Goal: Task Accomplishment & Management: Use online tool/utility

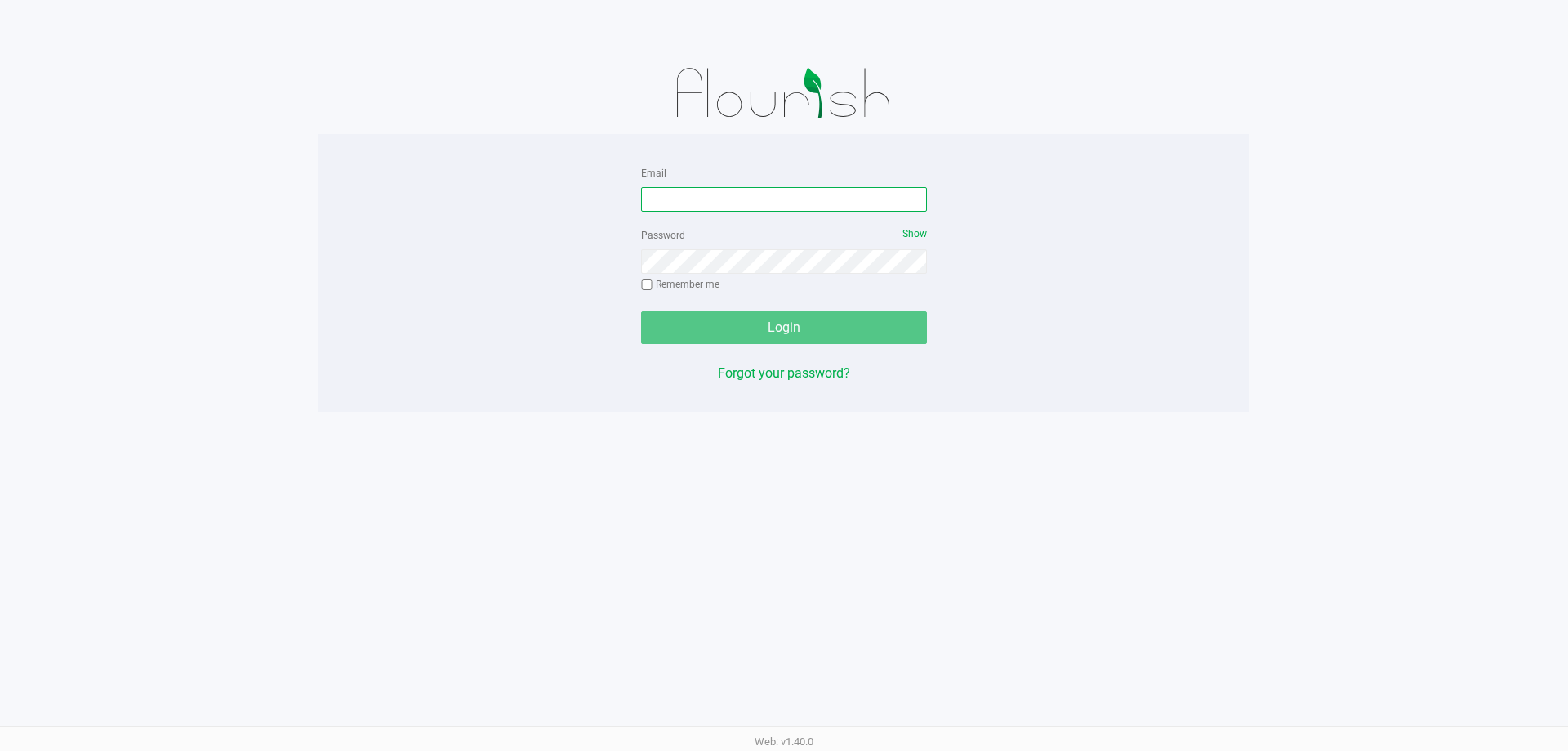
click at [695, 198] on input "Email" at bounding box center [784, 199] width 286 height 24
type input "[EMAIL_ADDRESS][DOMAIN_NAME]"
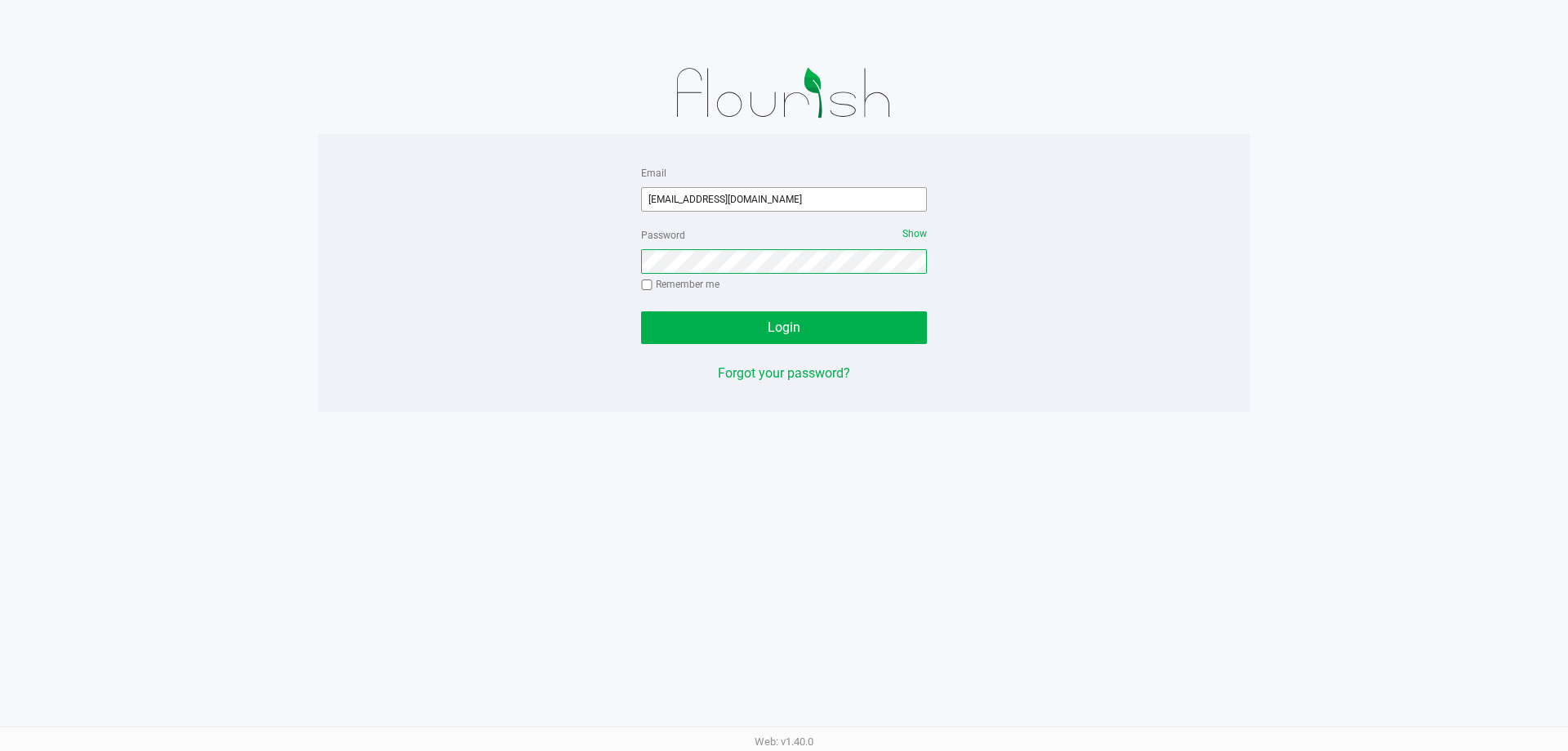
click at [641, 311] on button "Login" at bounding box center [784, 328] width 286 height 33
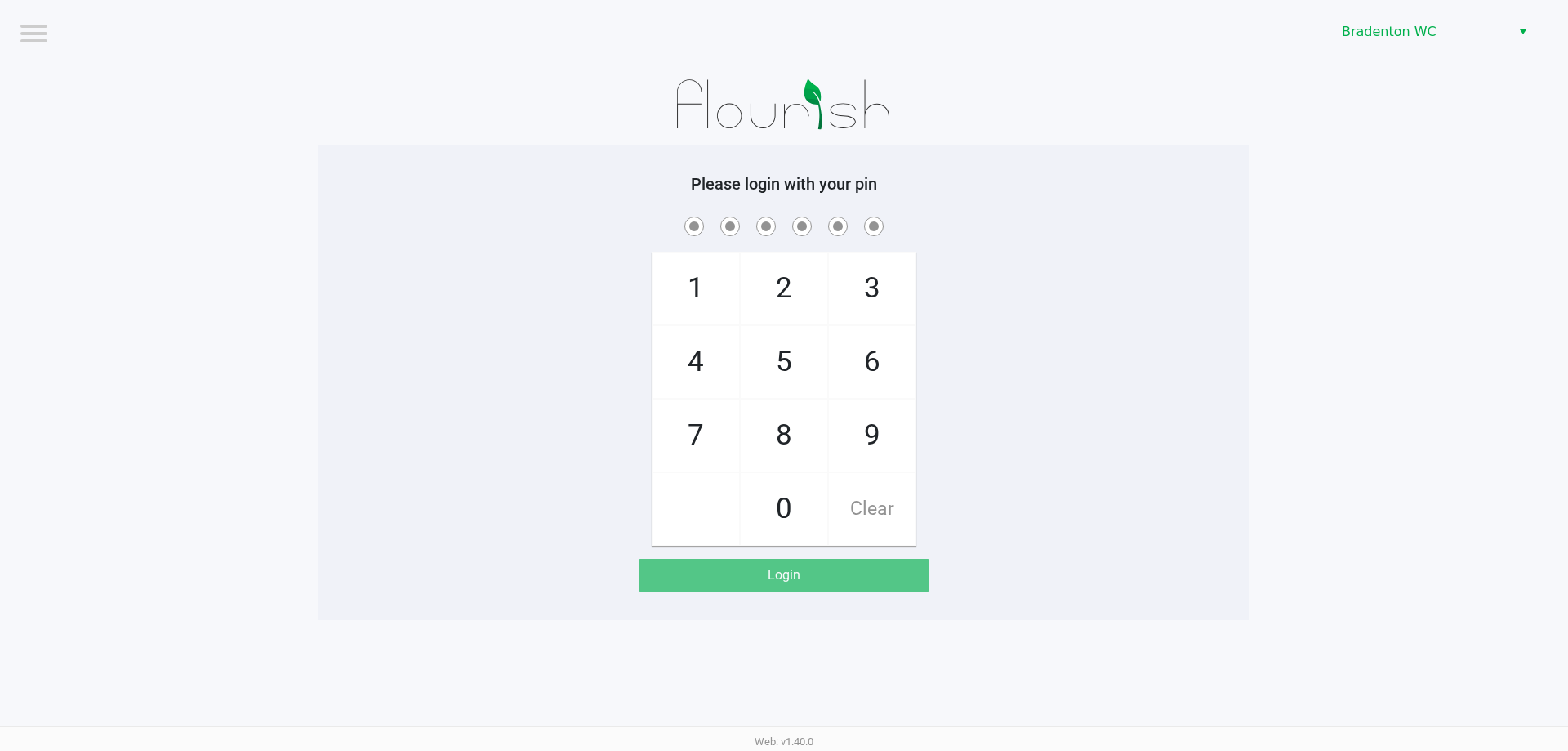
click at [1126, 412] on div "1 4 7 2 5 8 0 3 6 9 Clear" at bounding box center [784, 379] width 931 height 332
checkbox input "true"
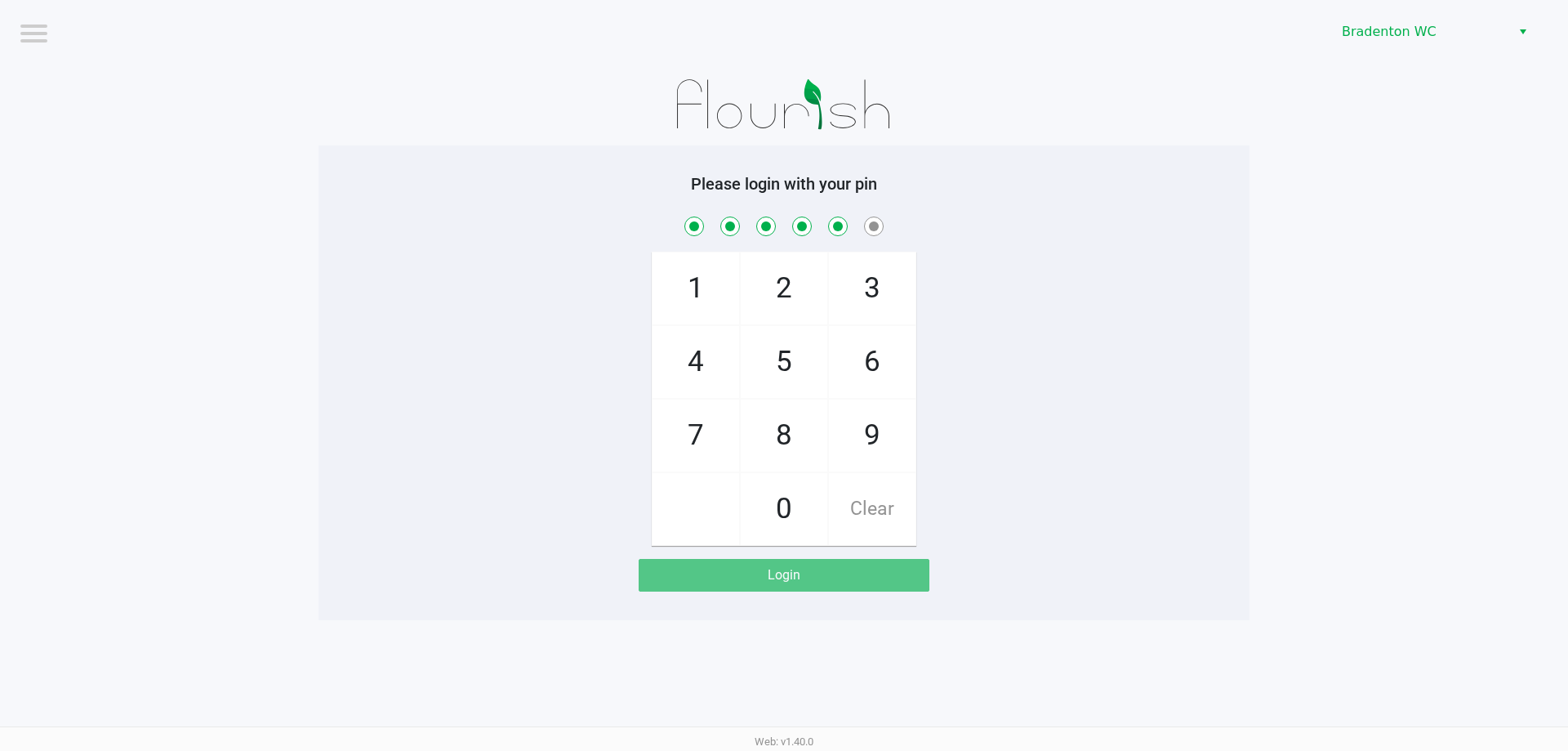
checkbox input "true"
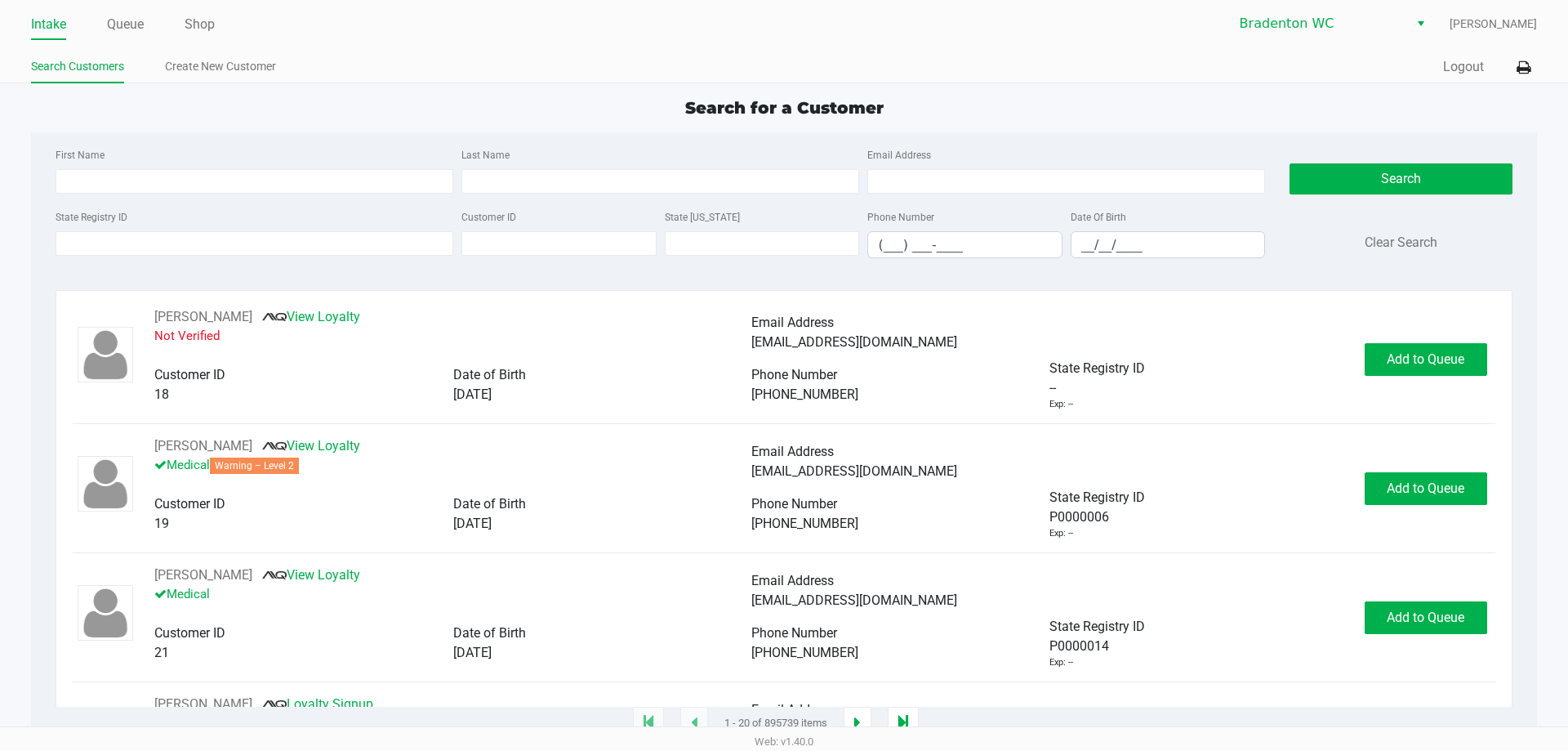
click at [503, 49] on div "Intake Queue Shop Bradenton WC Marley French Search Customers Create New Custom…" at bounding box center [784, 42] width 1568 height 83
type input "DEVIN"
type input "SNYDER"
type input "03/15/1995"
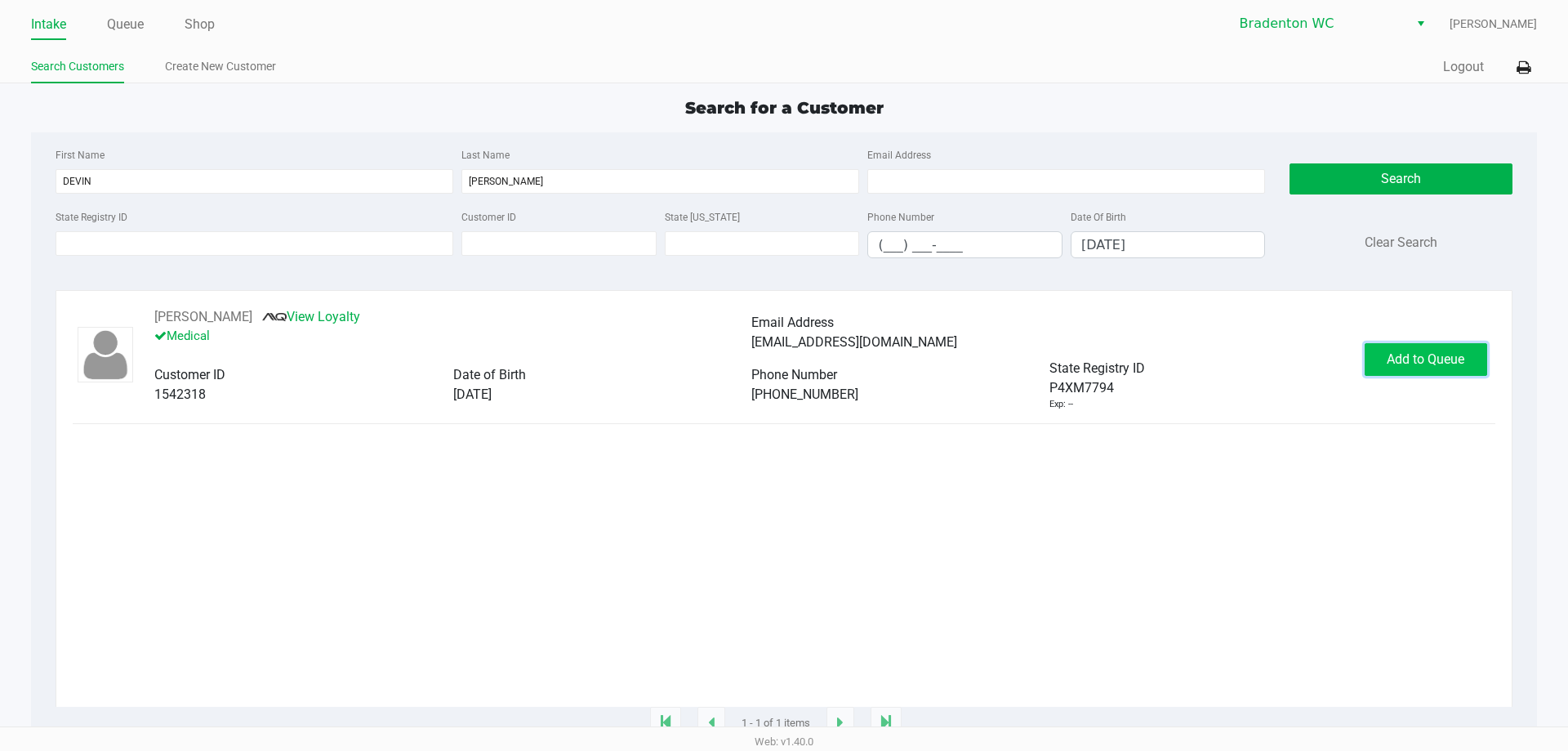
click at [1443, 365] on span "Add to Queue" at bounding box center [1426, 359] width 78 height 16
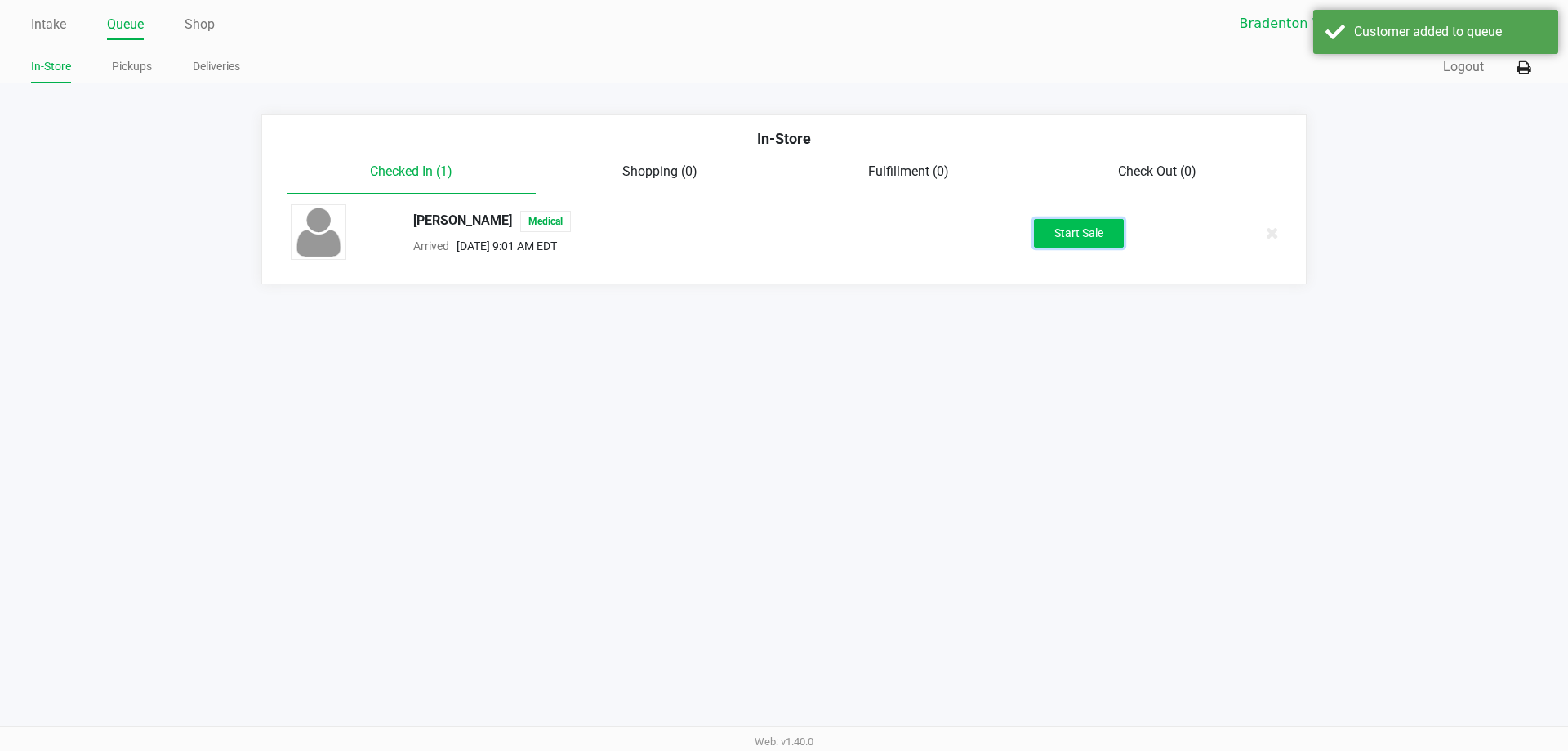
click at [1049, 227] on button "Start Sale" at bounding box center [1079, 233] width 90 height 29
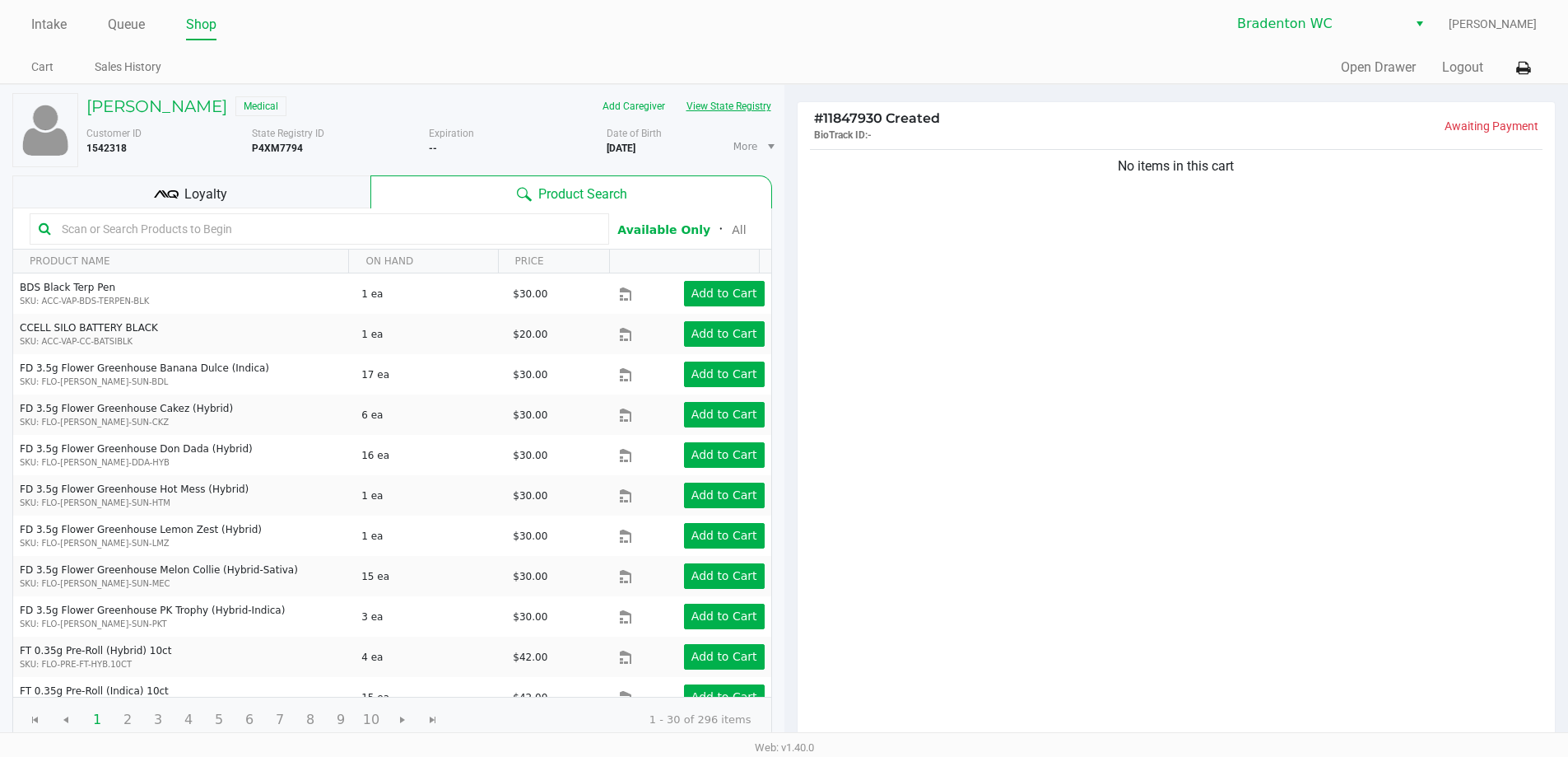
click at [701, 105] on button "View State Registry" at bounding box center [723, 106] width 96 height 26
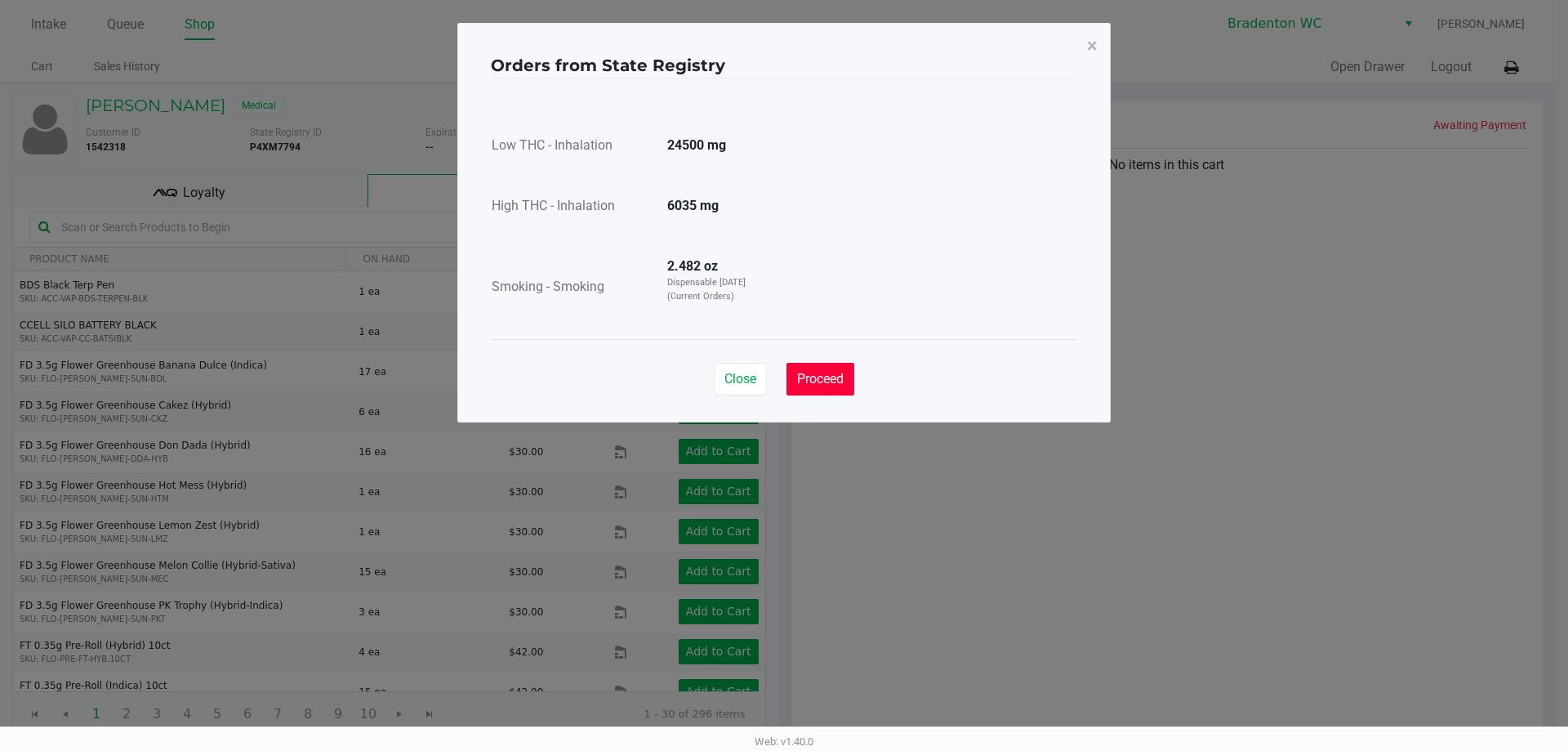
click at [848, 374] on button "Proceed" at bounding box center [820, 379] width 67 height 33
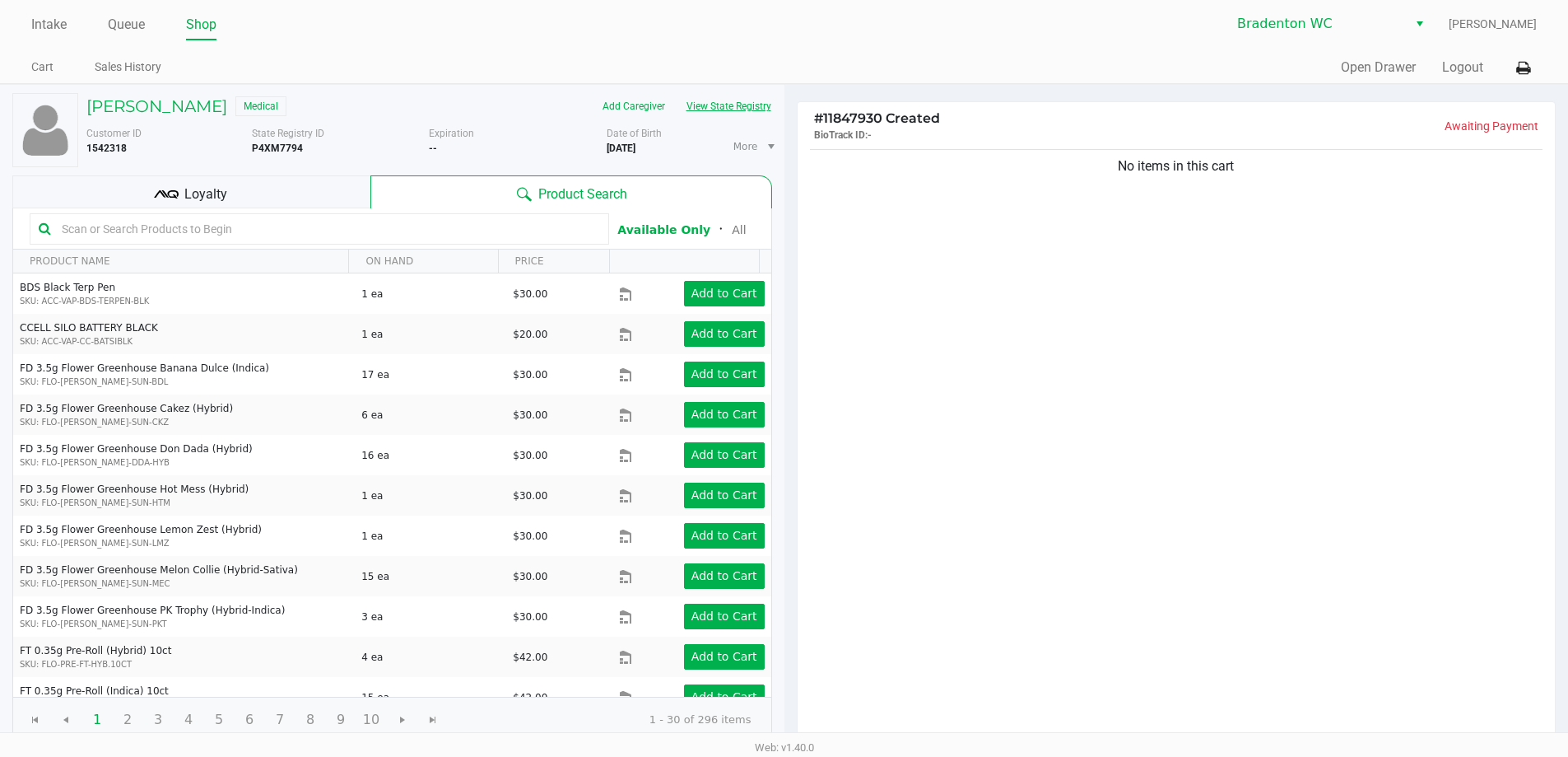
click at [715, 106] on button "View State Registry" at bounding box center [723, 106] width 96 height 26
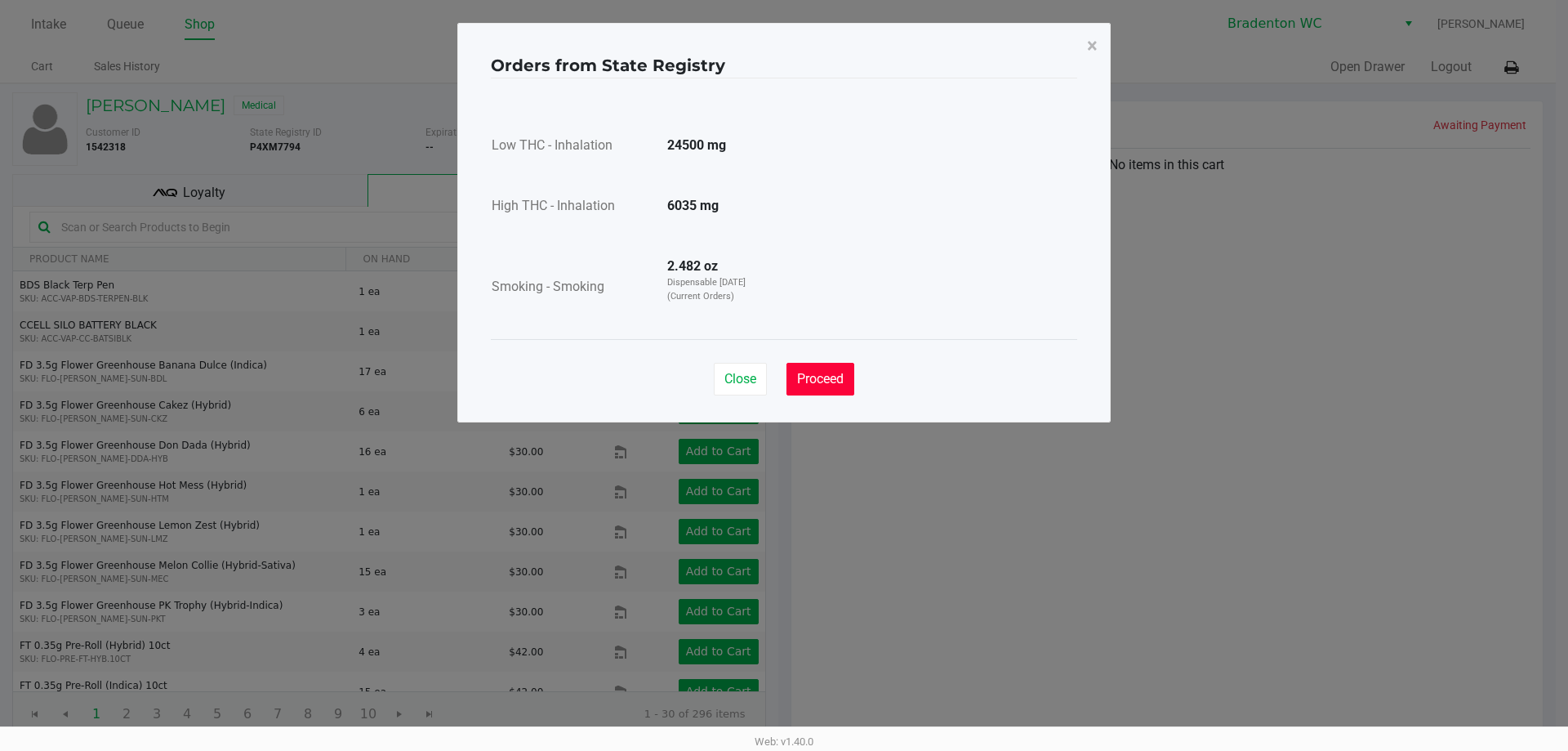
click at [808, 377] on span "Proceed" at bounding box center [821, 379] width 47 height 16
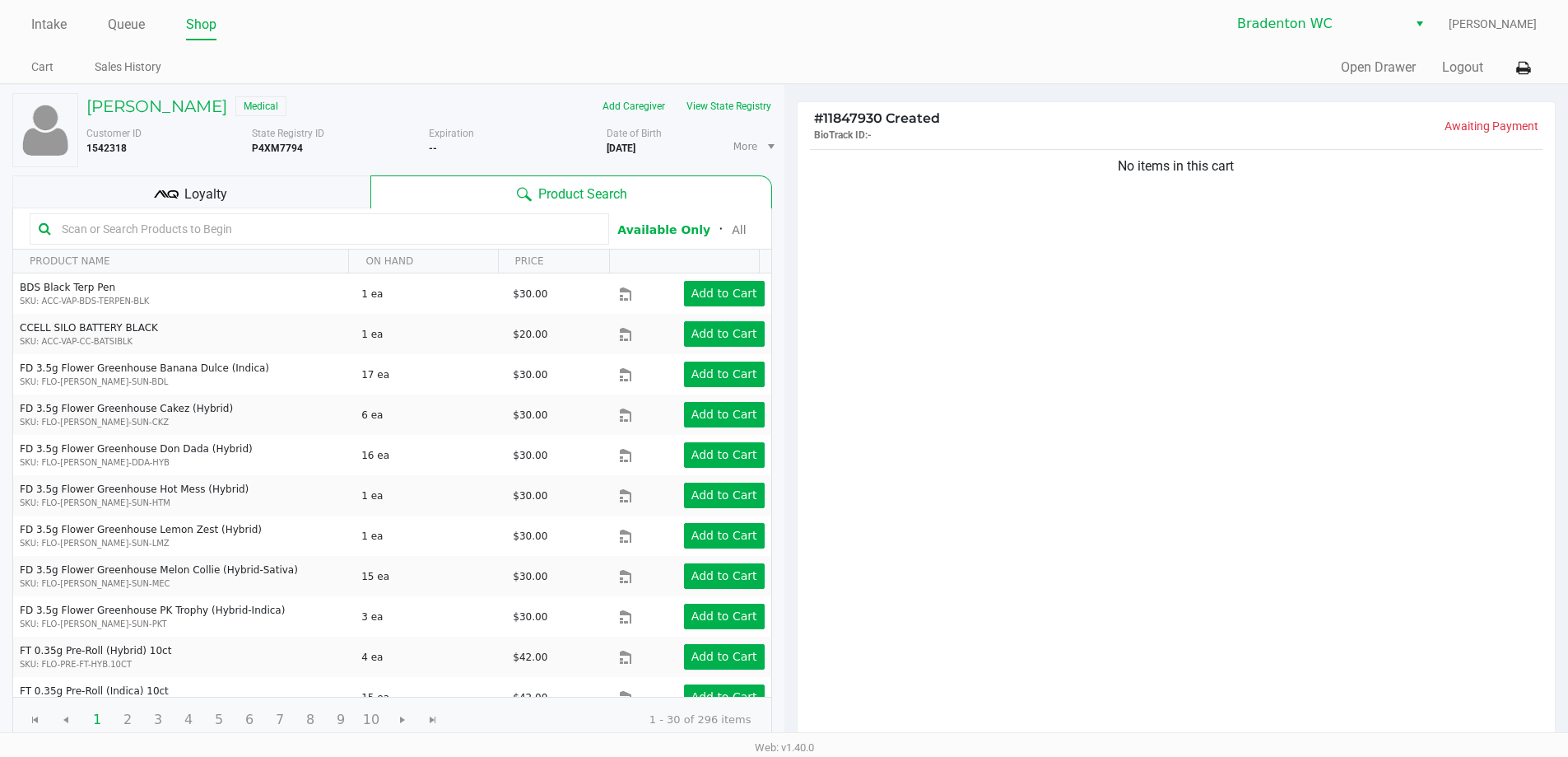
click at [115, 219] on input "text" at bounding box center [327, 228] width 545 height 24
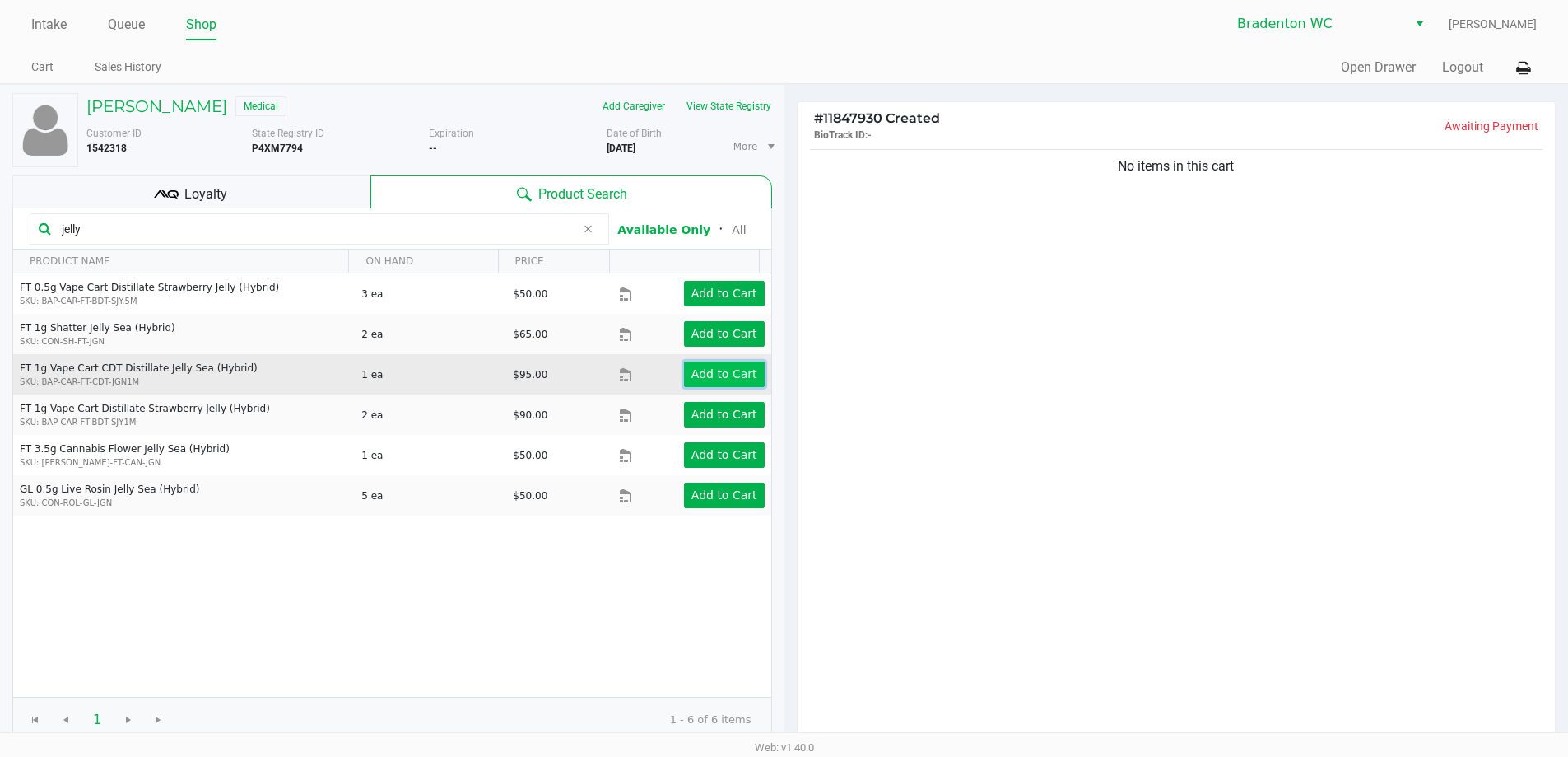
click at [691, 378] on app-button-loader "Add to Cart" at bounding box center [724, 373] width 66 height 13
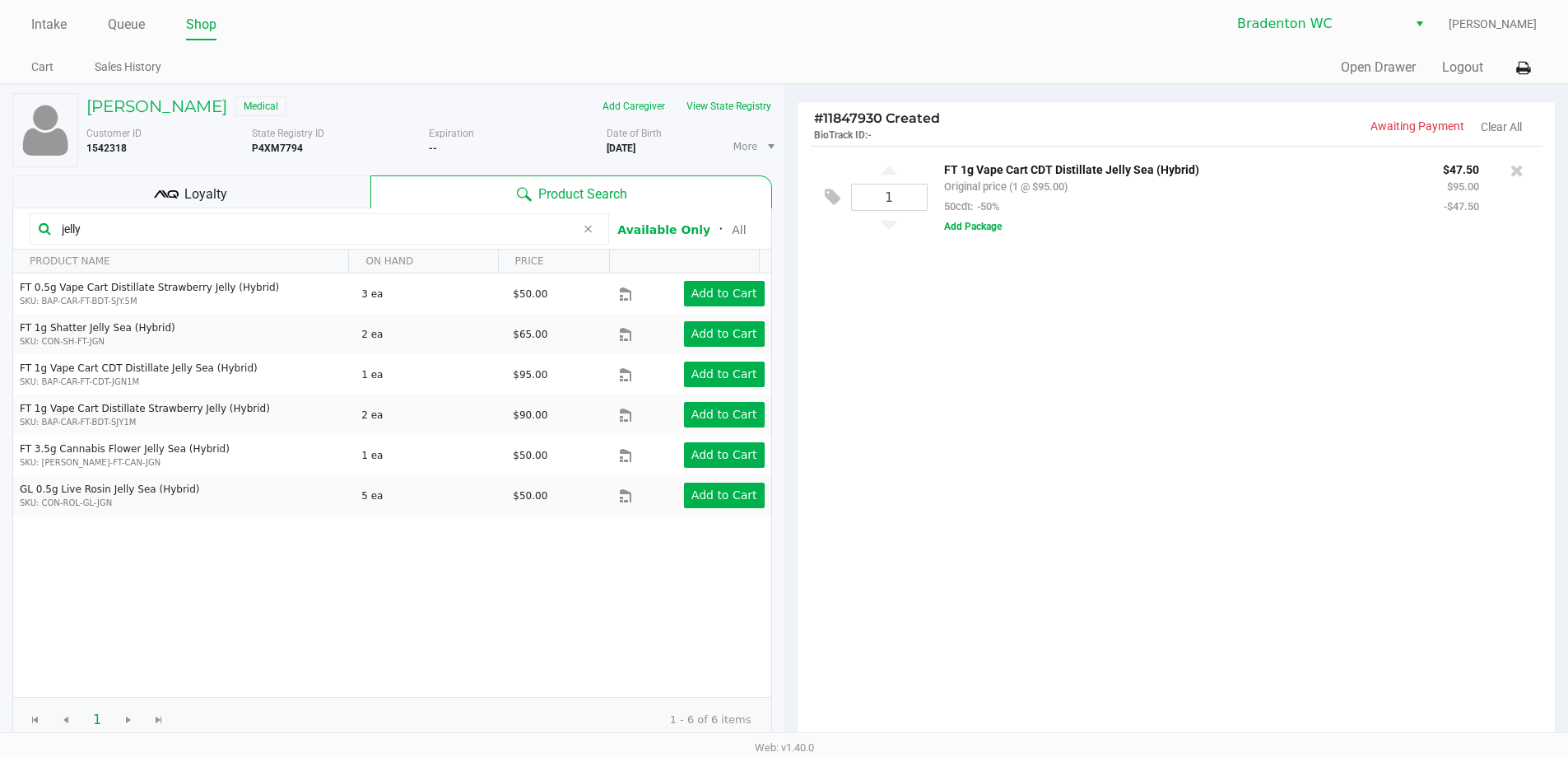
drag, startPoint x: 93, startPoint y: 230, endPoint x: 0, endPoint y: 179, distance: 106.1
click at [0, 225] on div "DEVIN SNYDER Medical Add Caregiver View State Registry Customer ID 1542318 Stat…" at bounding box center [392, 505] width 784 height 841
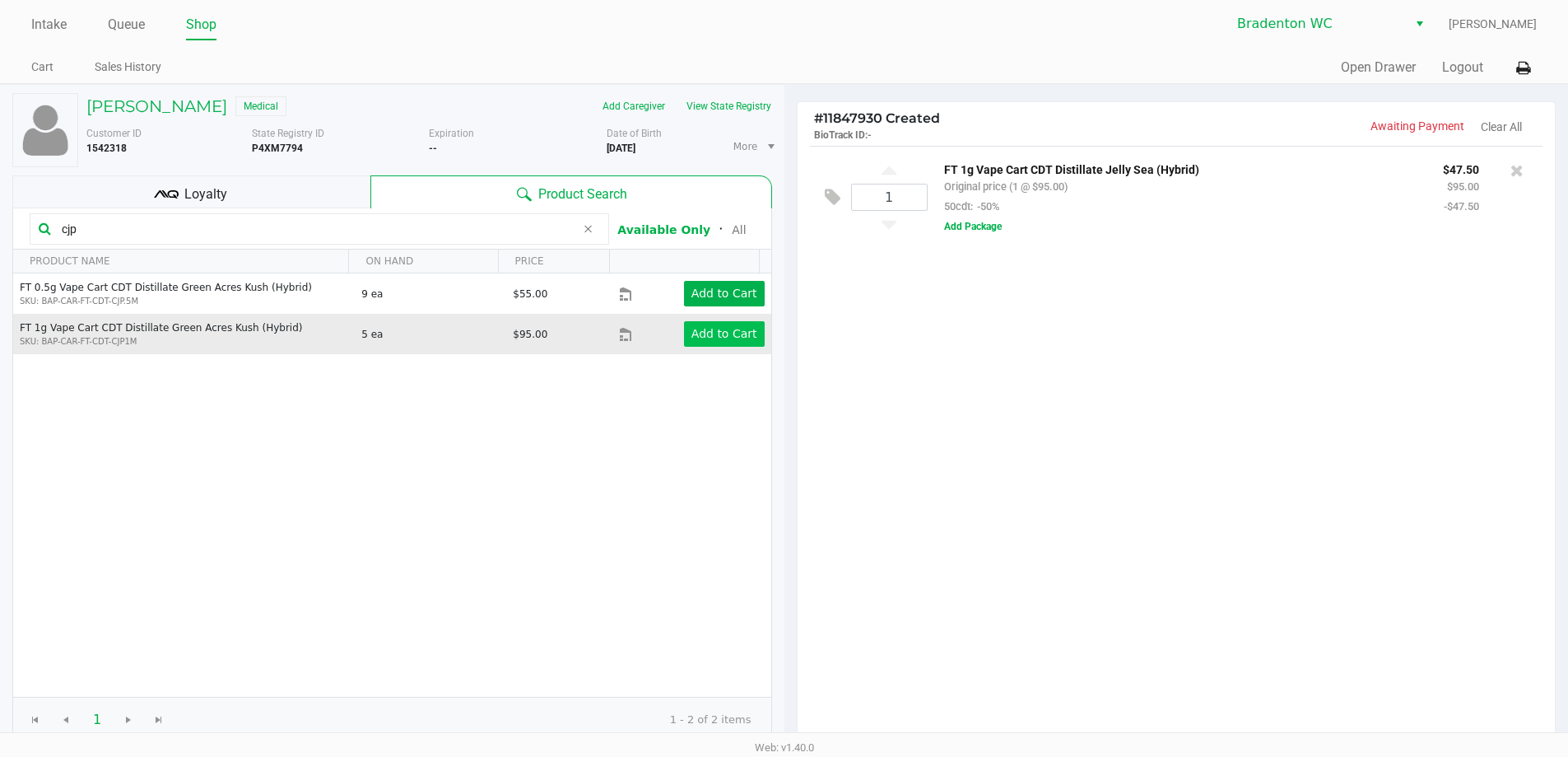
type input "cjp"
click at [691, 327] on app-button-loader "Add to Cart" at bounding box center [724, 333] width 66 height 13
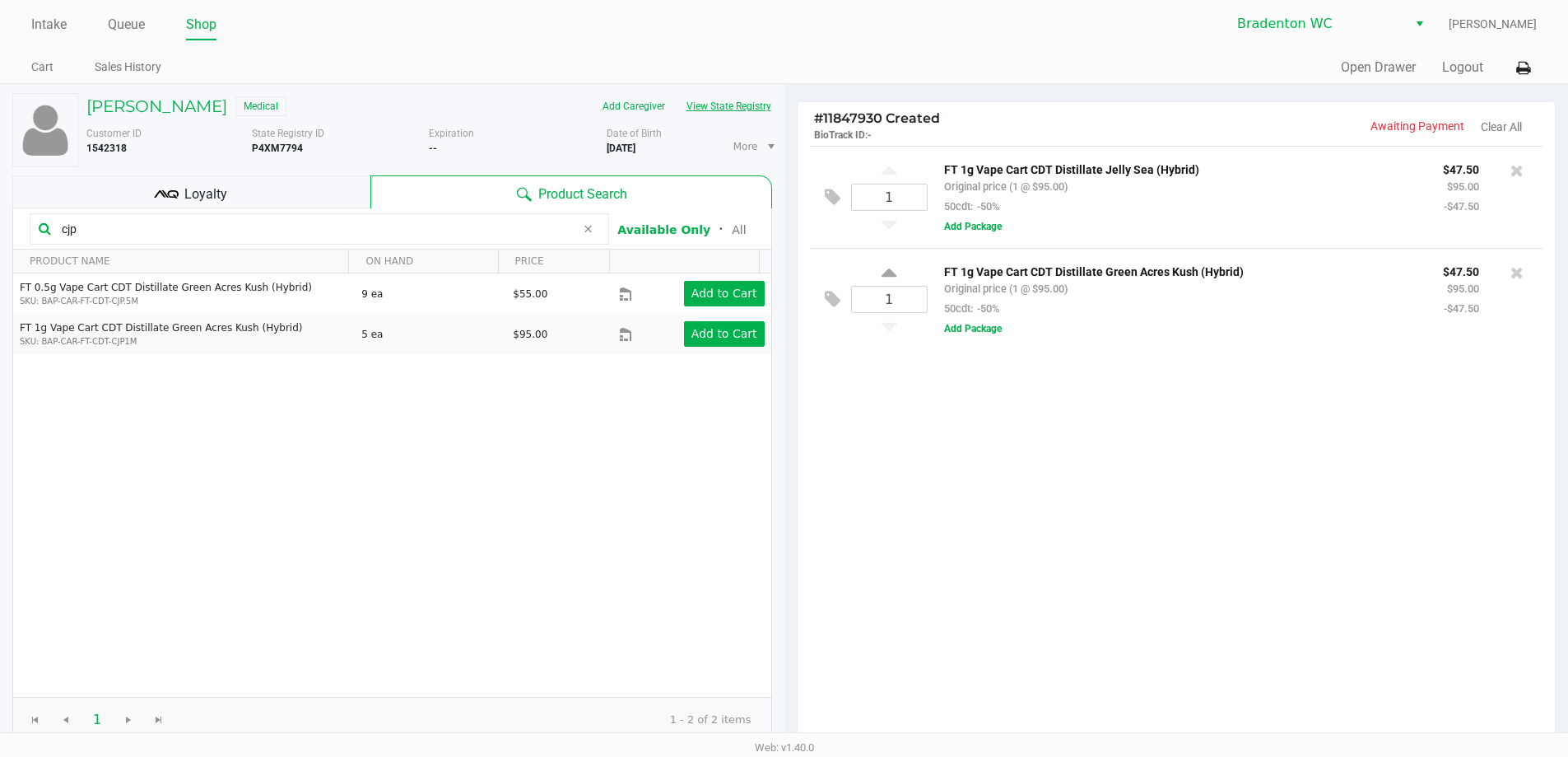
click at [742, 101] on button "View State Registry" at bounding box center [723, 106] width 96 height 26
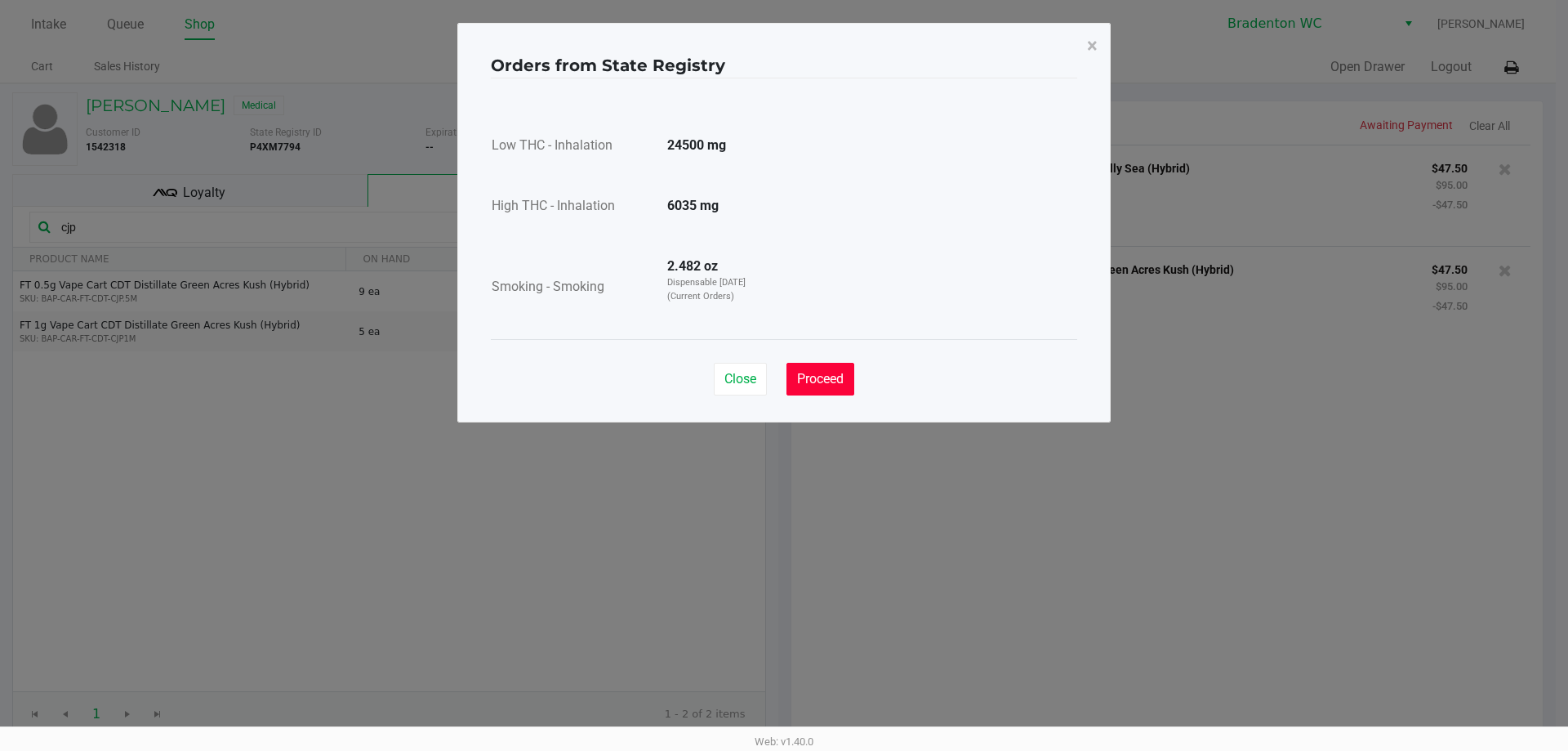
click at [828, 381] on span "Proceed" at bounding box center [821, 379] width 47 height 16
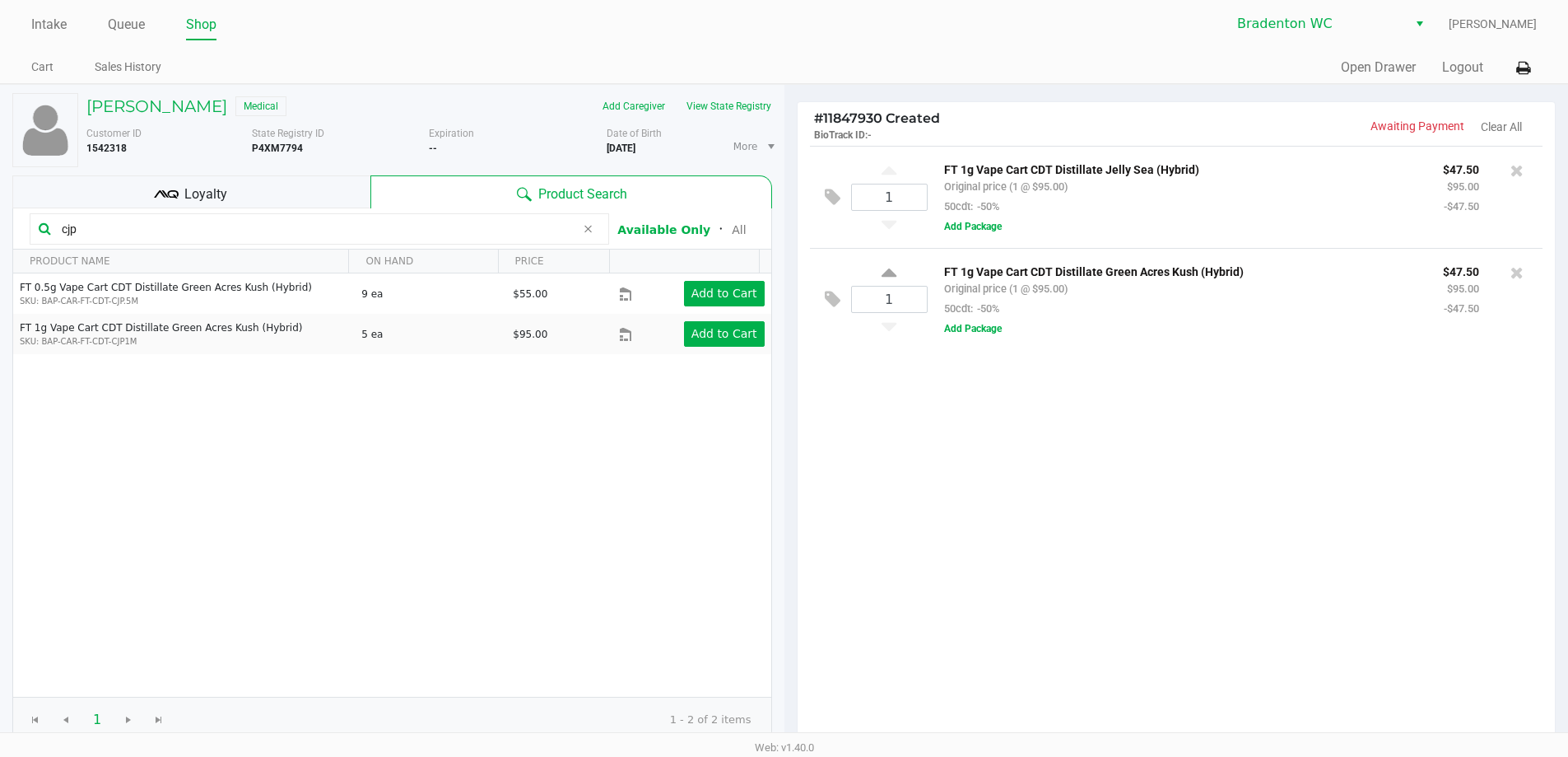
click at [999, 44] on div "Intake Queue Shop Bradenton WC Marley French Cart Sales History Quick Sale Open…" at bounding box center [784, 42] width 1568 height 84
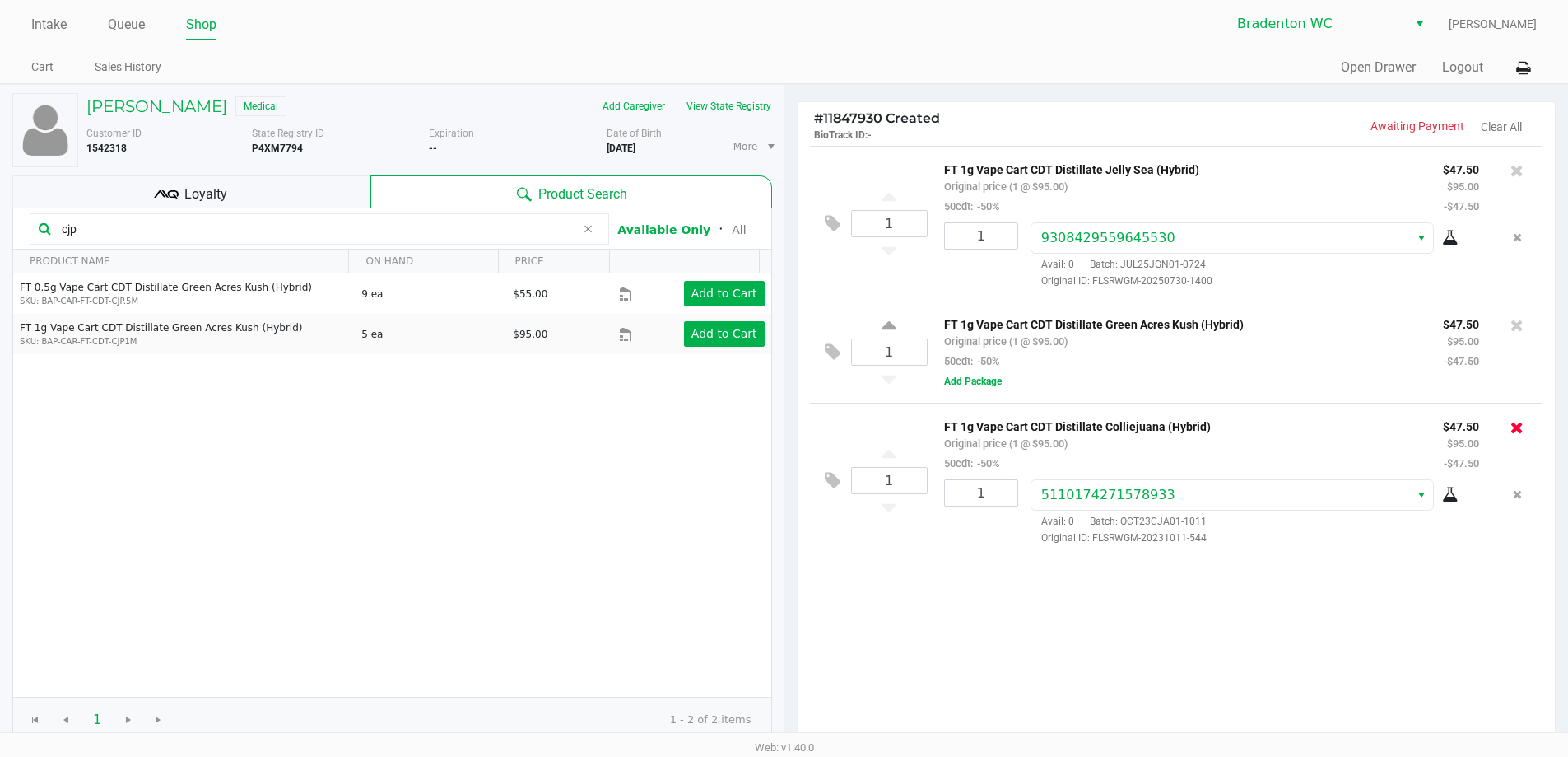
click at [1517, 429] on icon at bounding box center [1517, 427] width 13 height 17
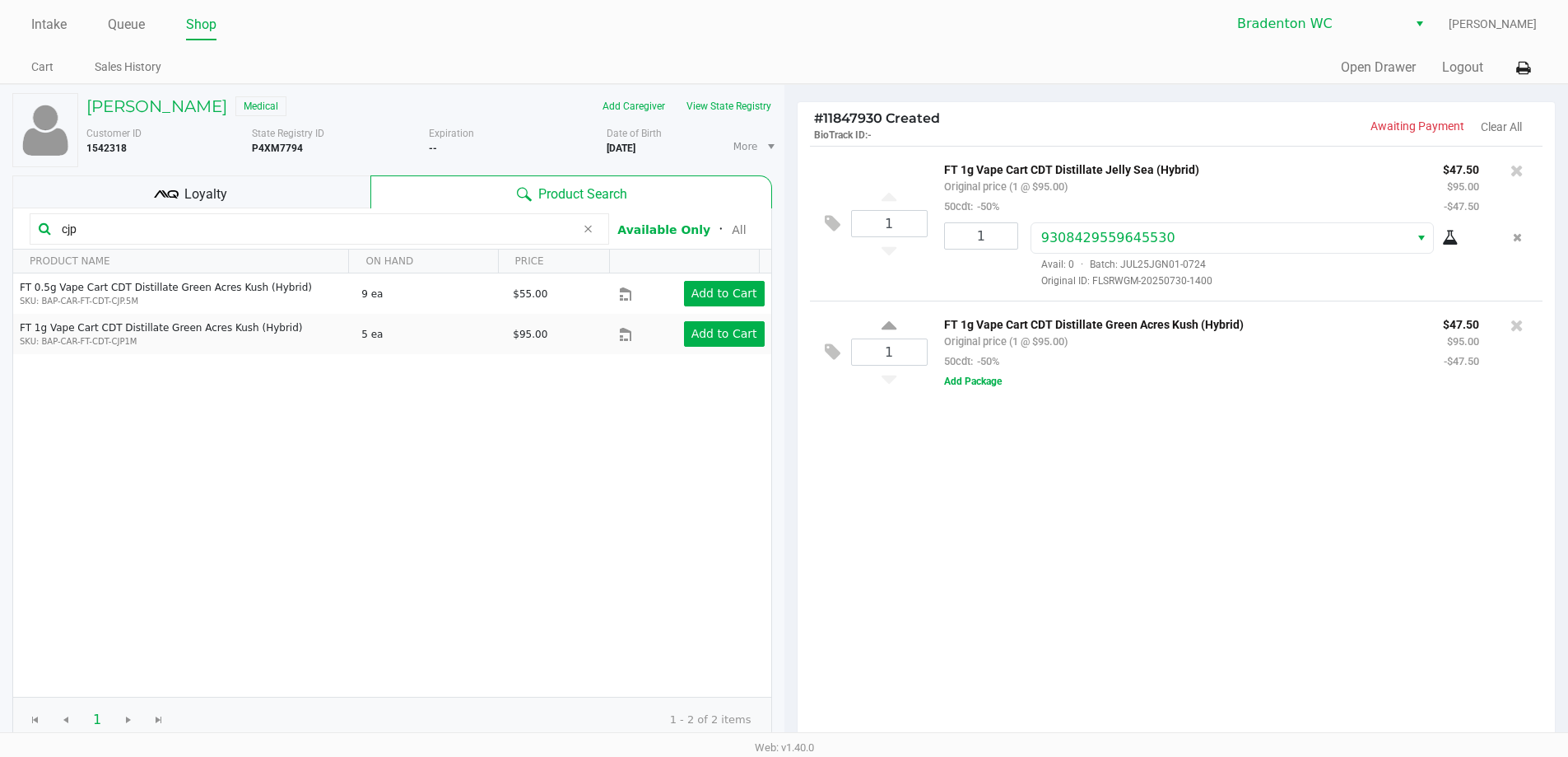
click at [881, 45] on div "Intake Queue Shop Bradenton WC Marley French Cart Sales History Quick Sale Open…" at bounding box center [784, 42] width 1568 height 84
click at [213, 200] on span "Loyalty" at bounding box center [206, 194] width 43 height 20
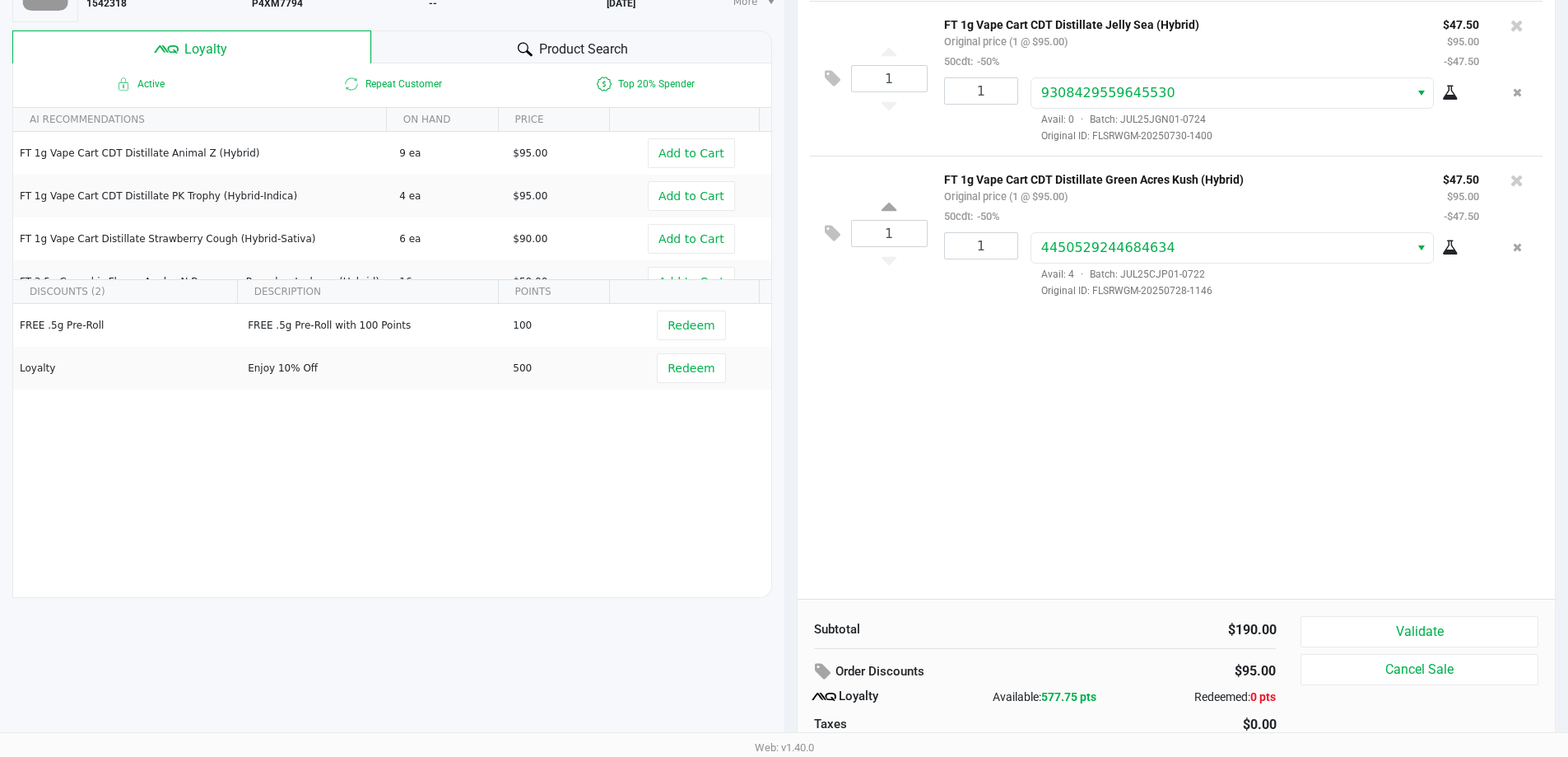
scroll to position [188, 0]
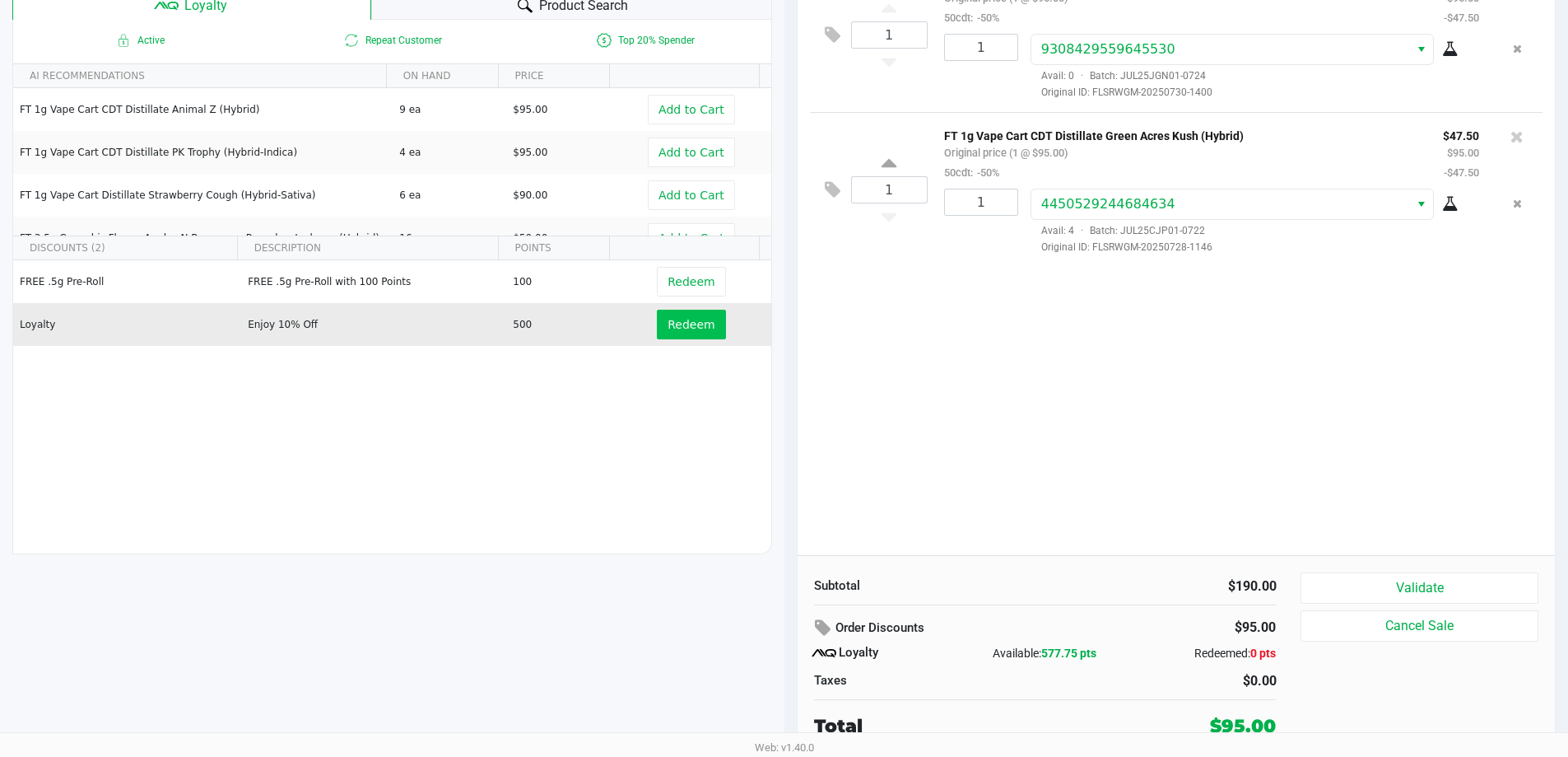
click at [675, 322] on span "Redeem" at bounding box center [691, 324] width 47 height 13
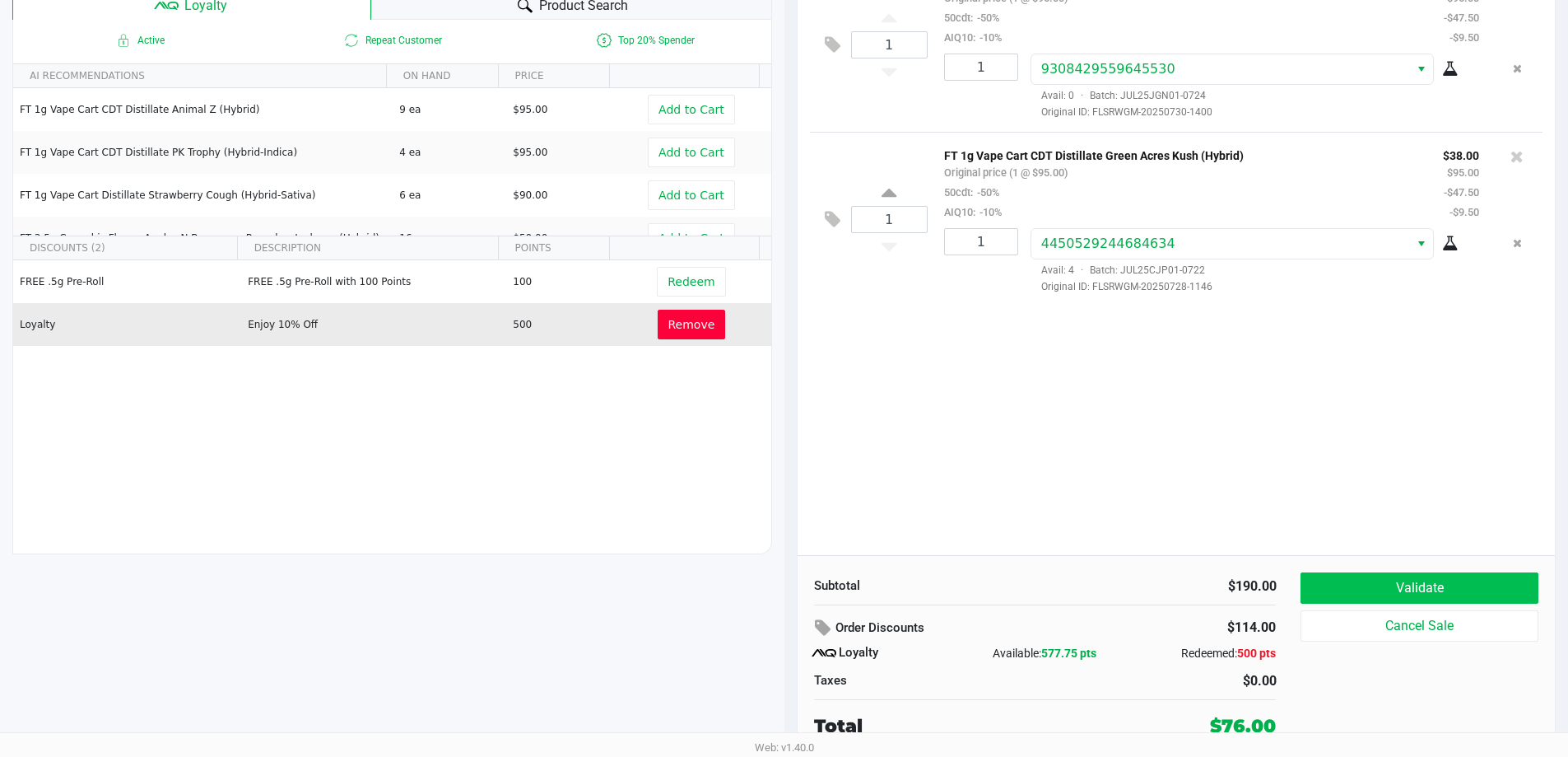
click at [1405, 588] on button "Validate" at bounding box center [1419, 588] width 237 height 31
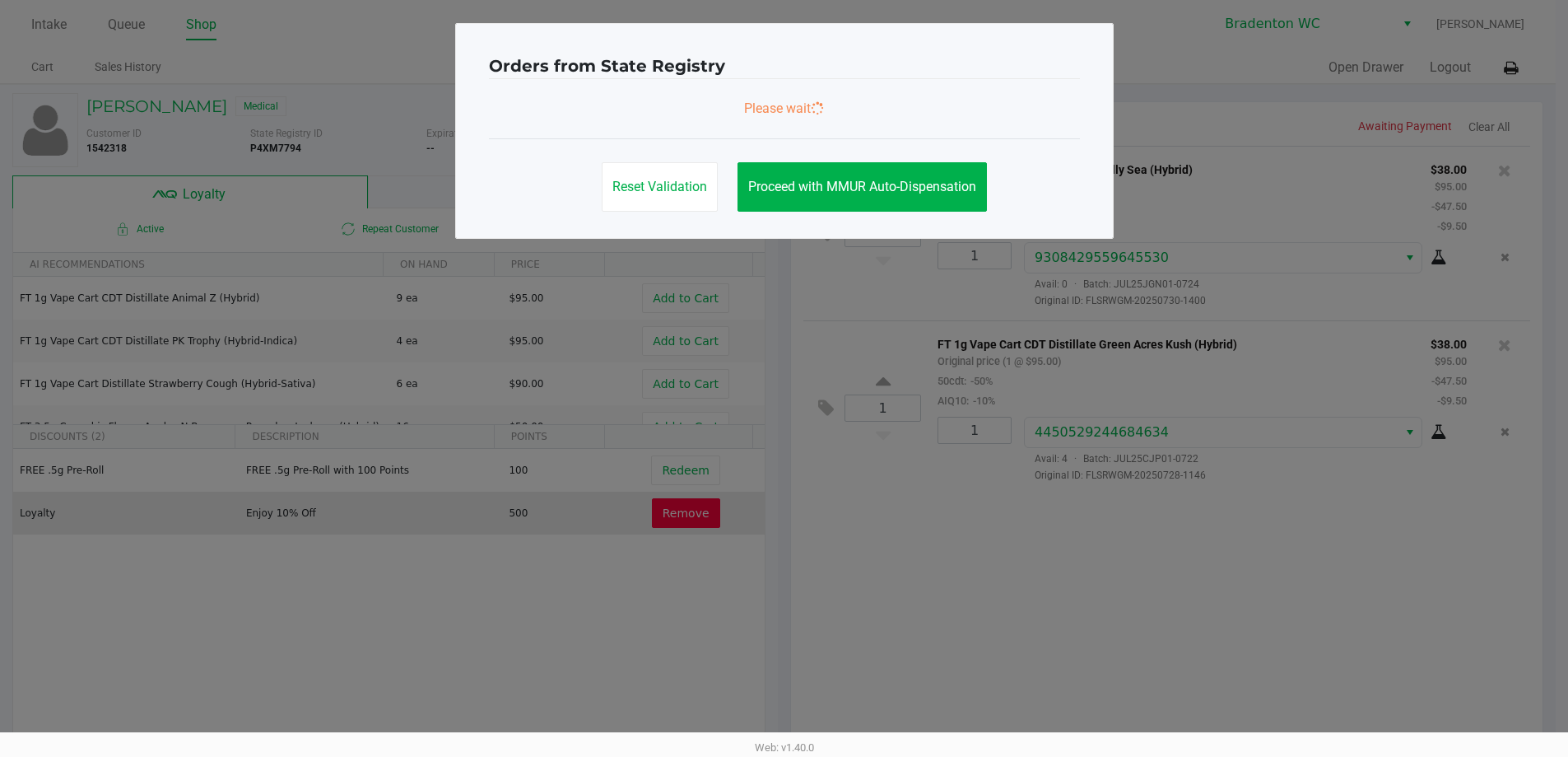
scroll to position [0, 0]
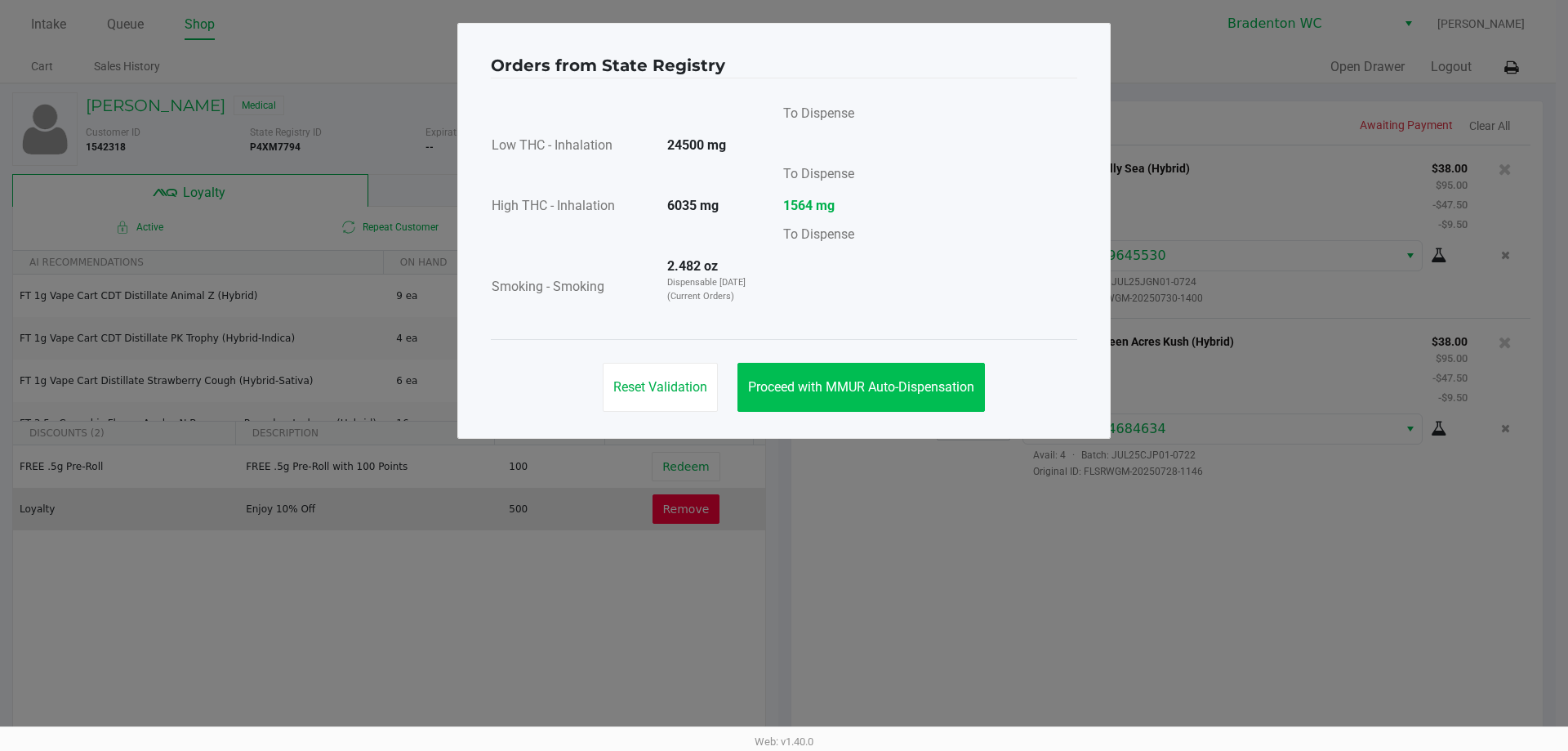
click at [830, 379] on span "Proceed with MMUR Auto-Dispensation" at bounding box center [861, 387] width 227 height 16
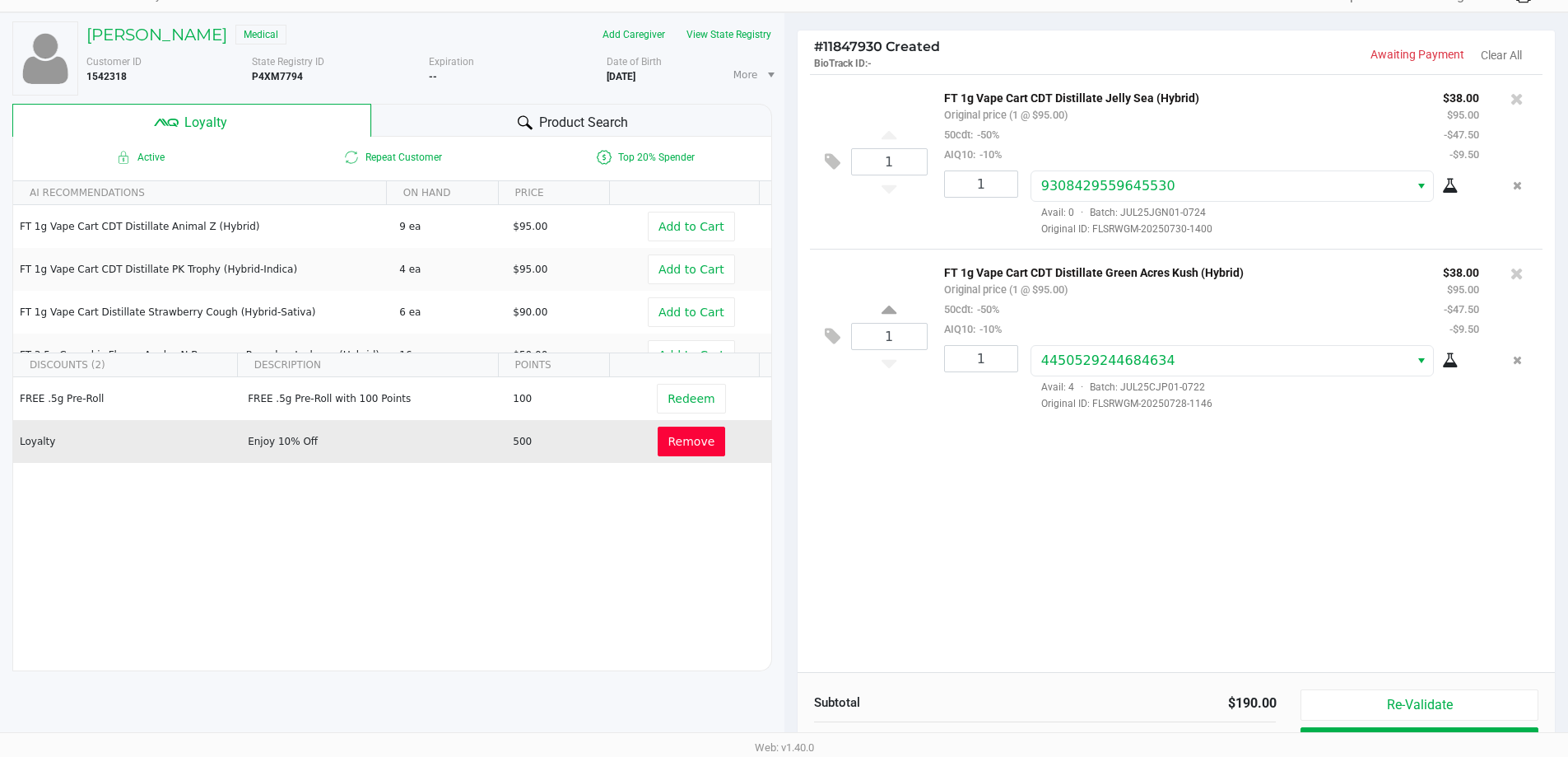
scroll to position [188, 0]
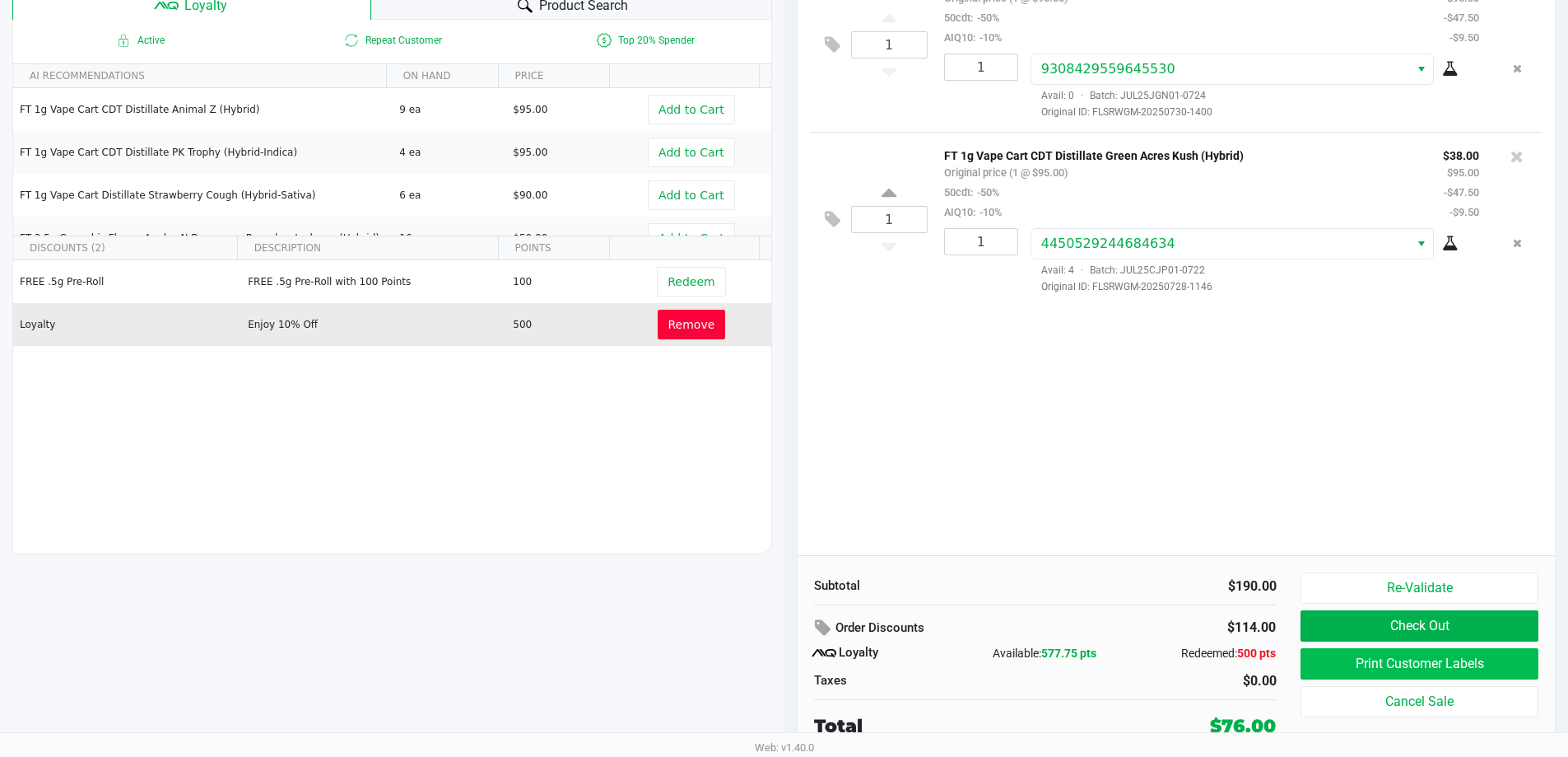
click at [1354, 670] on button "Print Customer Labels" at bounding box center [1419, 664] width 237 height 31
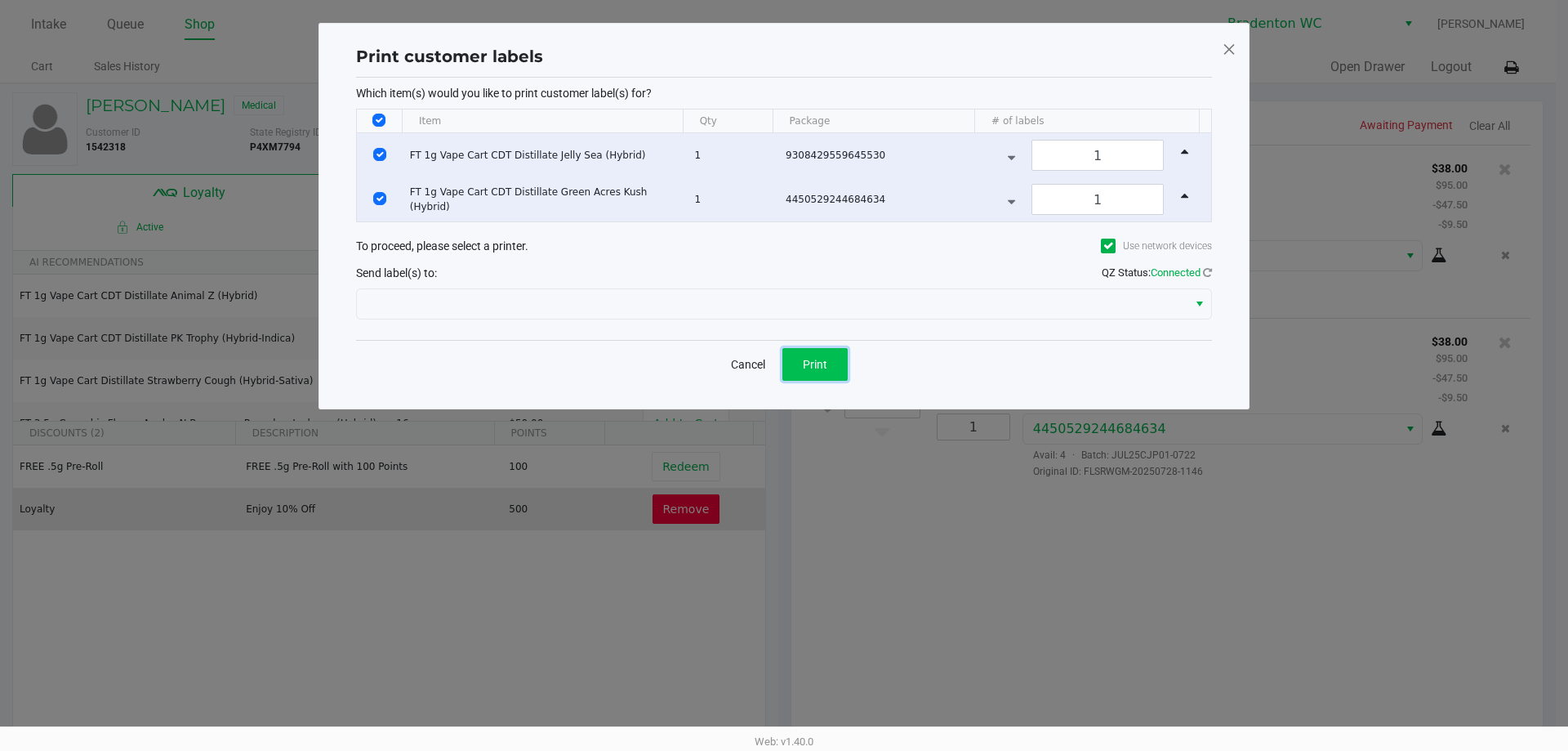
click at [839, 370] on button "Print" at bounding box center [816, 364] width 66 height 33
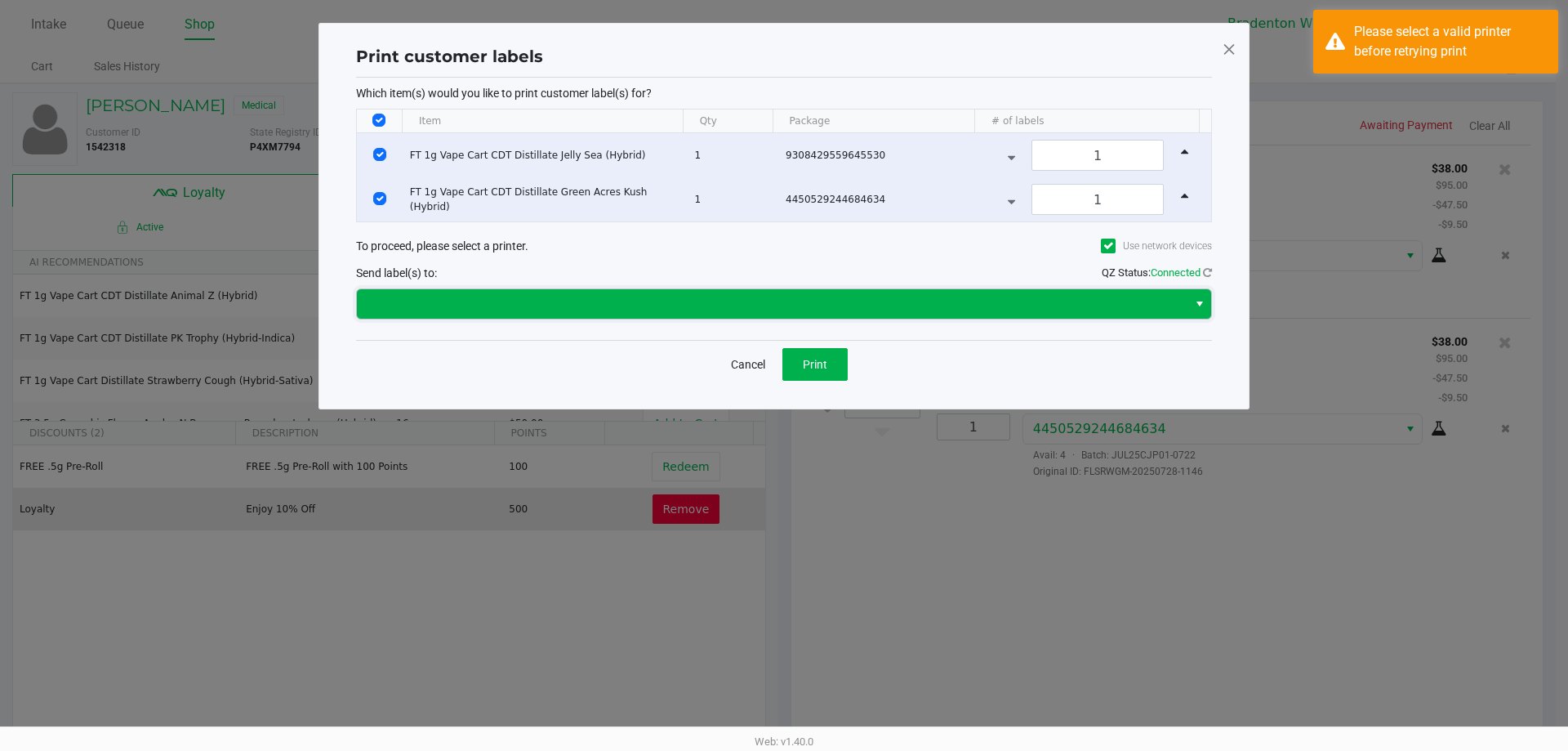
click at [614, 294] on span at bounding box center [772, 304] width 811 height 20
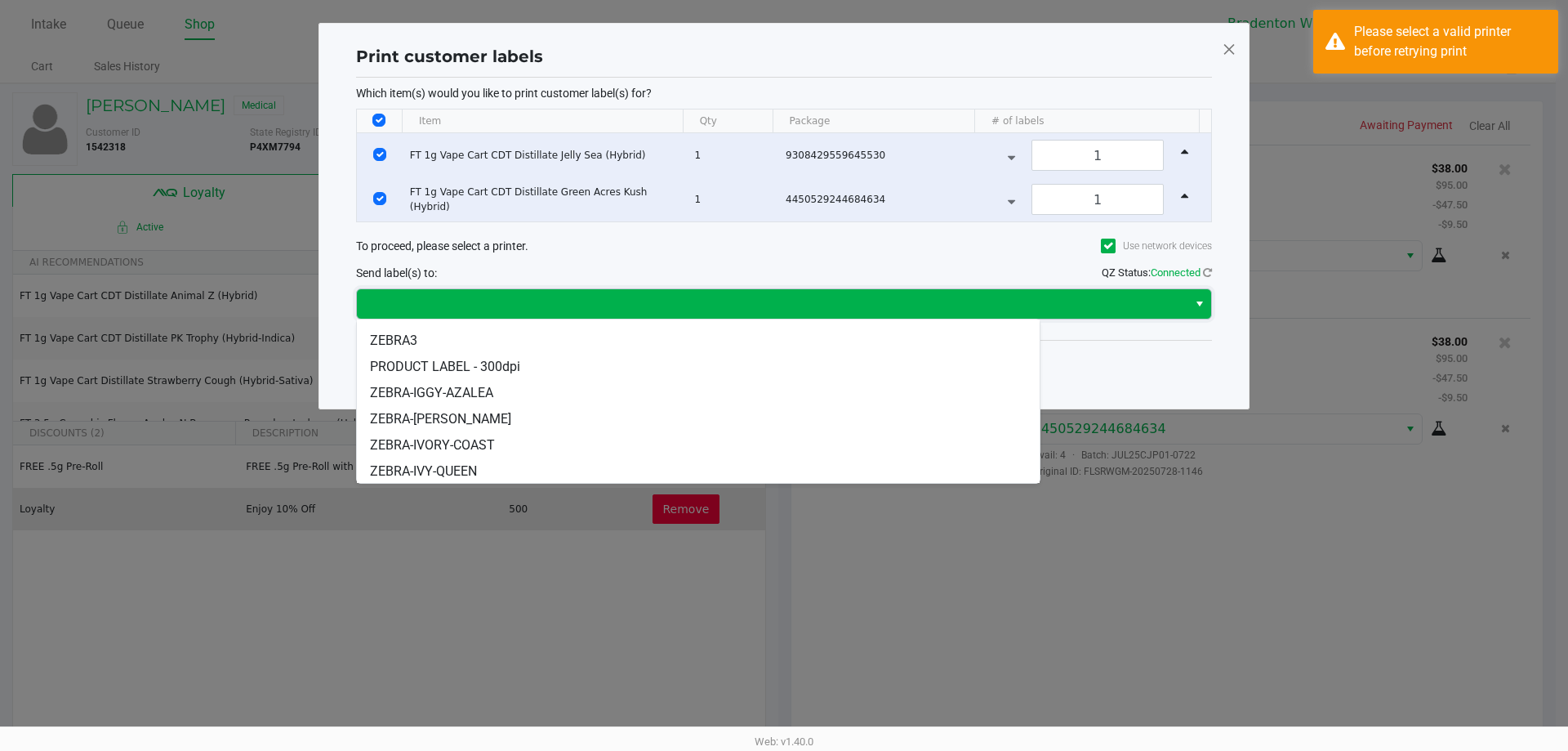
scroll to position [51, 0]
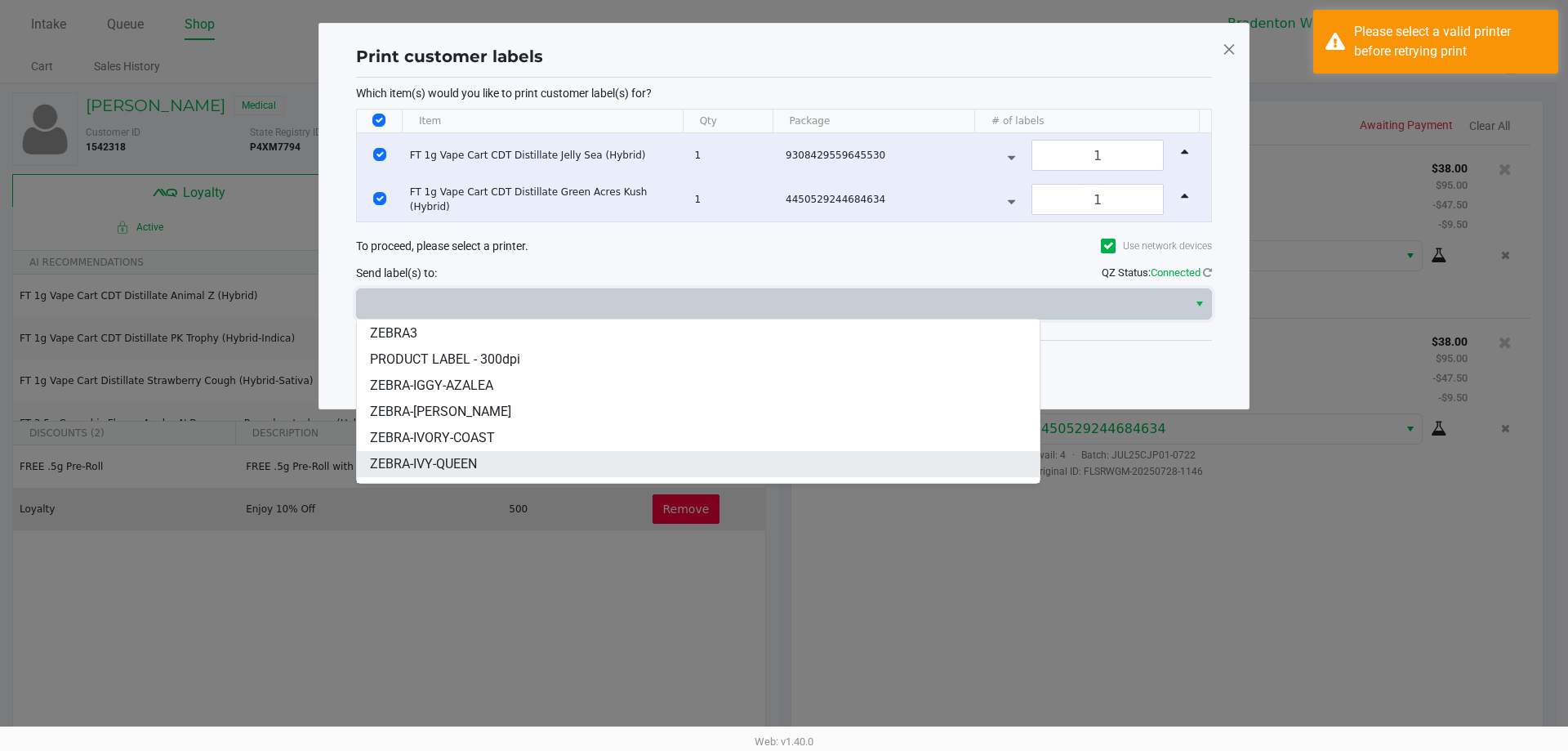
click at [459, 469] on span "ZEBRA-IVY-QUEEN" at bounding box center [424, 464] width 107 height 20
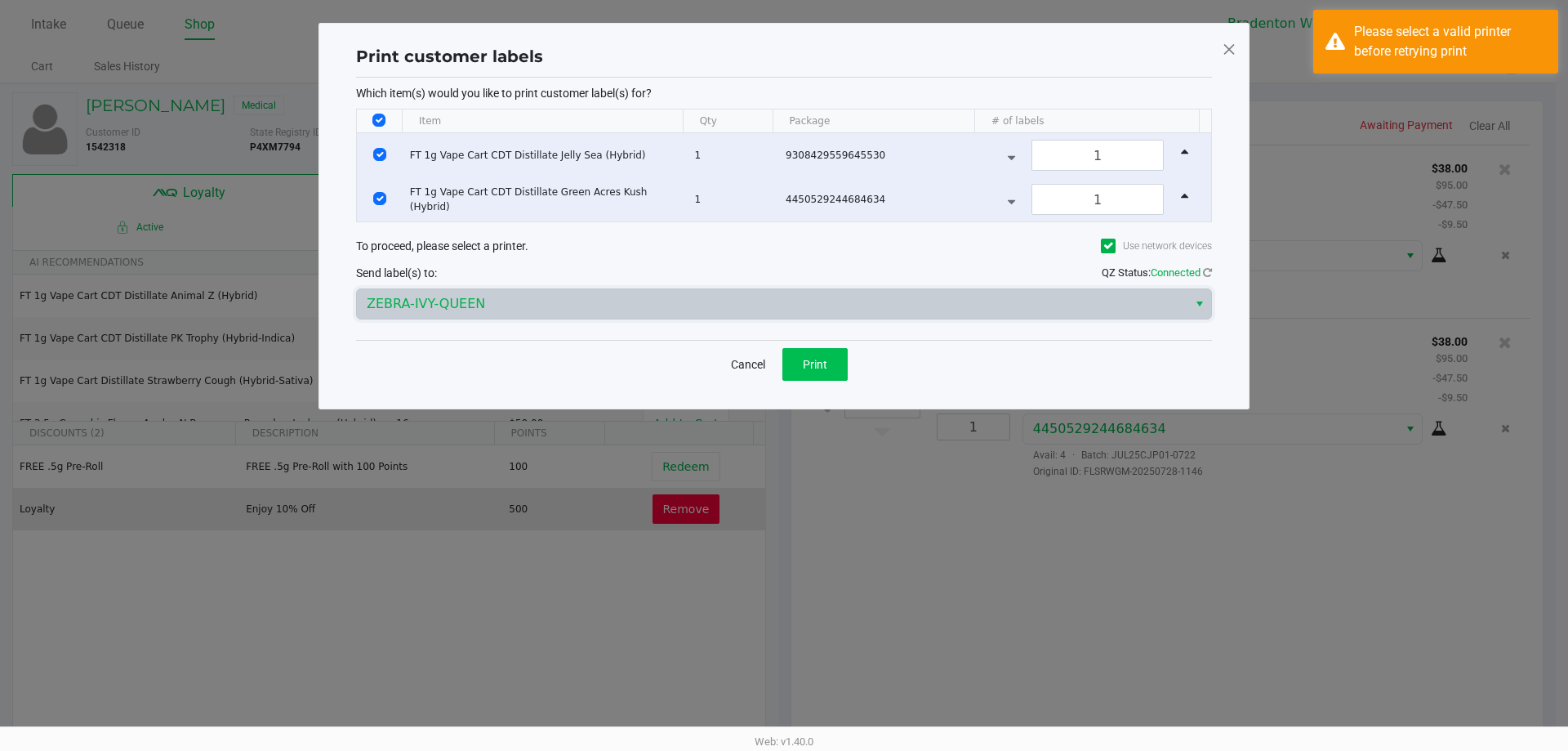
click at [815, 368] on span "Print" at bounding box center [815, 364] width 24 height 13
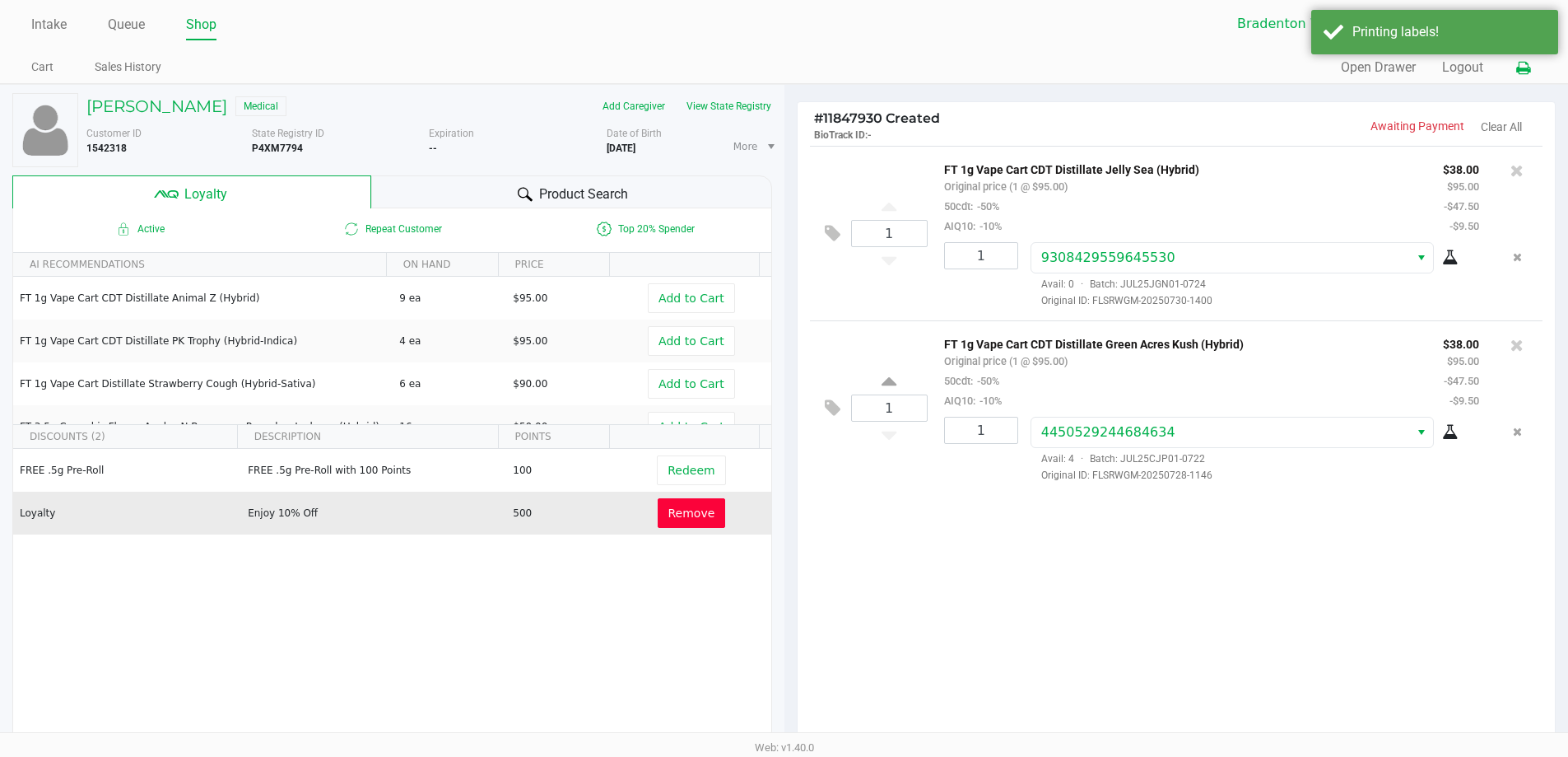
click at [1528, 74] on icon at bounding box center [1524, 68] width 14 height 11
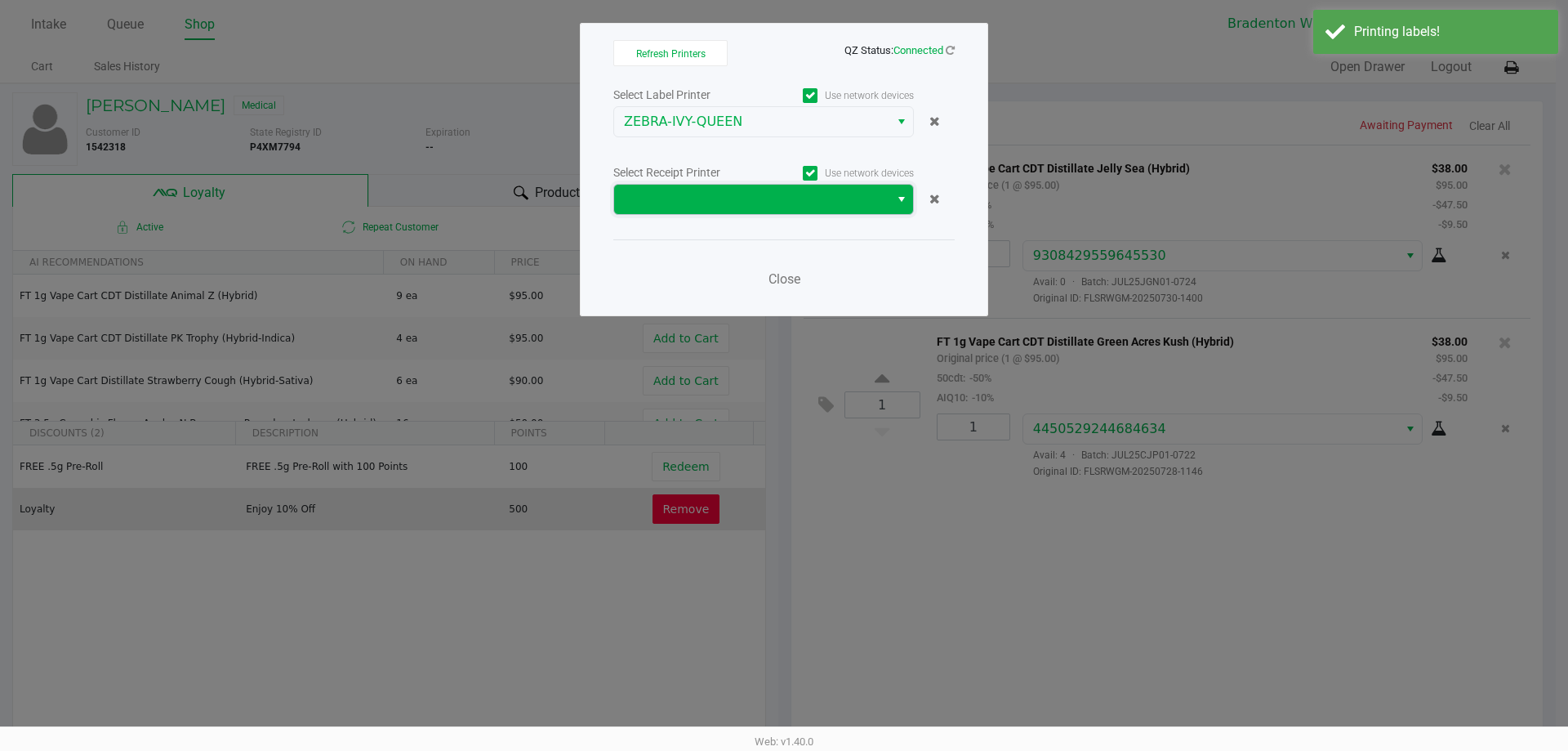
click at [700, 206] on span at bounding box center [752, 199] width 256 height 20
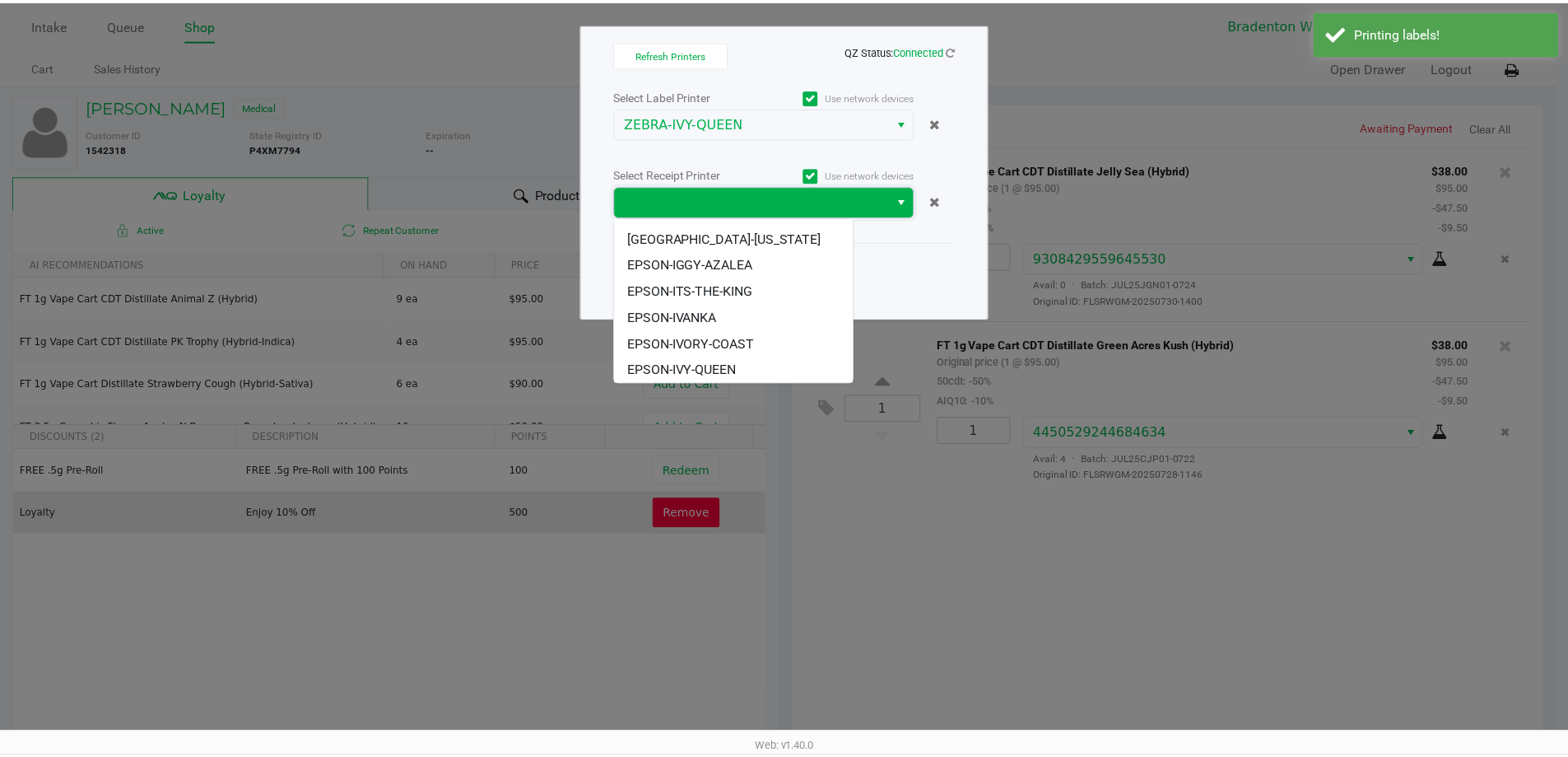
scroll to position [152, 0]
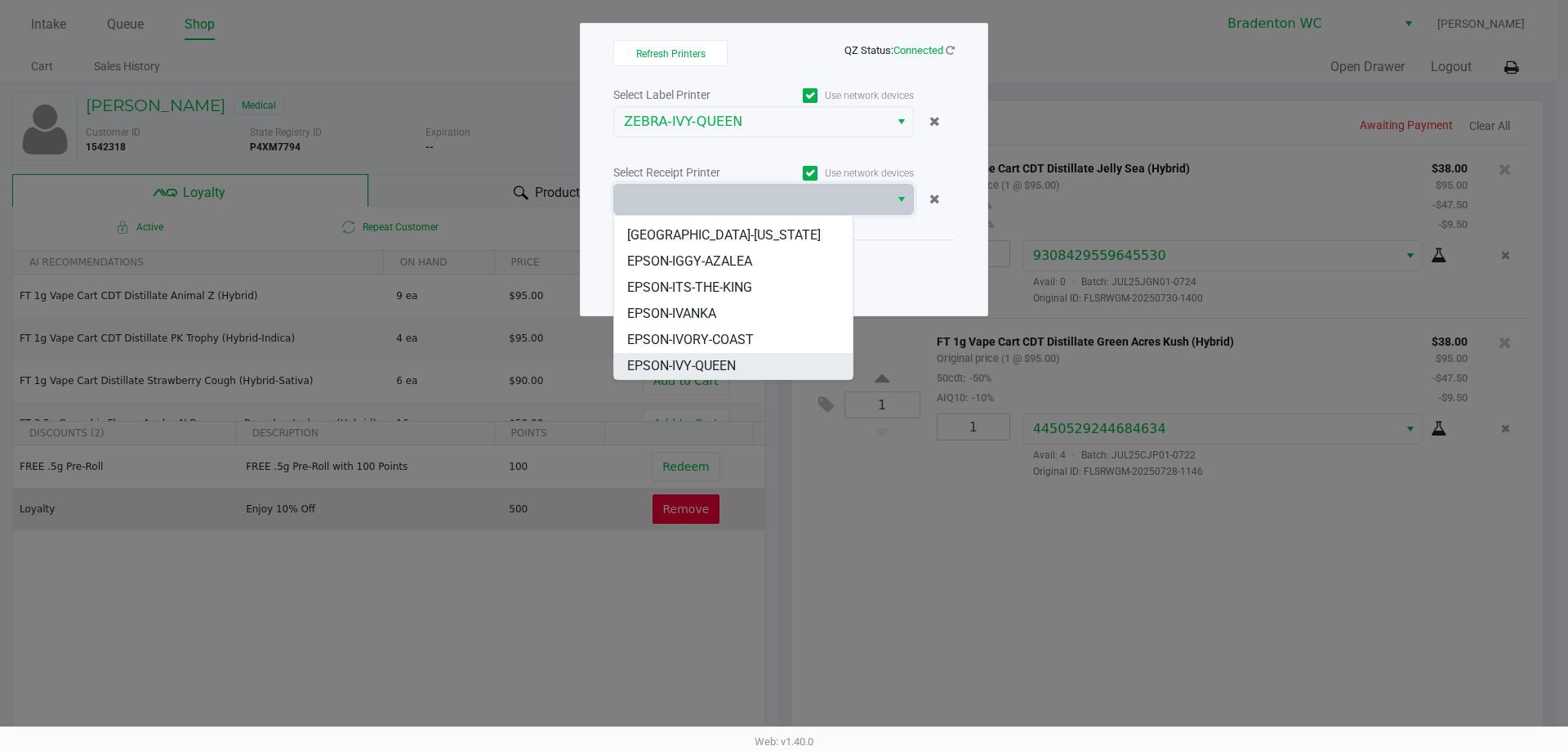
click at [720, 370] on span "EPSON-IVY-QUEEN" at bounding box center [682, 366] width 109 height 20
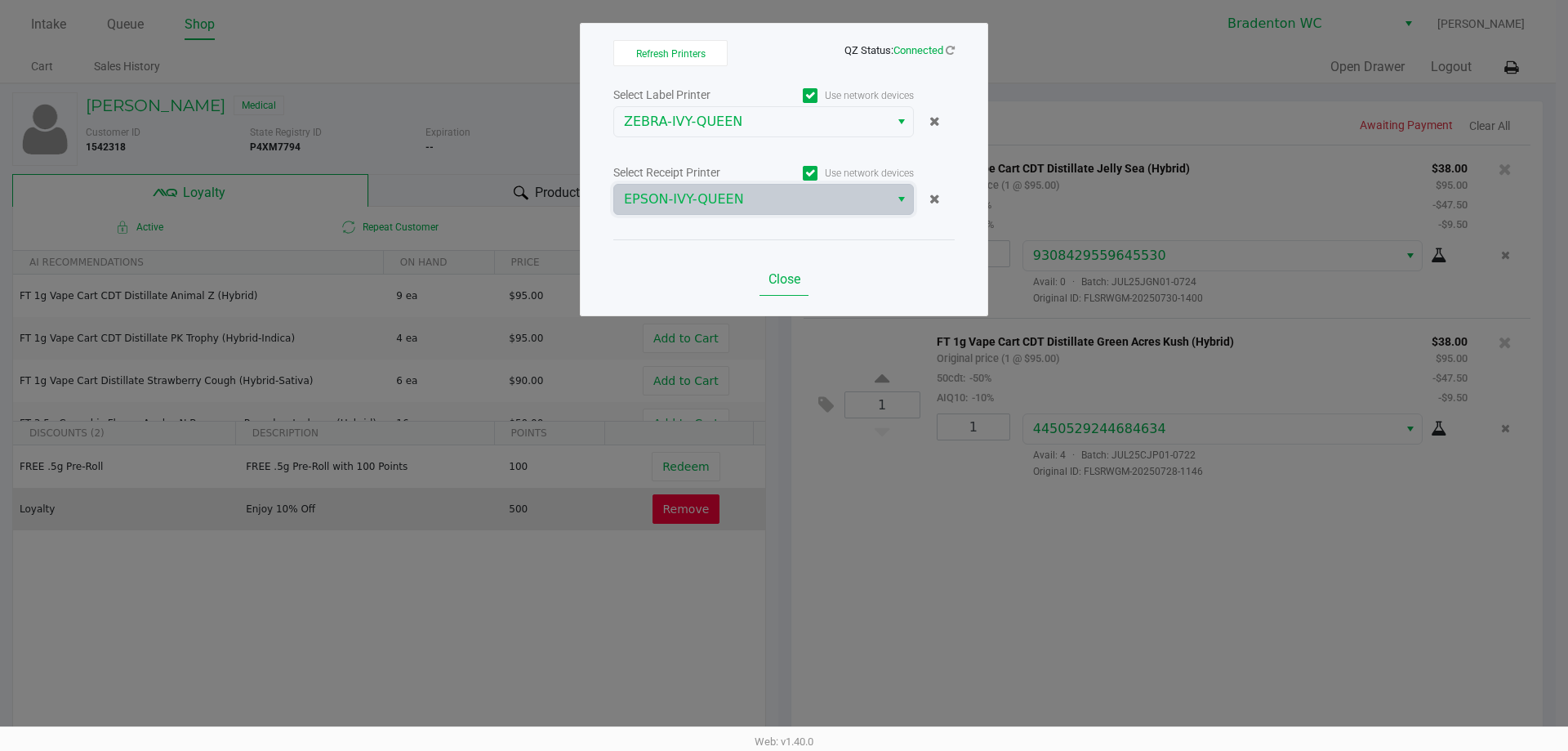
click at [792, 276] on span "Close" at bounding box center [784, 279] width 32 height 16
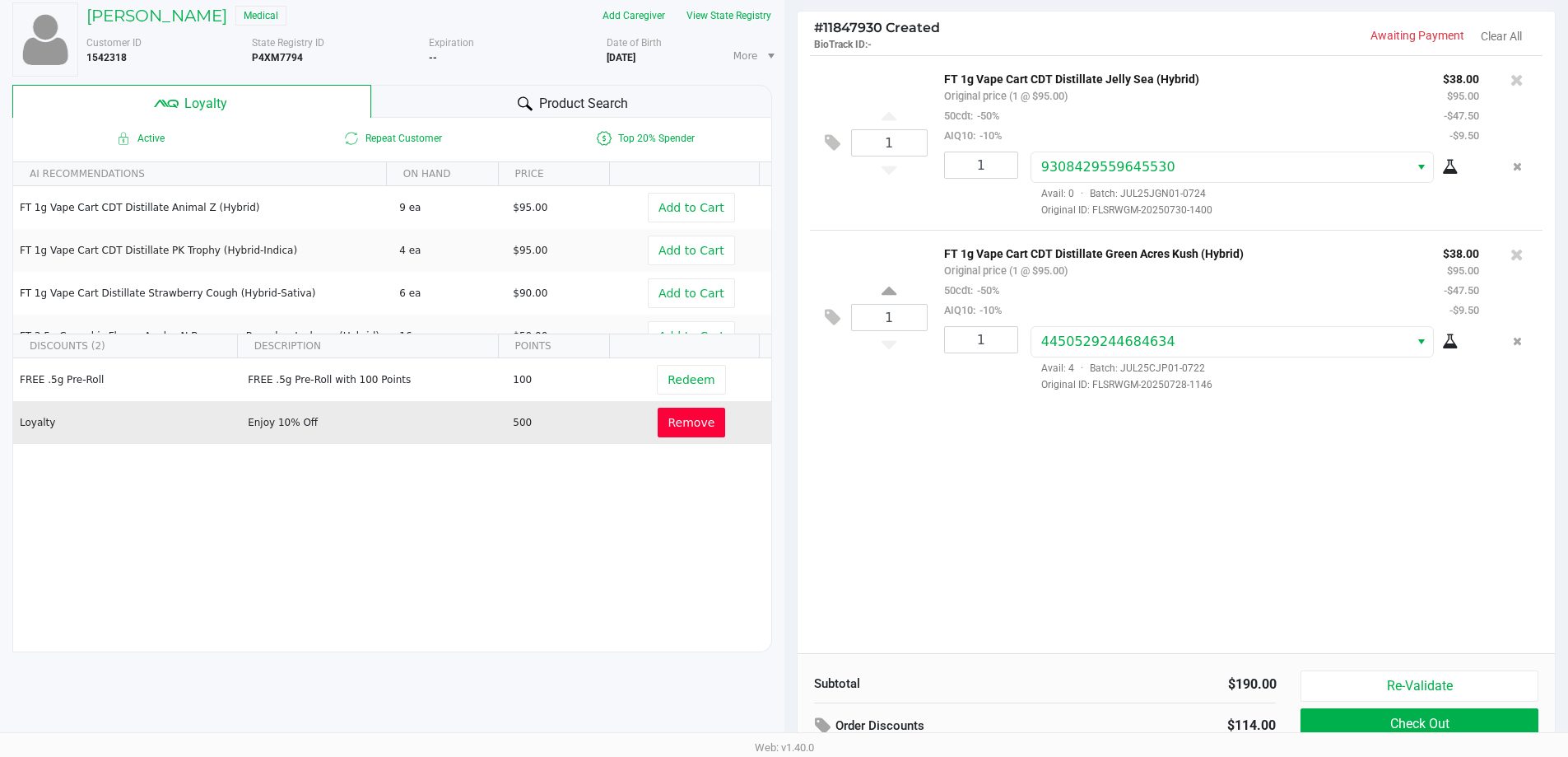
scroll to position [188, 0]
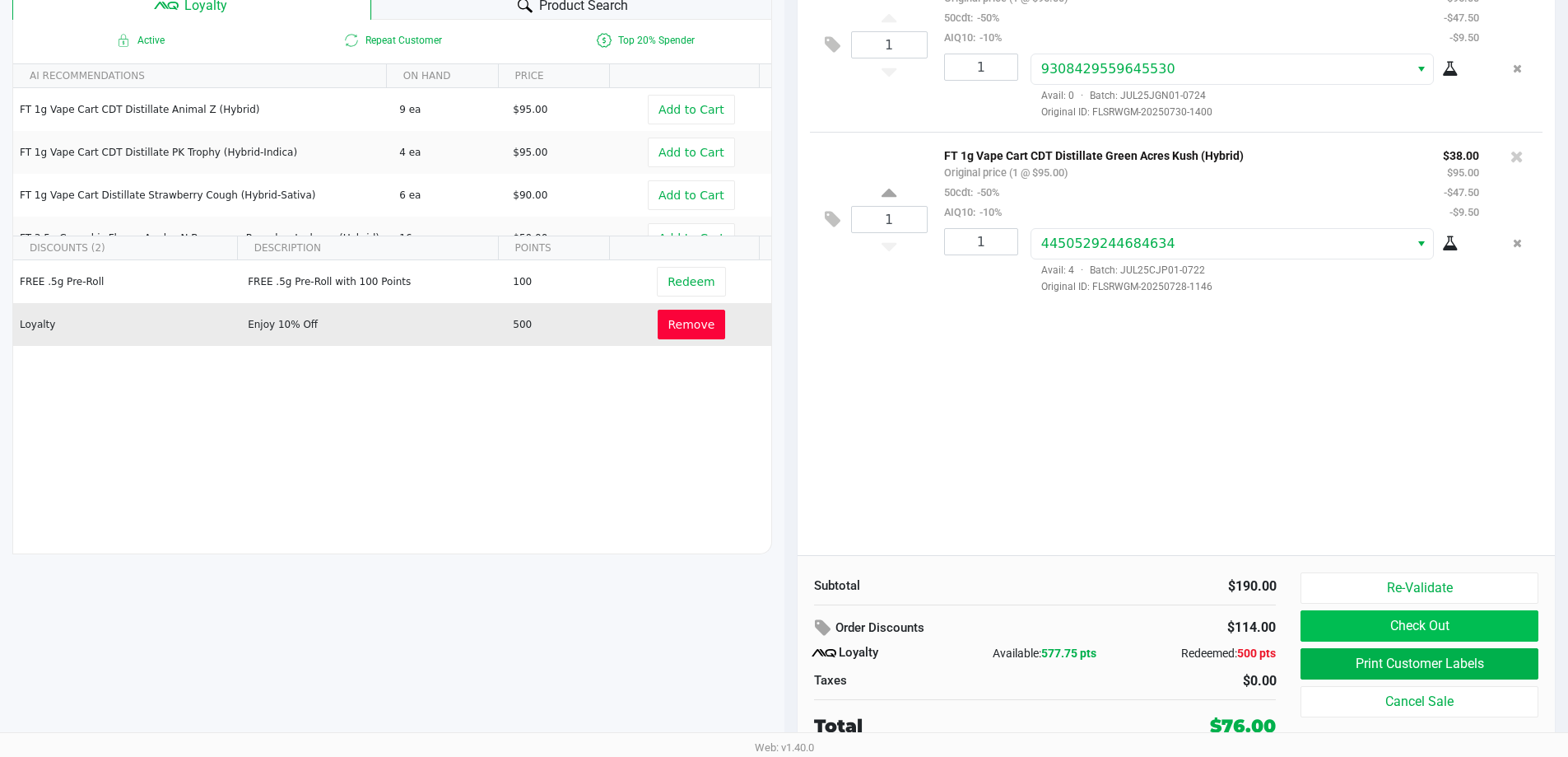
click at [1356, 625] on button "Check Out" at bounding box center [1419, 626] width 237 height 31
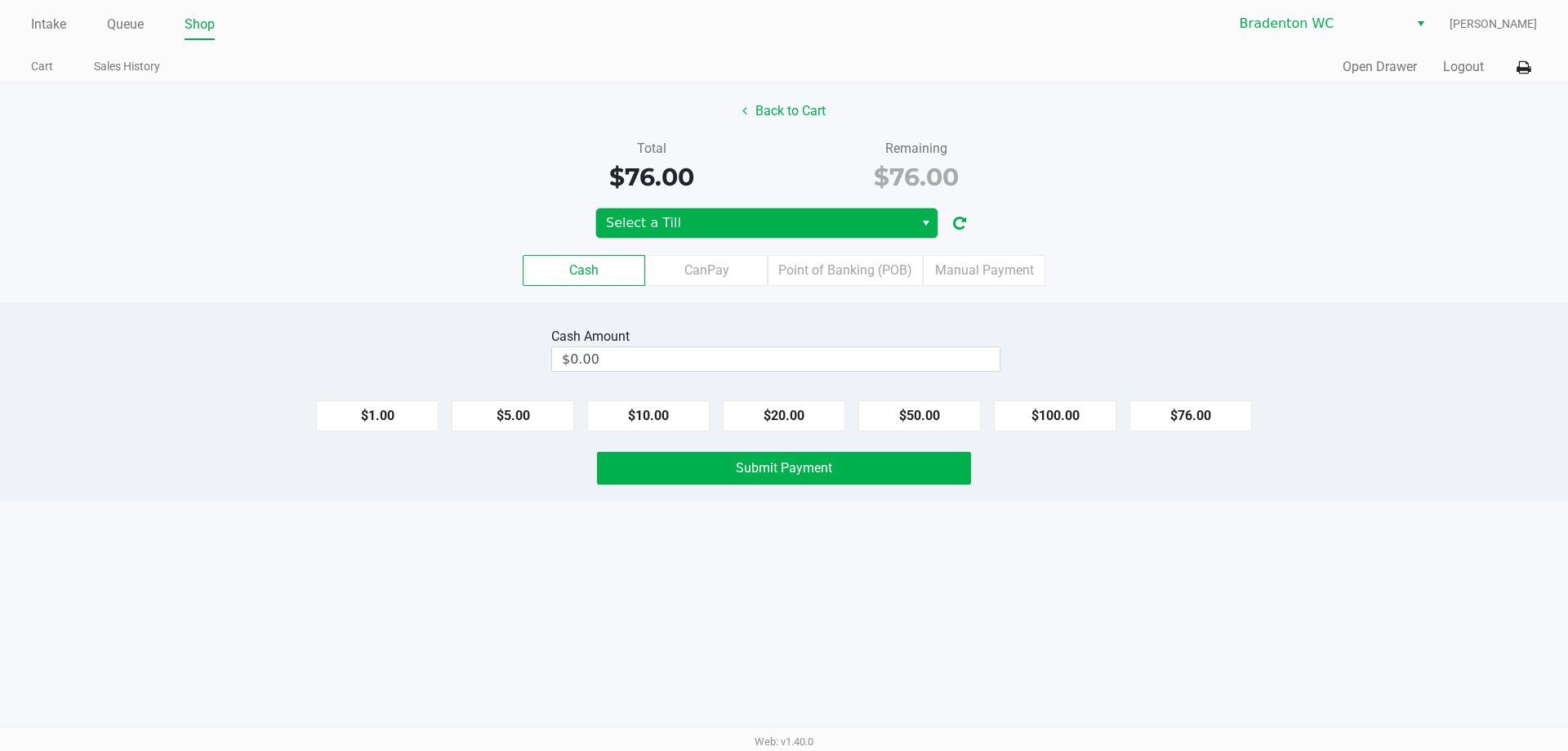
click at [728, 230] on span "Select a Till" at bounding box center [755, 222] width 298 height 20
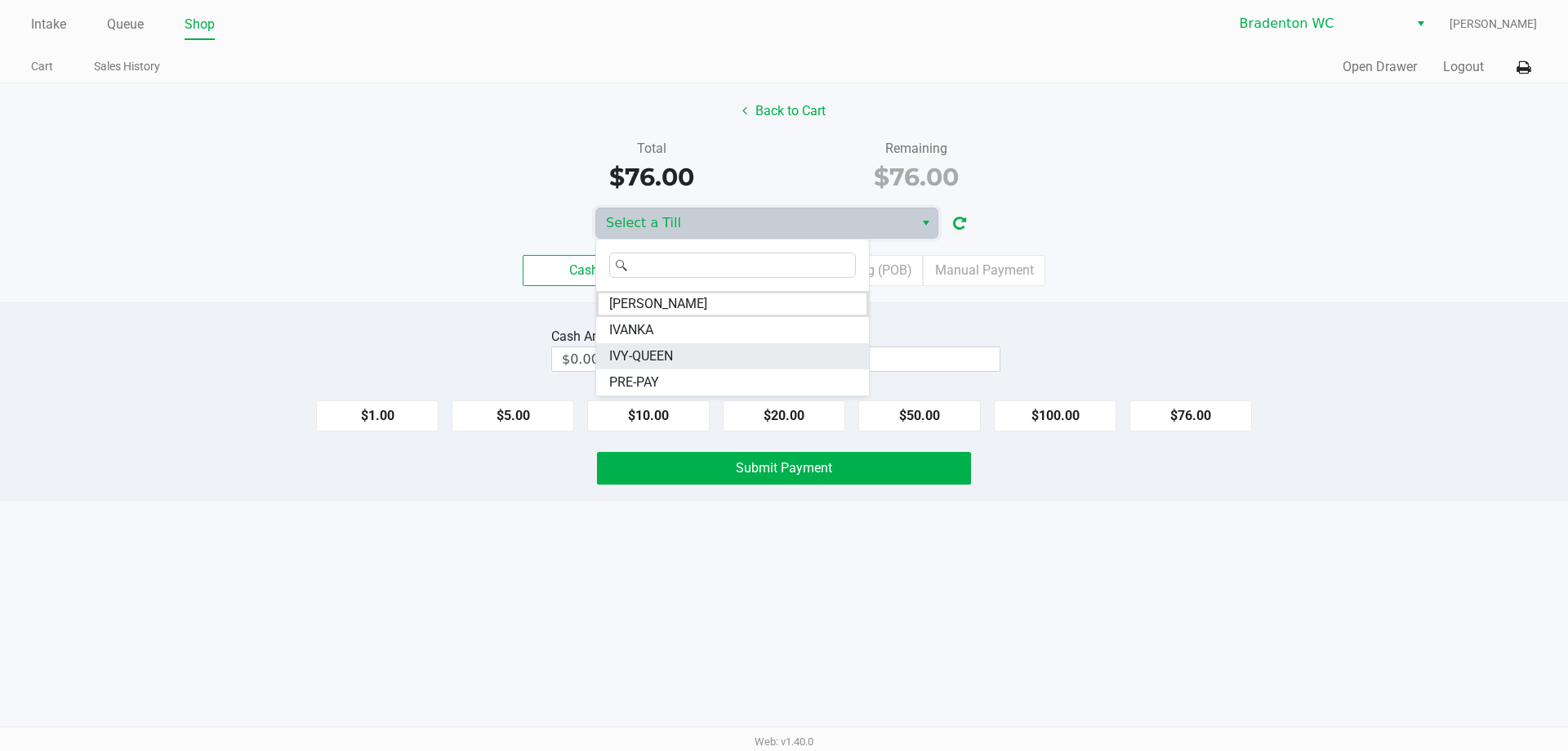
click at [690, 358] on li "IVY-QUEEN" at bounding box center [732, 356] width 272 height 26
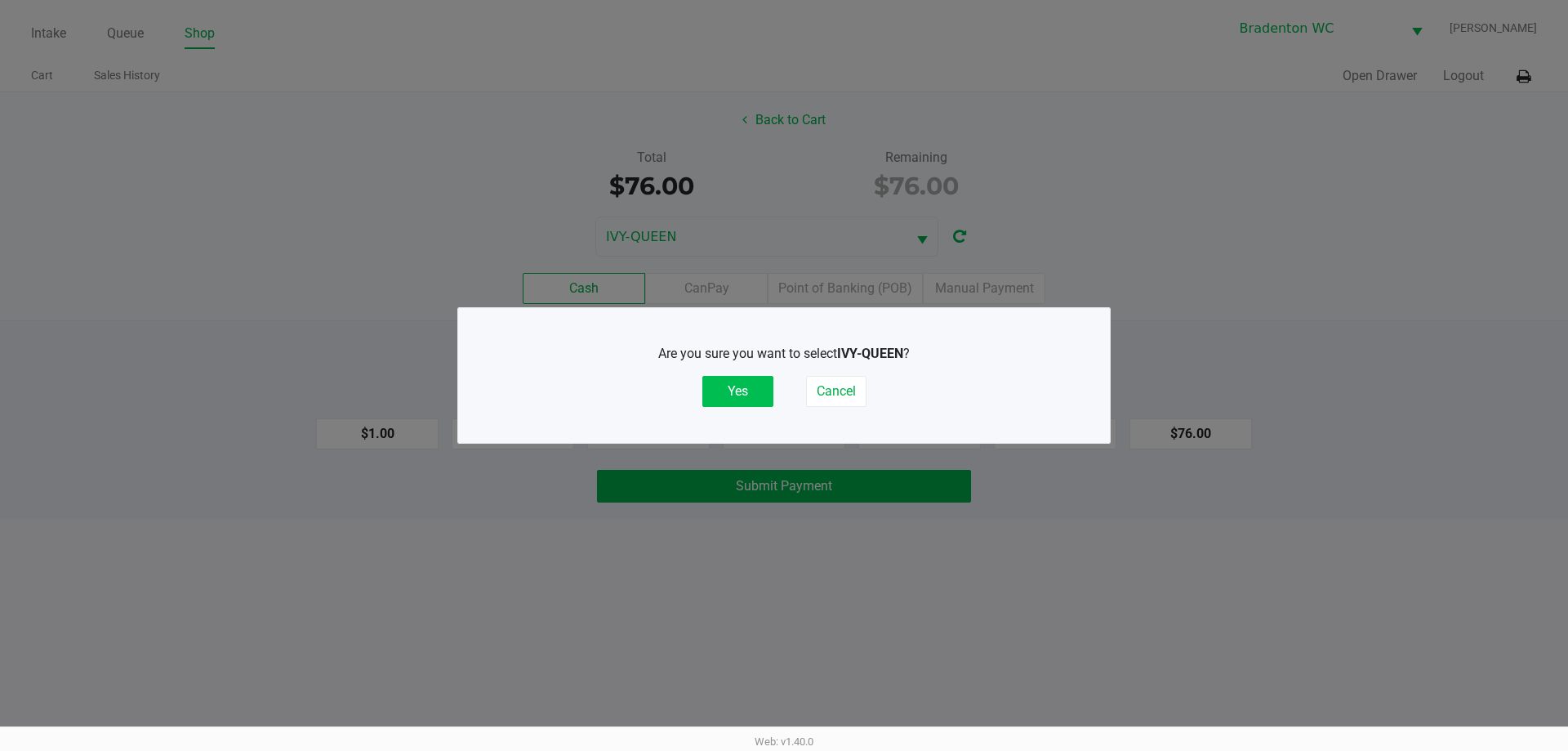
click at [756, 381] on button "Yes" at bounding box center [738, 391] width 71 height 31
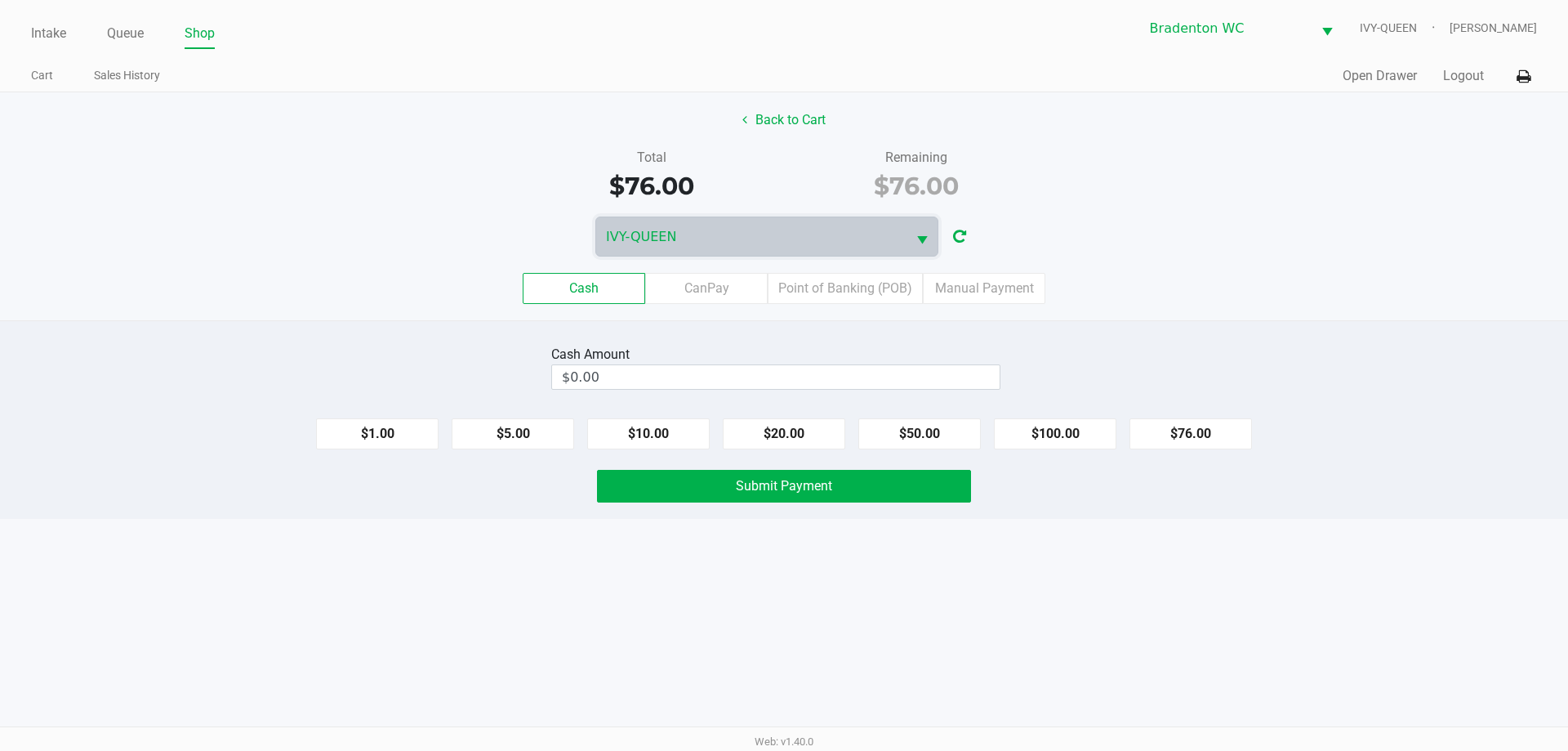
click at [867, 293] on label "Point of Banking (POB)" at bounding box center [845, 288] width 155 height 31
click at [0, 0] on 7 "Point of Banking (POB)" at bounding box center [0, 0] width 0 height 0
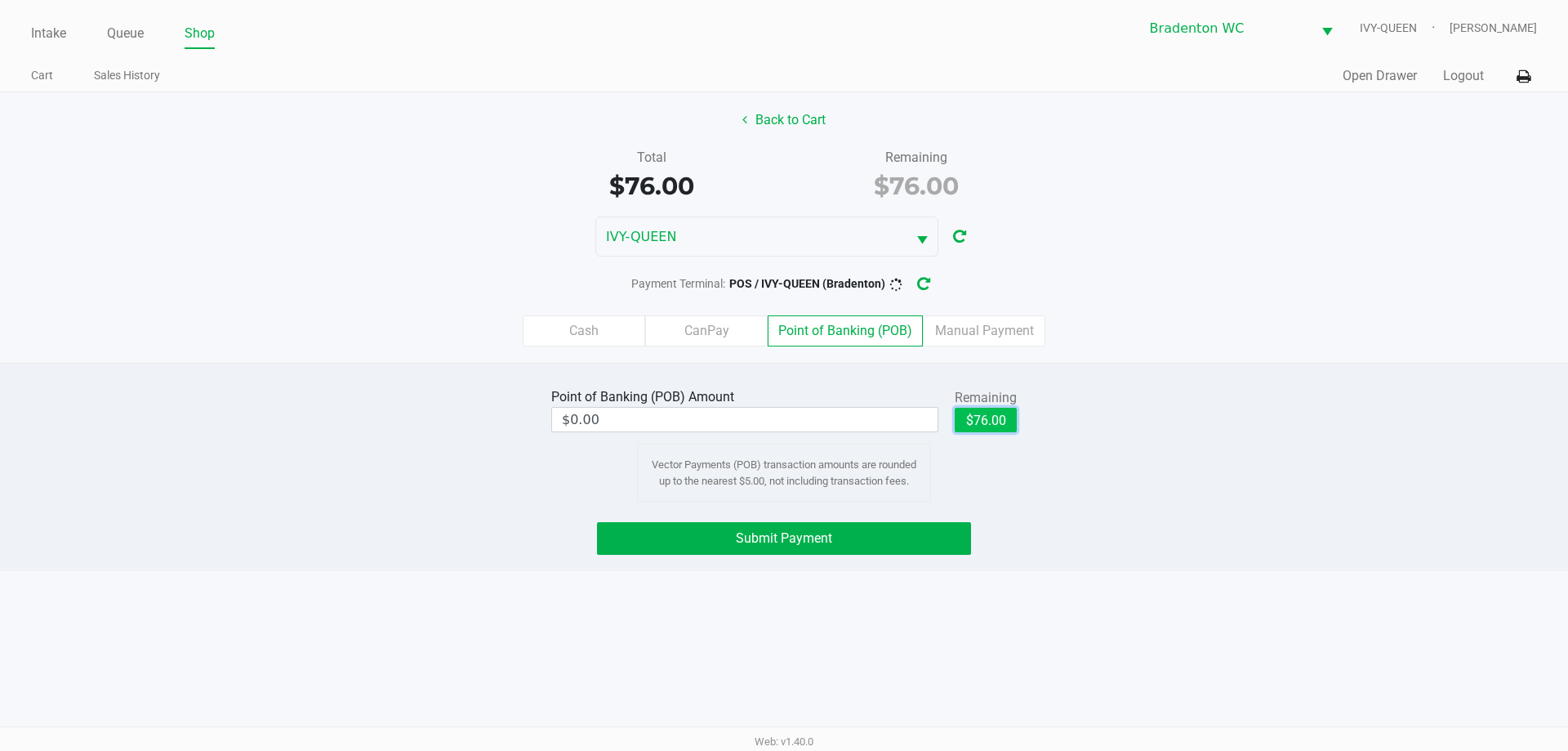
click at [982, 426] on button "$76.00" at bounding box center [986, 420] width 62 height 24
type input "$76.00"
click at [823, 527] on button "Submit Payment" at bounding box center [784, 538] width 374 height 33
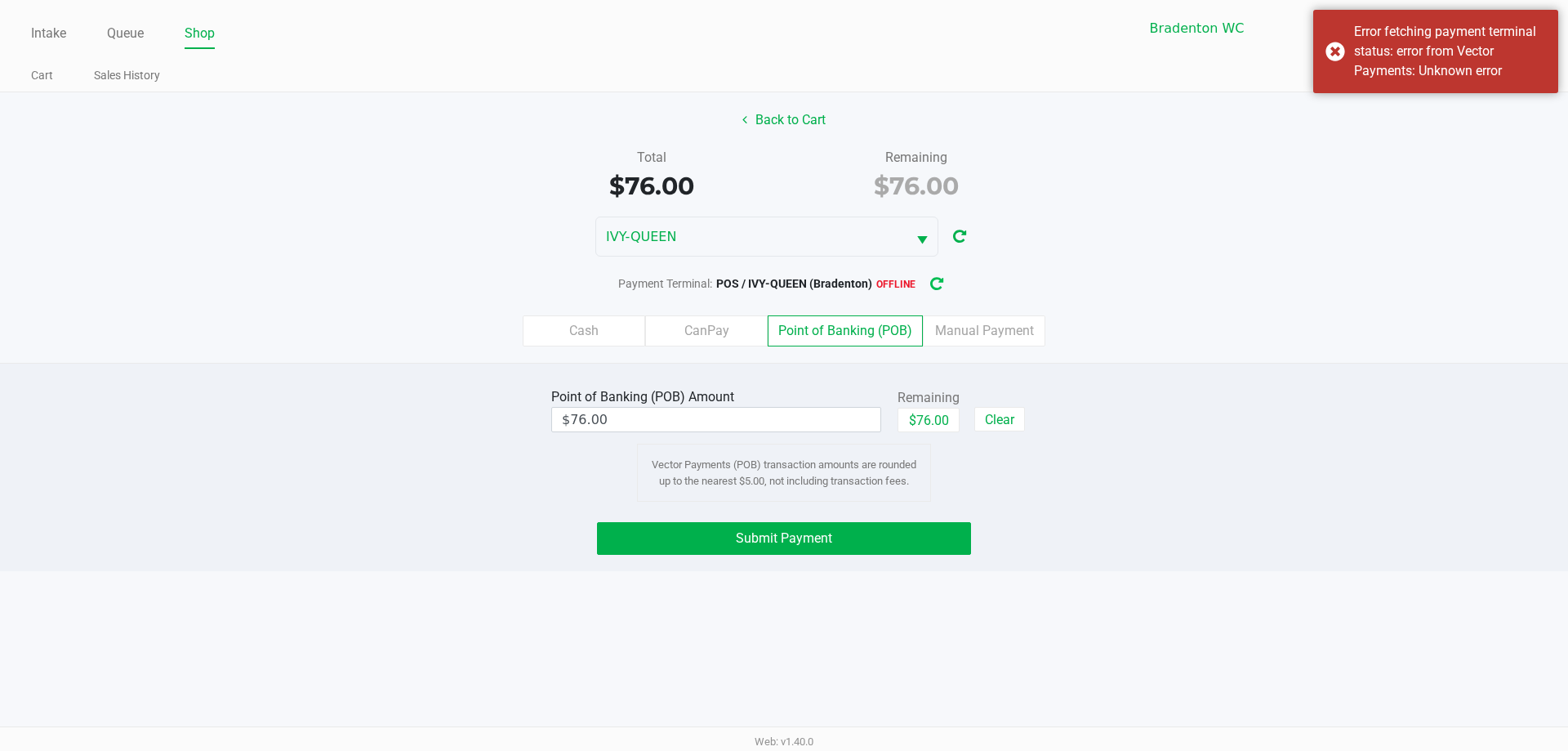
click at [941, 286] on icon "button" at bounding box center [937, 284] width 15 height 13
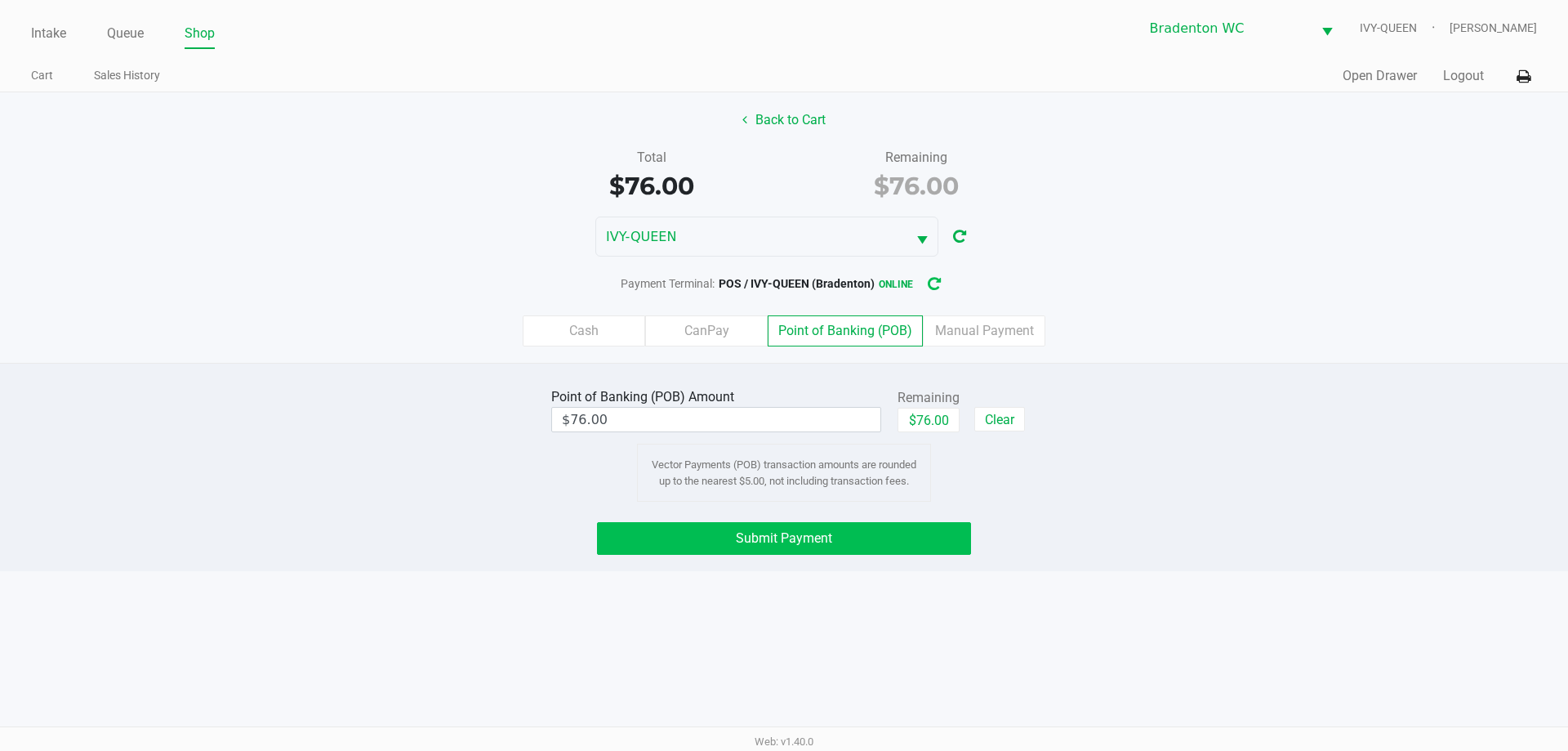
click at [829, 526] on button "Submit Payment" at bounding box center [784, 538] width 374 height 33
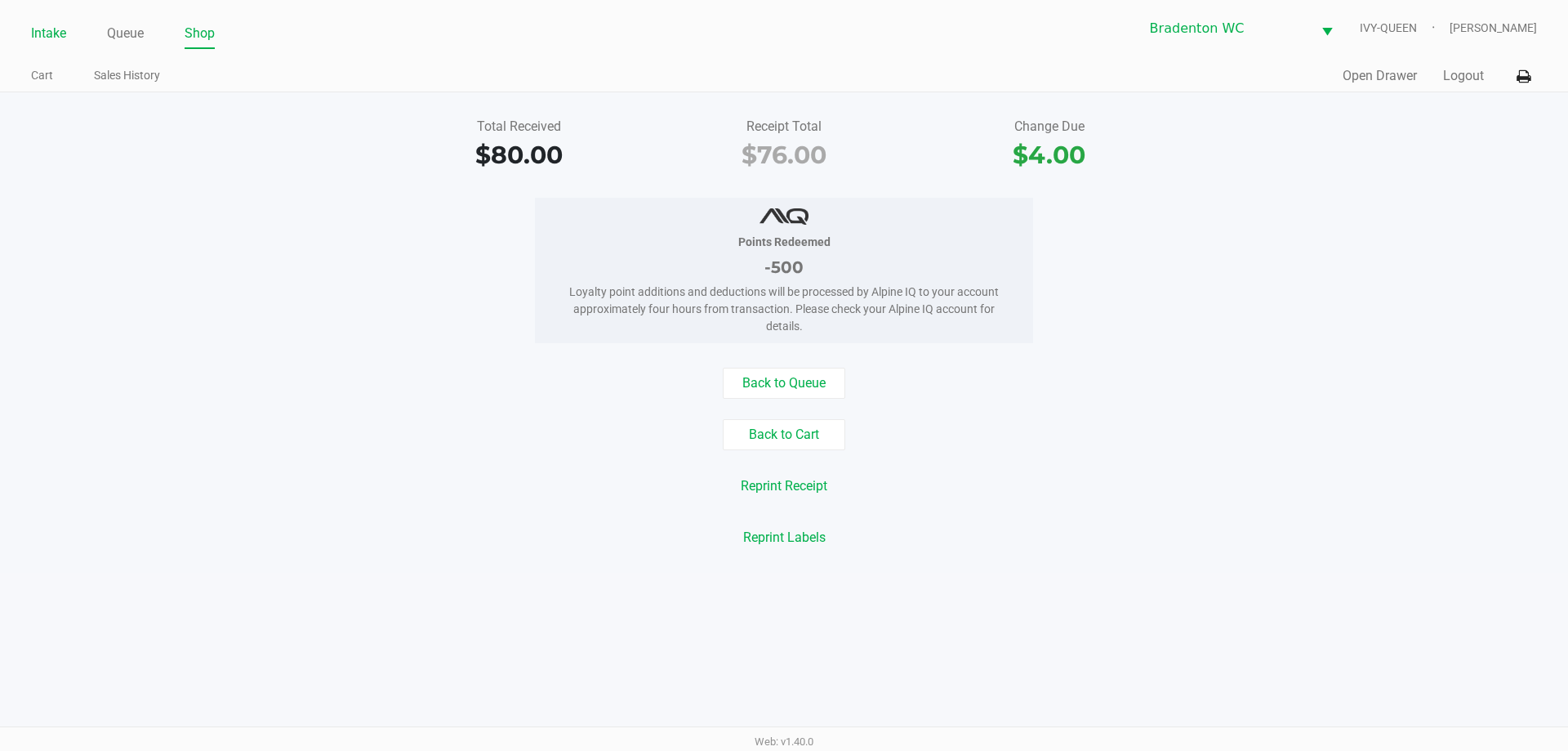
click at [43, 31] on link "Intake" at bounding box center [48, 33] width 35 height 22
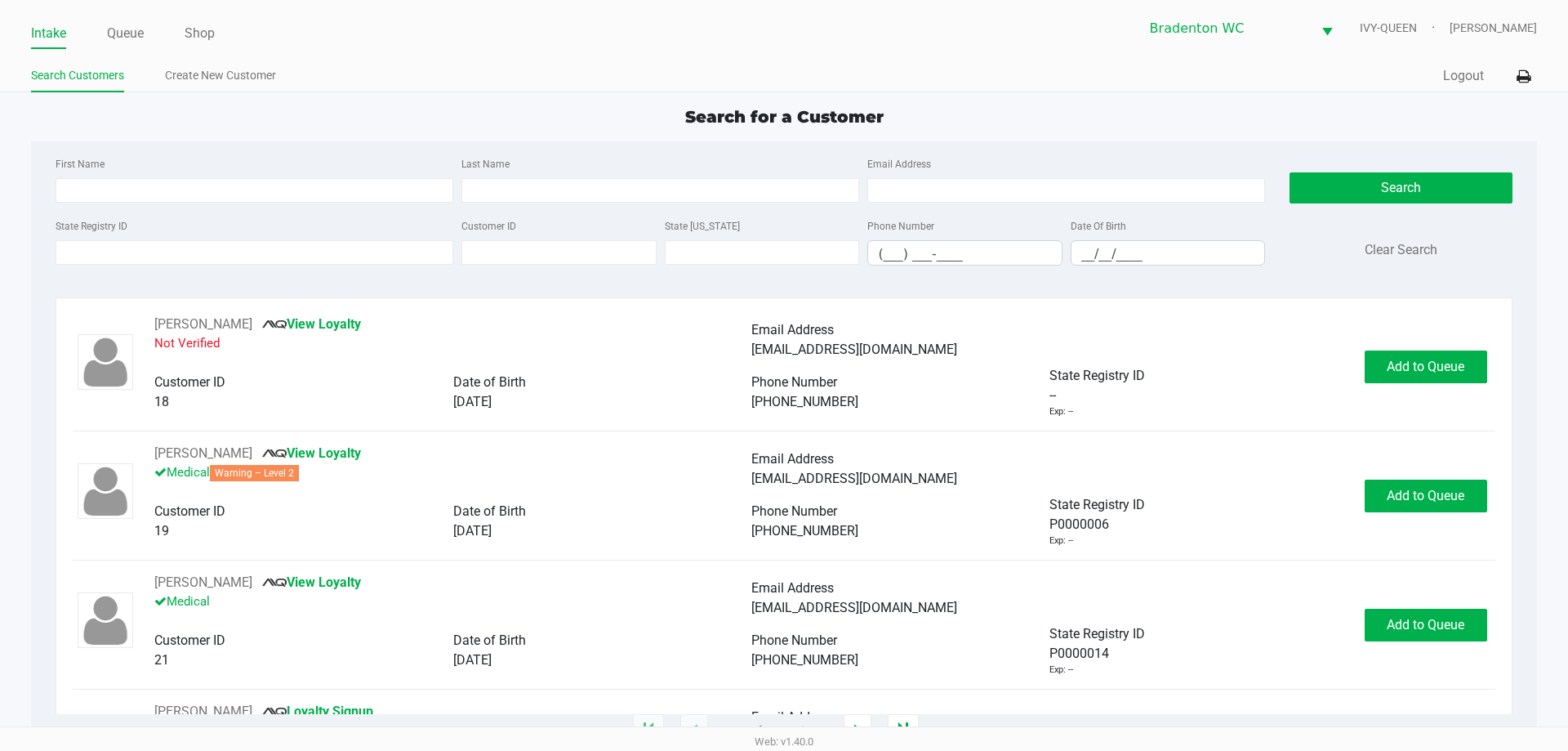
click at [421, 48] on div "Intake Queue Shop Bradenton WC IVY-QUEEN Marley French Search Customers Create …" at bounding box center [784, 46] width 1568 height 93
click at [182, 256] on input "State Registry ID" at bounding box center [254, 253] width 398 height 24
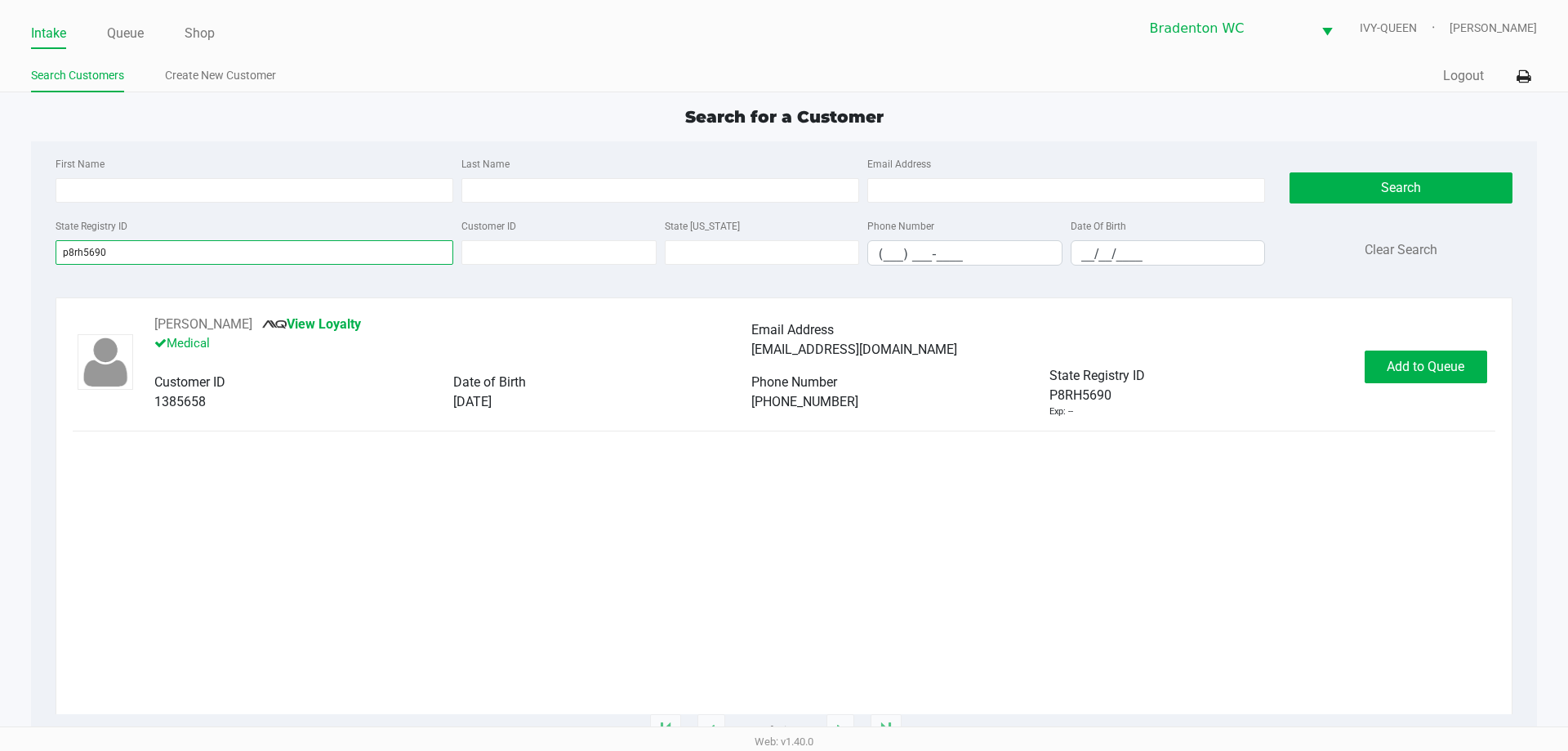
type input "p8rh5690"
click at [1431, 360] on span "Add to Queue" at bounding box center [1426, 367] width 78 height 16
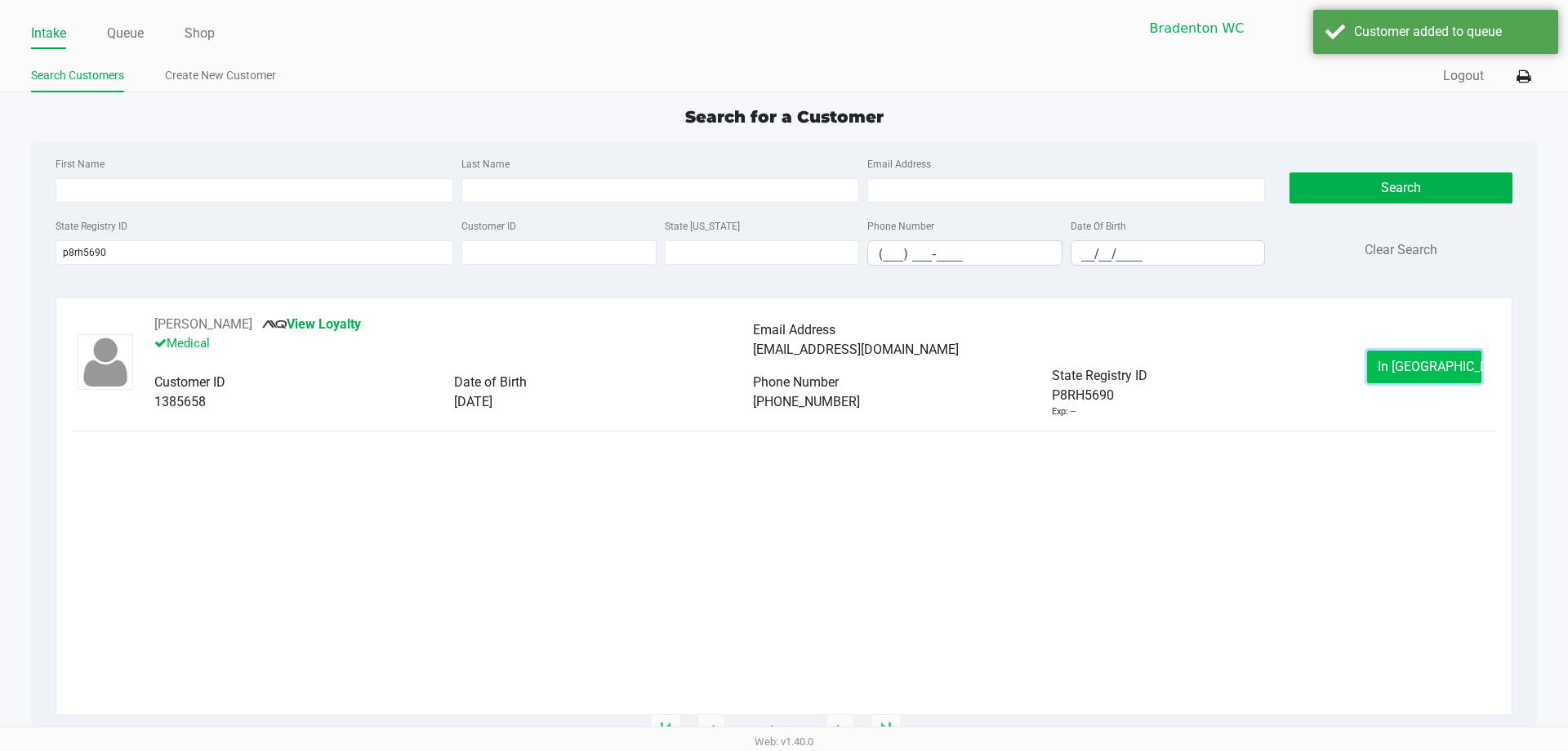
click at [1431, 351] on button "In Queue" at bounding box center [1424, 367] width 114 height 33
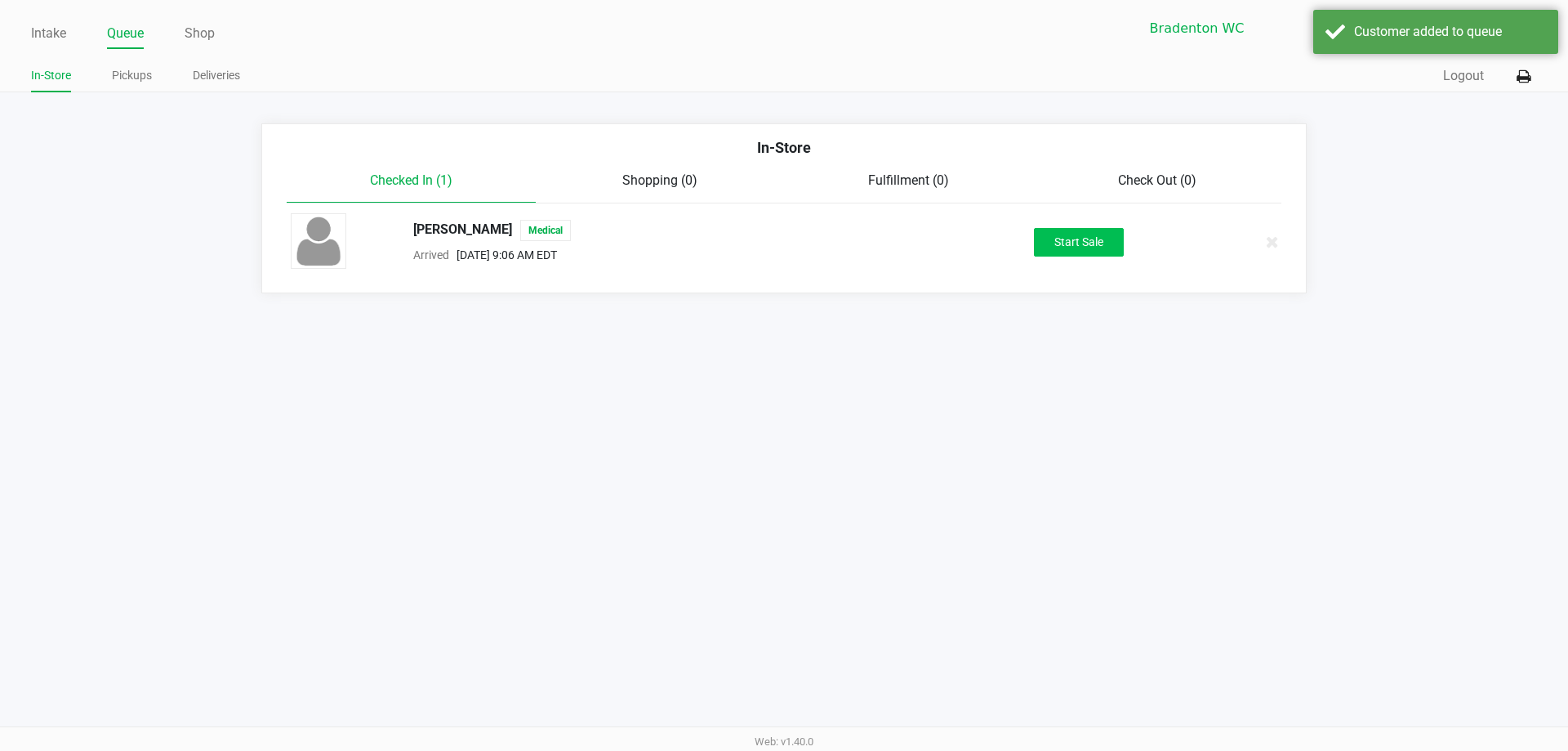
click at [1079, 245] on button "Start Sale" at bounding box center [1079, 241] width 90 height 29
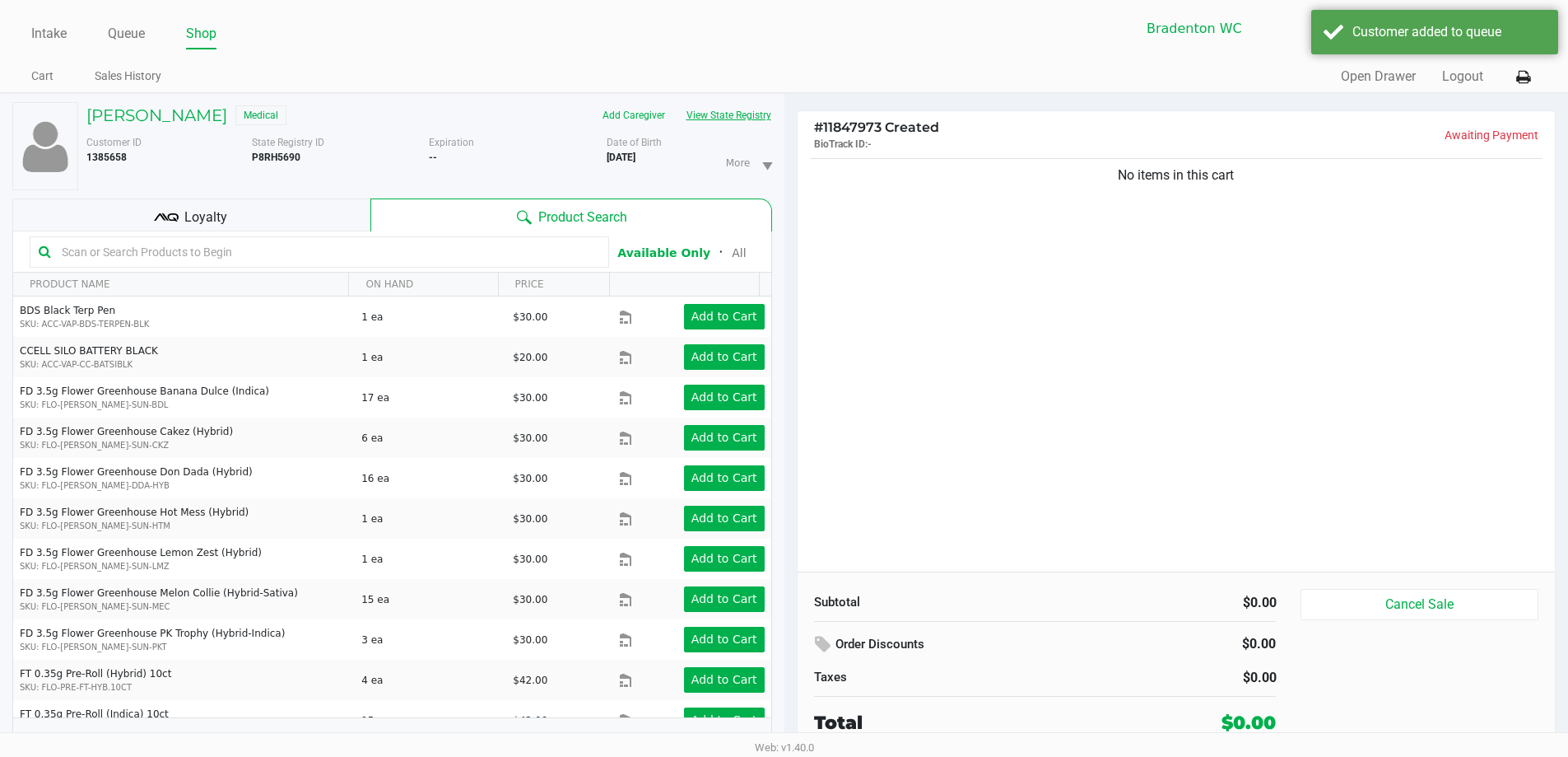
click at [709, 113] on button "View State Registry" at bounding box center [723, 115] width 96 height 26
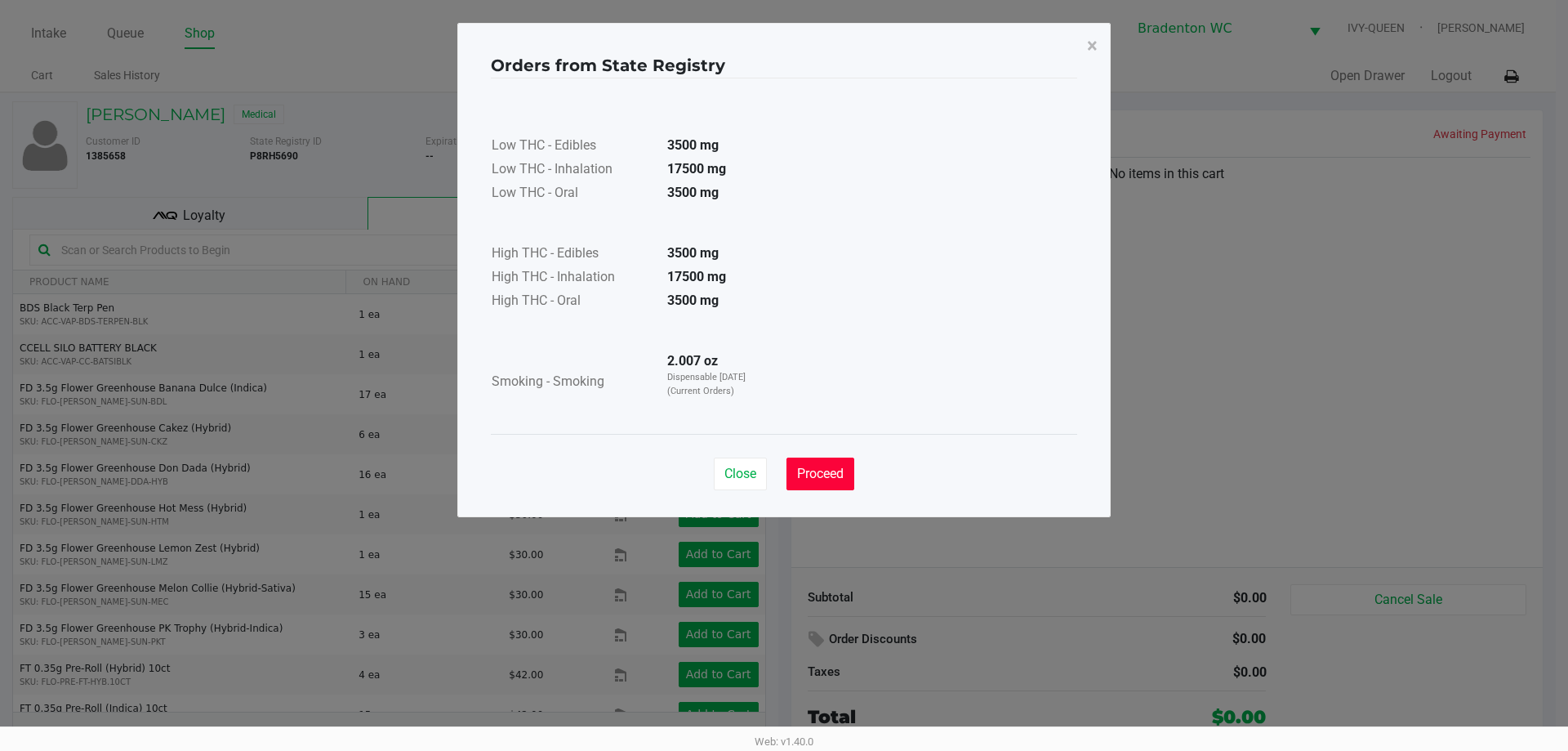
click at [813, 478] on span "Proceed" at bounding box center [821, 473] width 47 height 16
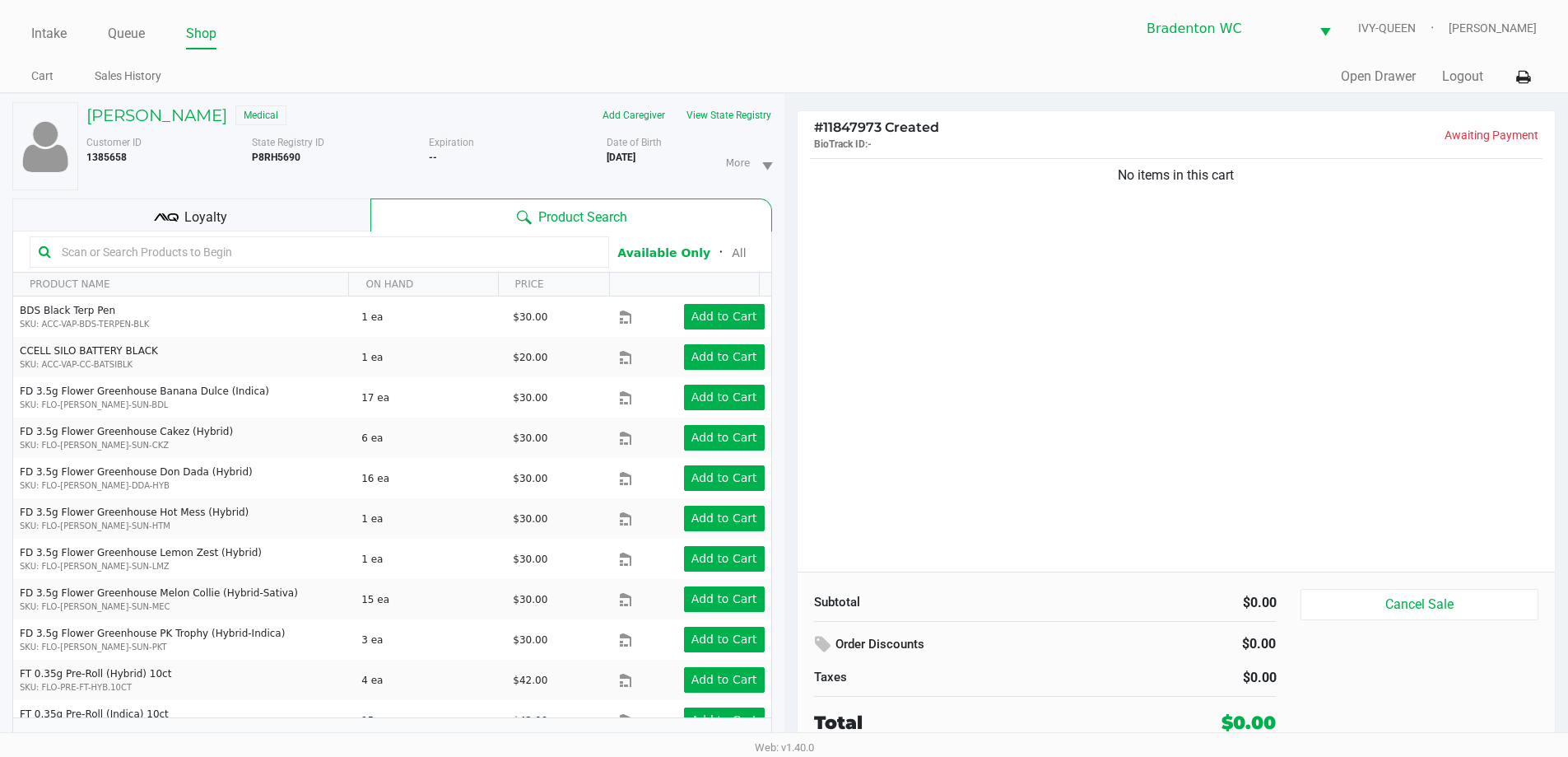
click at [233, 253] on input "text" at bounding box center [327, 252] width 545 height 24
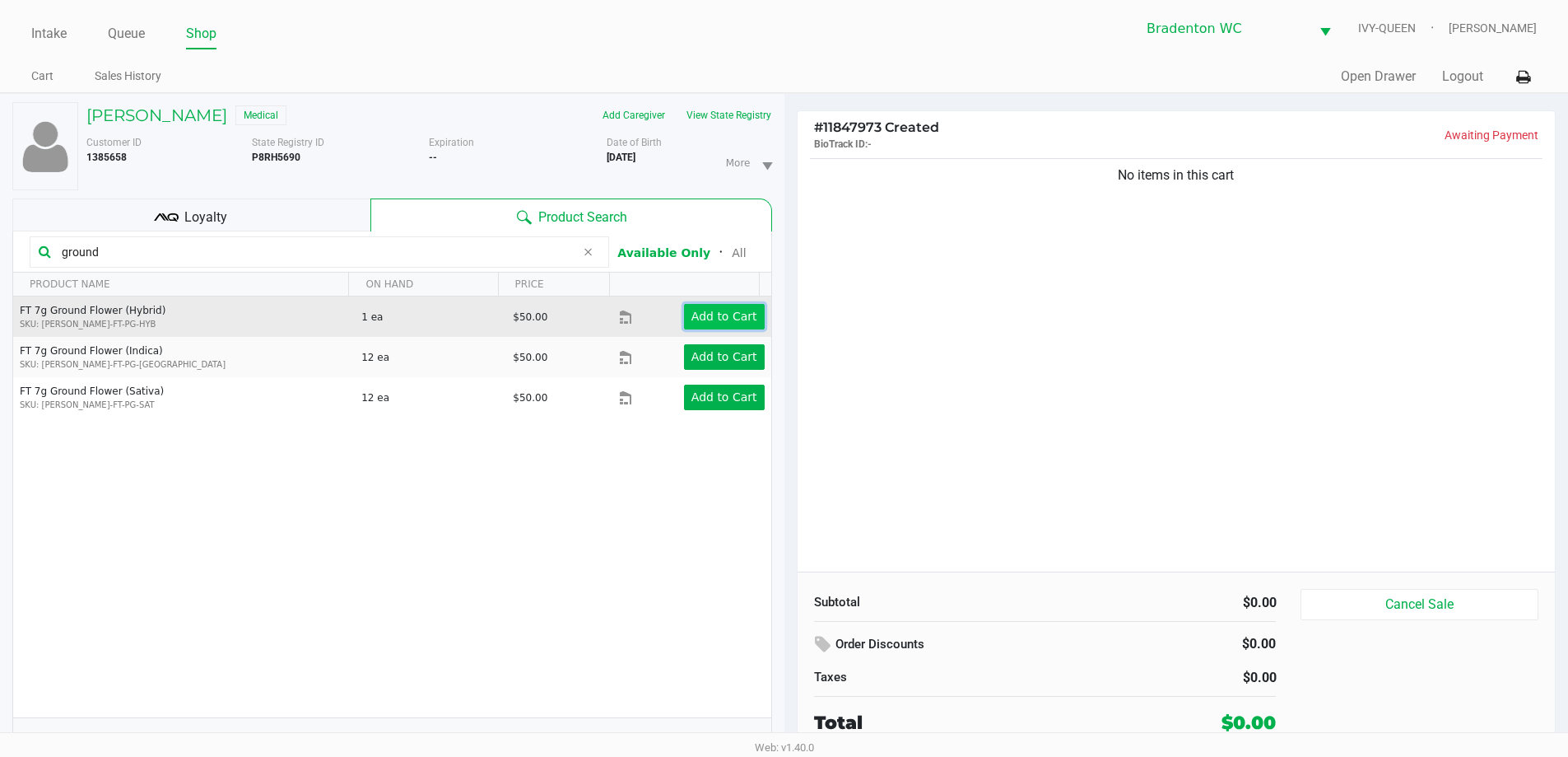
click at [735, 320] on app-button-loader "Add to Cart" at bounding box center [724, 316] width 66 height 13
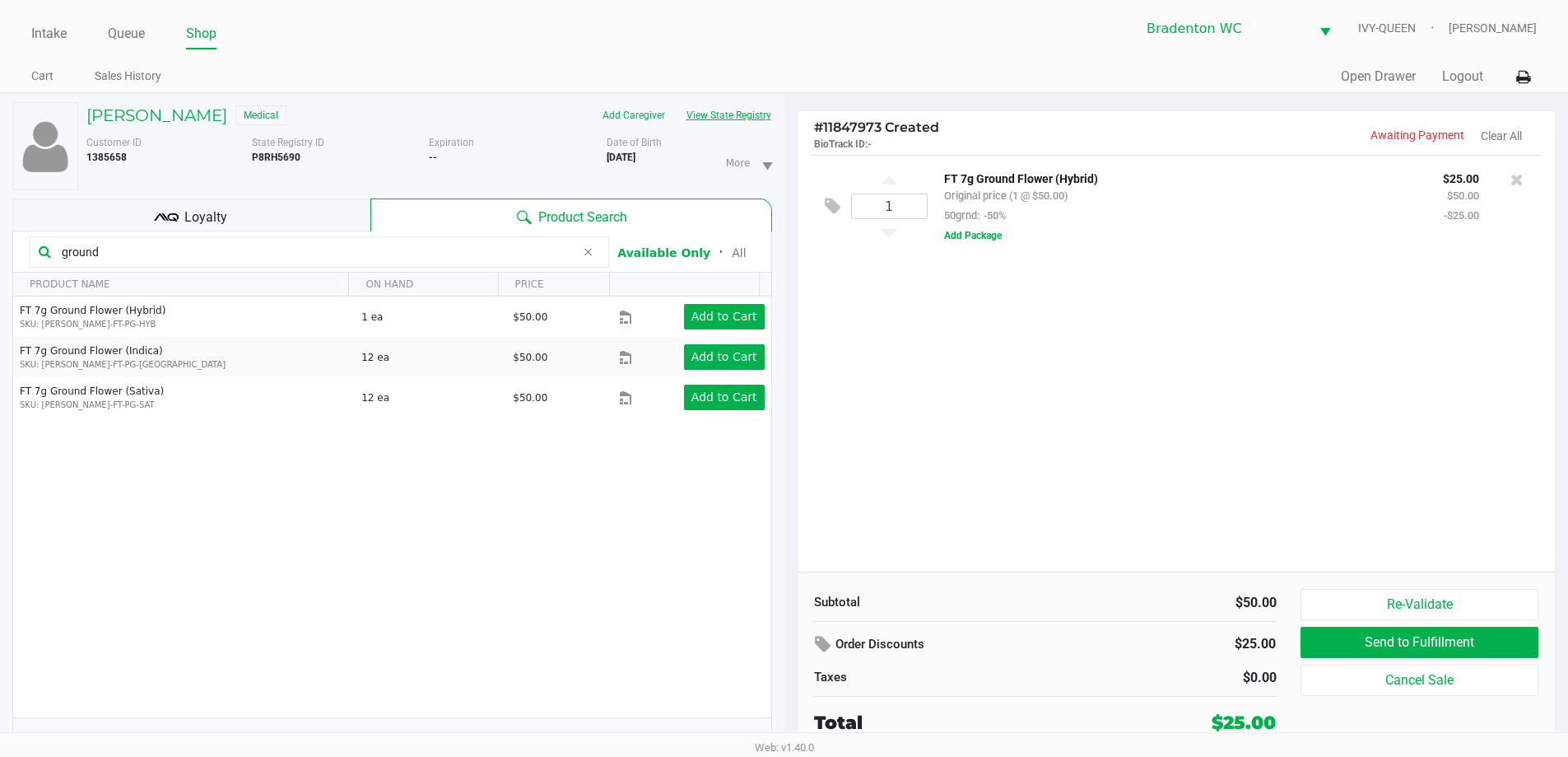
click at [718, 111] on button "View State Registry" at bounding box center [723, 115] width 96 height 26
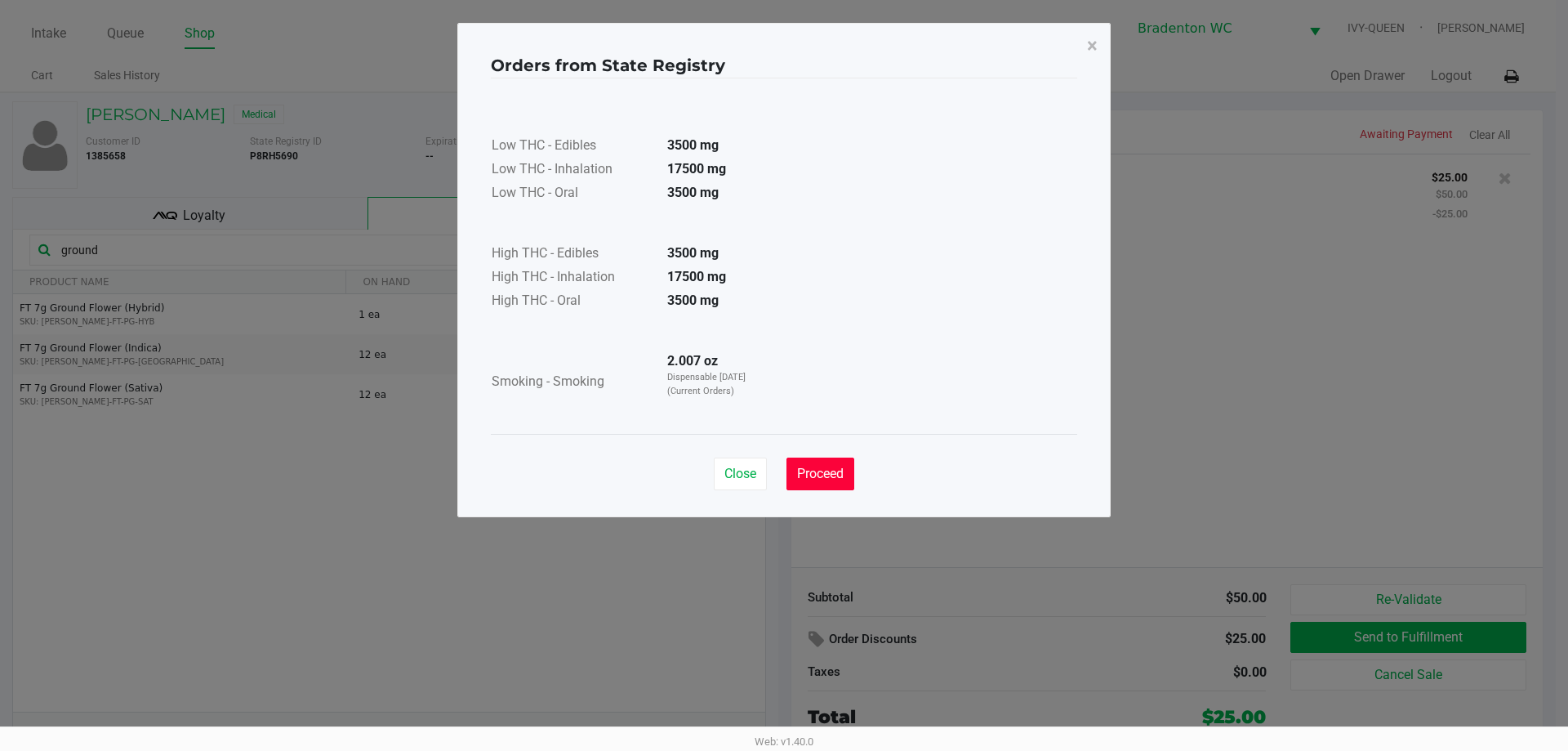
click at [853, 472] on button "Proceed" at bounding box center [820, 474] width 67 height 33
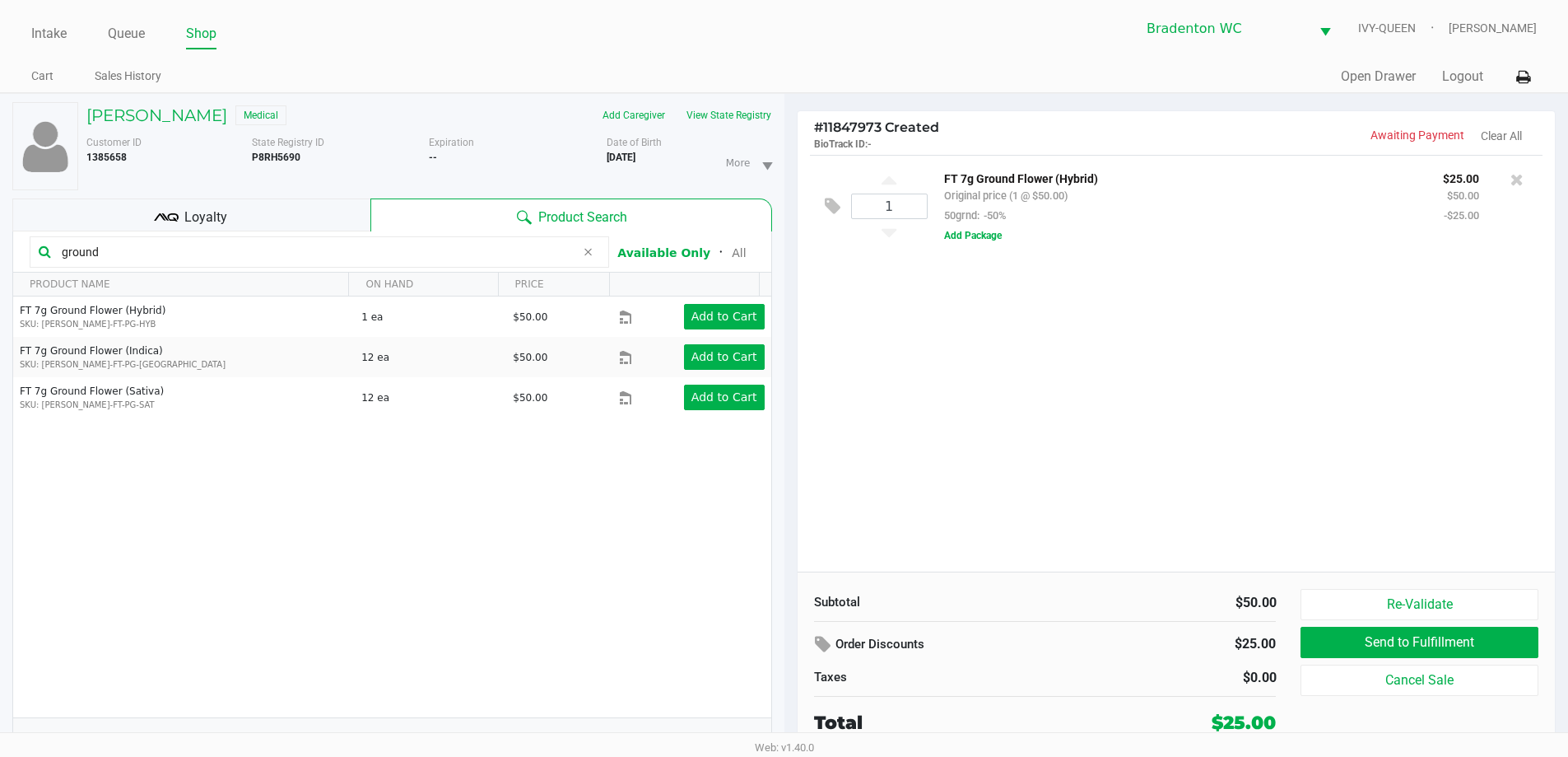
drag, startPoint x: 115, startPoint y: 241, endPoint x: 0, endPoint y: 234, distance: 115.2
click at [0, 244] on div "KRISTOPHER DI CARLO Medical Add Caregiver View State Registry Customer ID 13856…" at bounding box center [392, 434] width 784 height 680
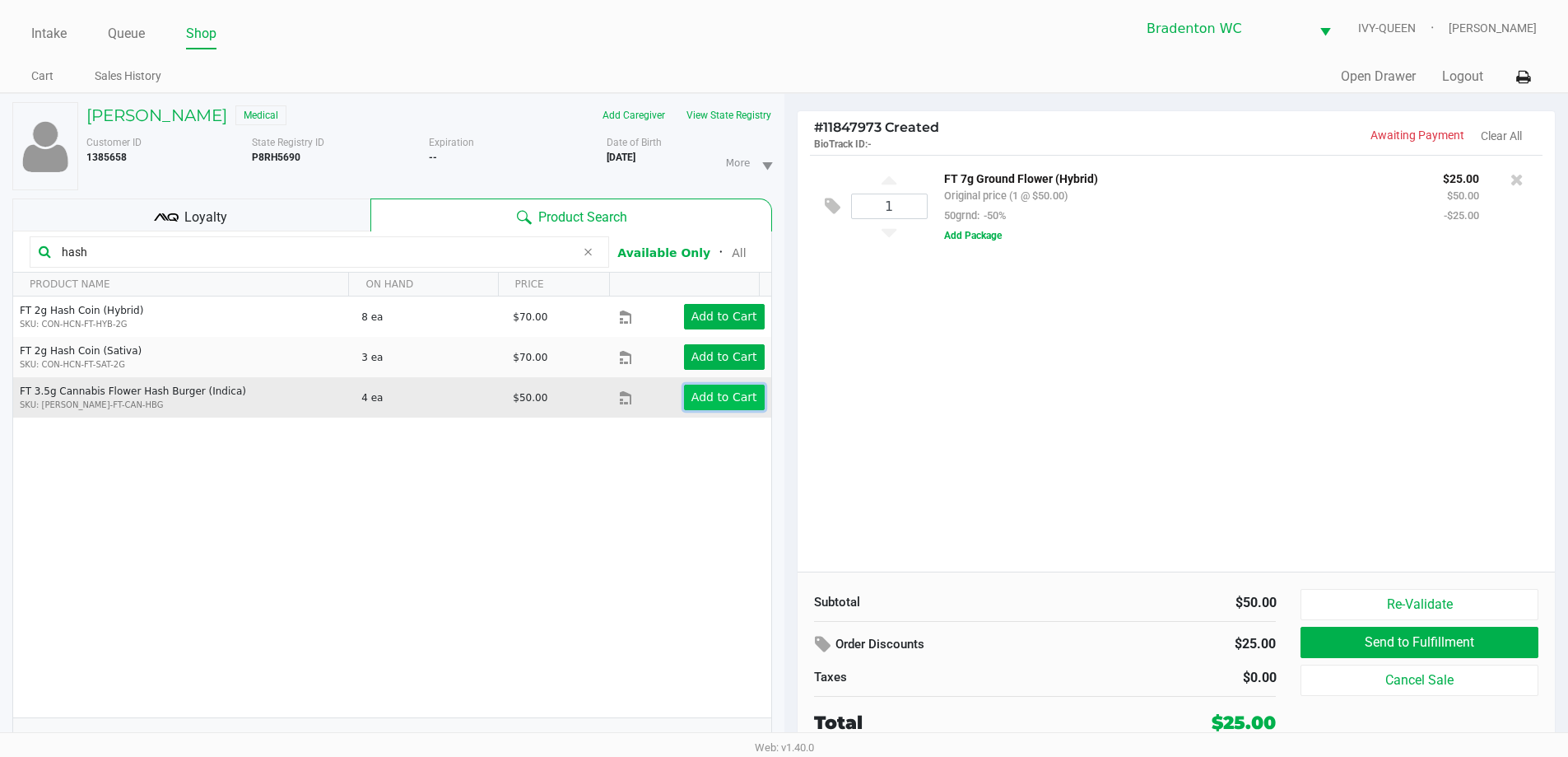
click at [698, 396] on app-button-loader "Add to Cart" at bounding box center [724, 397] width 66 height 13
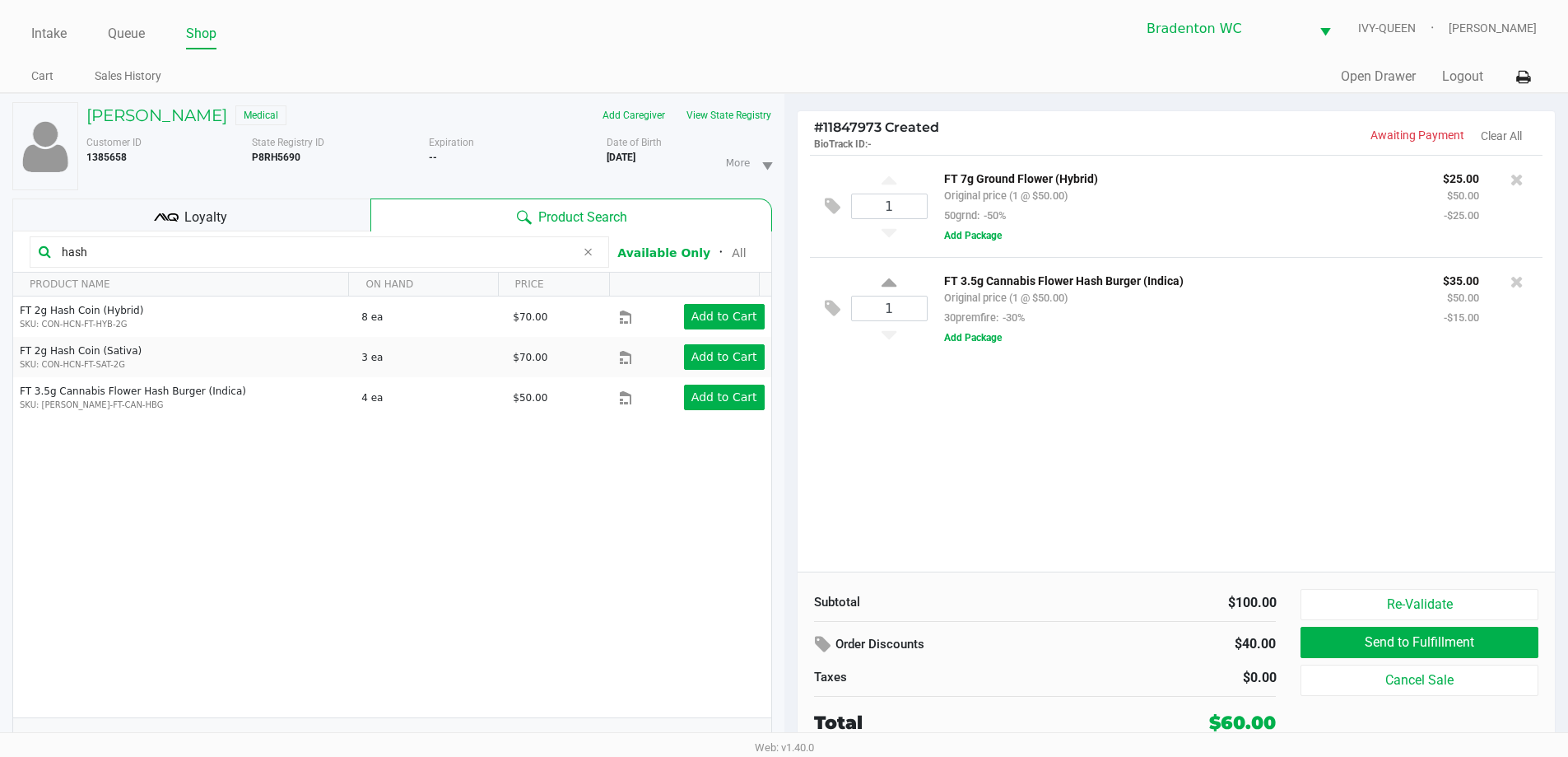
drag, startPoint x: 101, startPoint y: 256, endPoint x: 0, endPoint y: 174, distance: 130.1
click at [0, 225] on div "KRISTOPHER DI CARLO Medical Add Caregiver View State Registry Customer ID 13856…" at bounding box center [392, 434] width 784 height 680
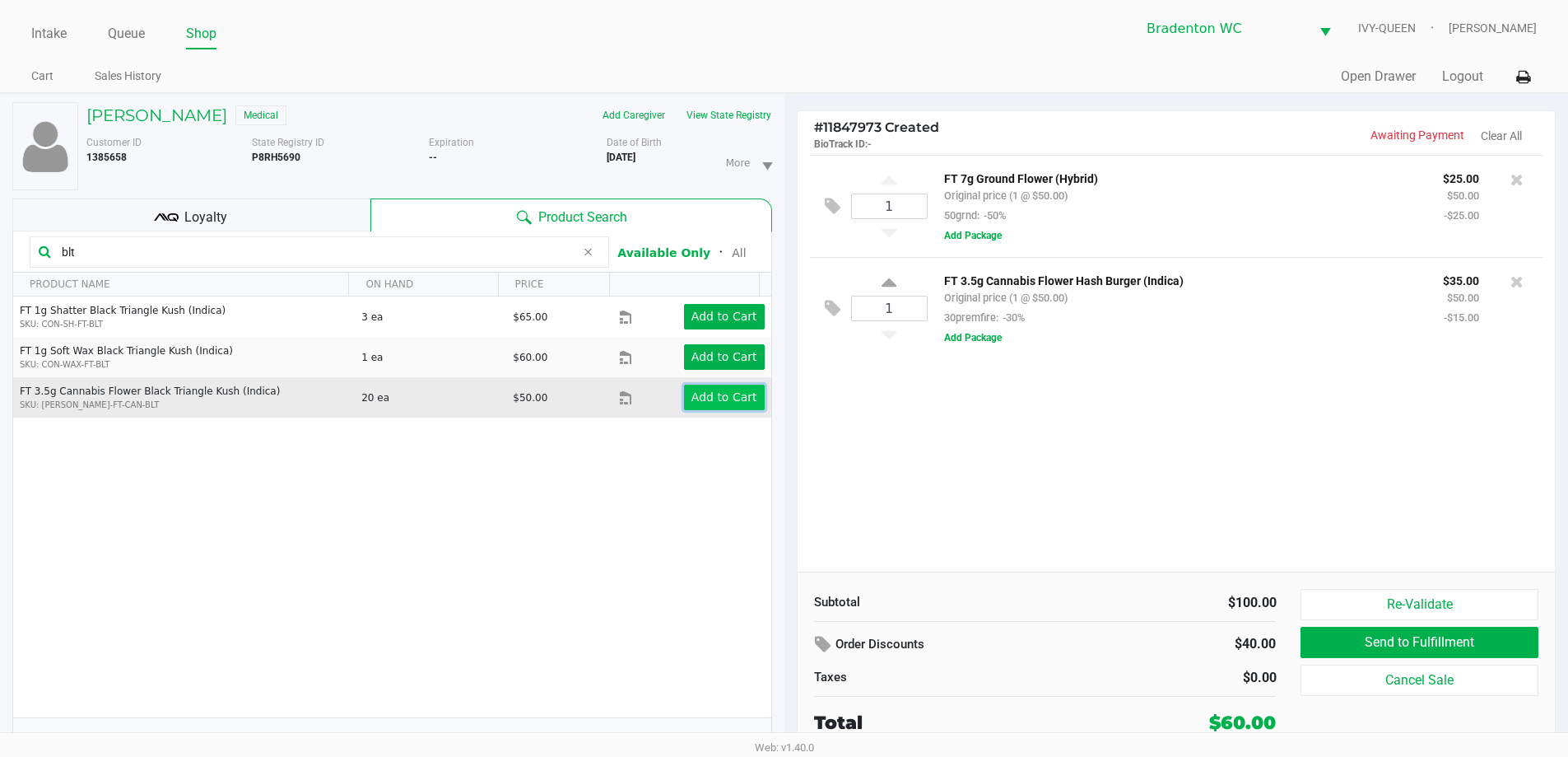
click at [698, 404] on app-button-loader "Add to Cart" at bounding box center [724, 397] width 66 height 13
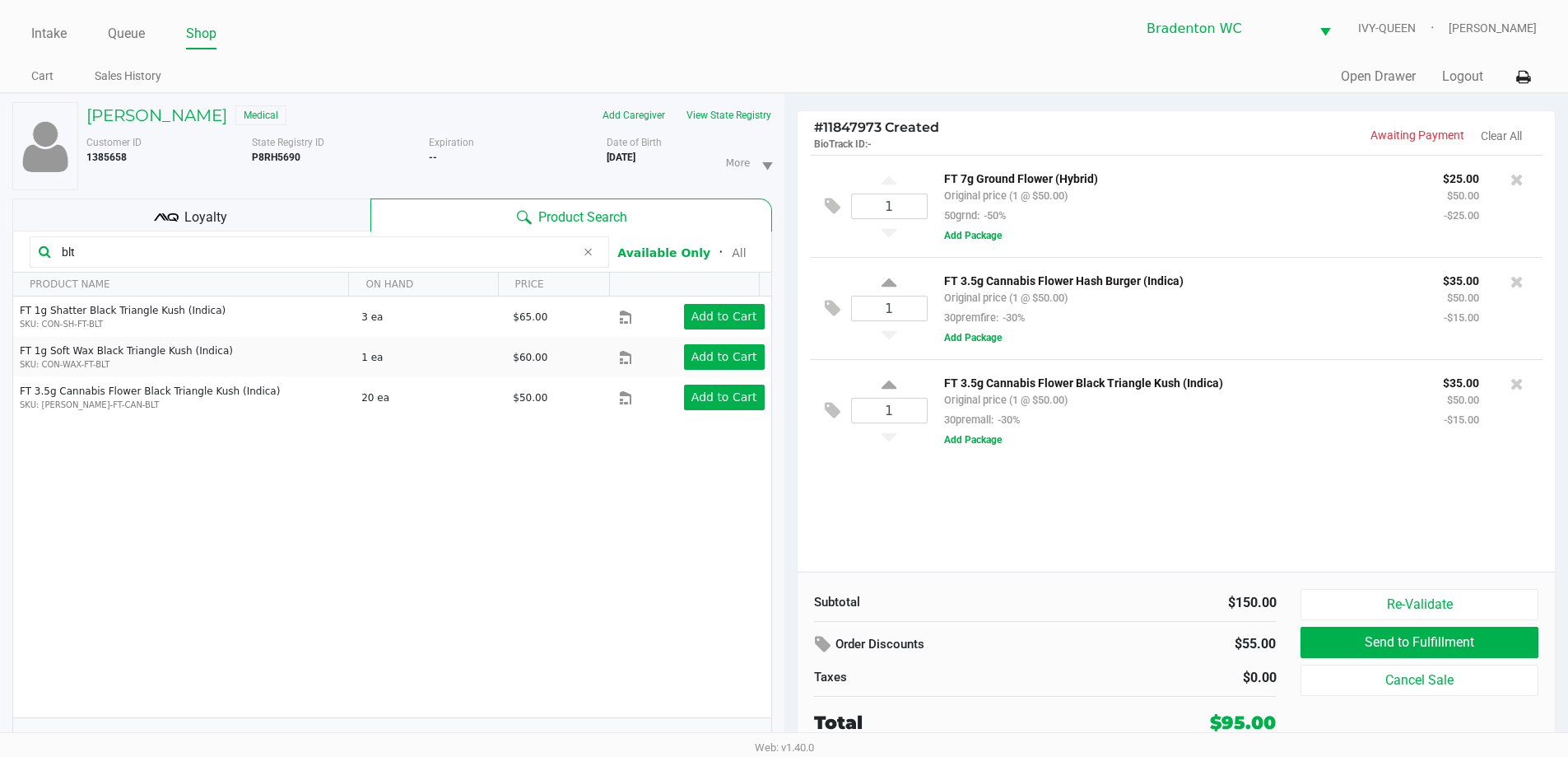
drag, startPoint x: 82, startPoint y: 253, endPoint x: 55, endPoint y: 267, distance: 30.4
click at [55, 267] on div "blt" at bounding box center [319, 252] width 580 height 31
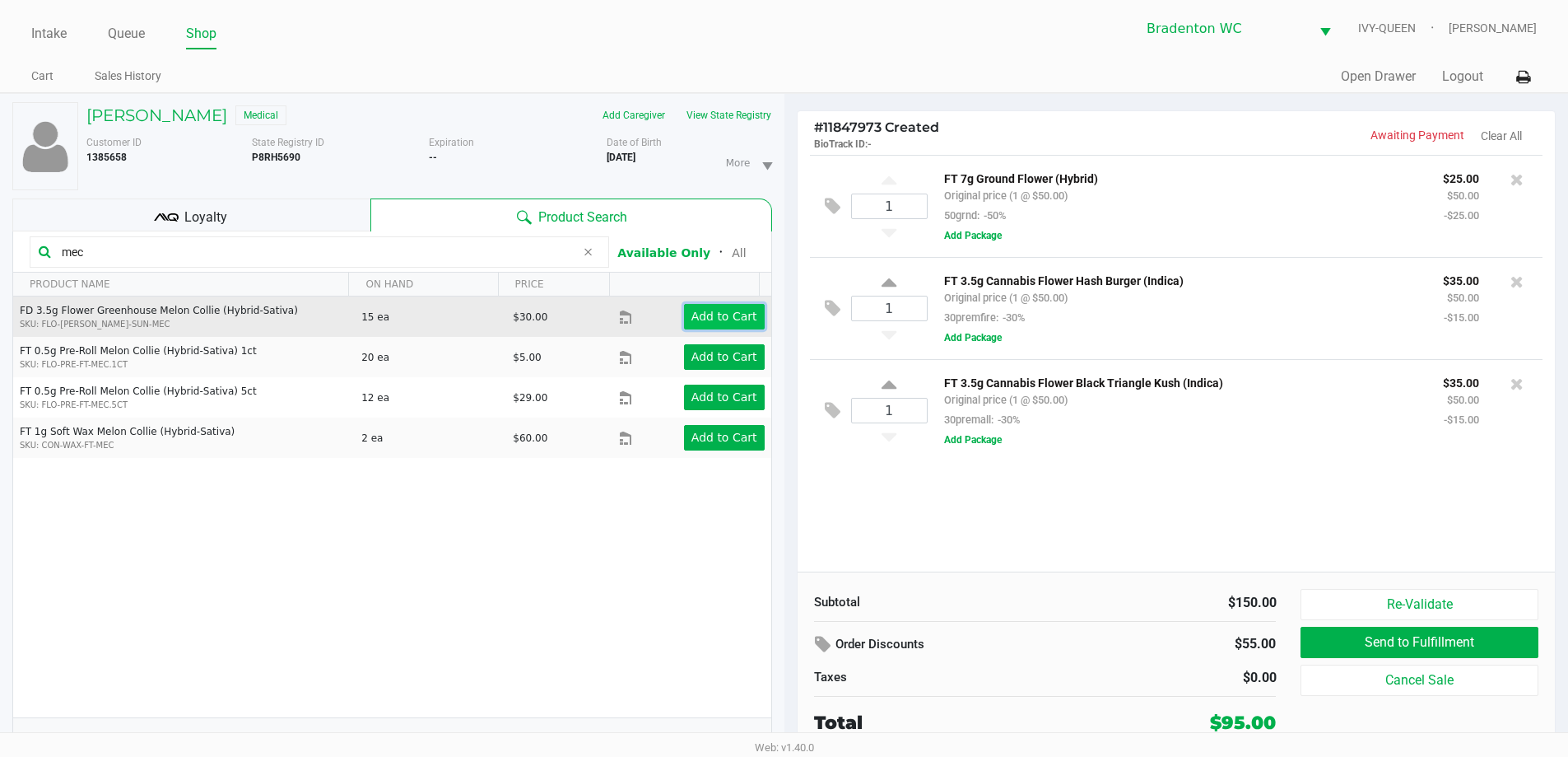
click at [691, 313] on app-button-loader "Add to Cart" at bounding box center [724, 316] width 66 height 13
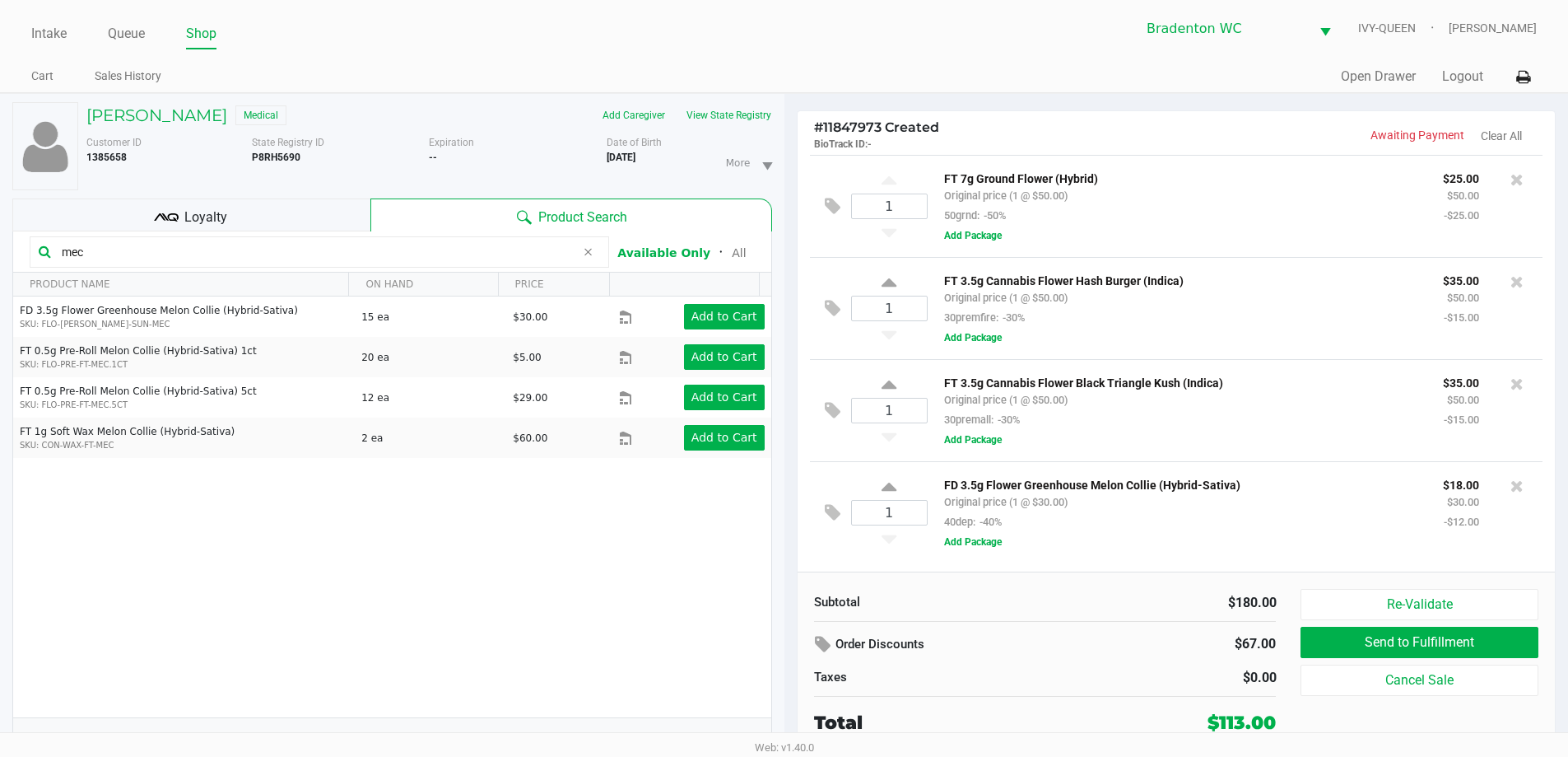
drag, startPoint x: 96, startPoint y: 251, endPoint x: 0, endPoint y: 179, distance: 120.0
click at [0, 188] on div "KRISTOPHER DI CARLO Medical Add Caregiver View State Registry Customer ID 13856…" at bounding box center [392, 434] width 784 height 680
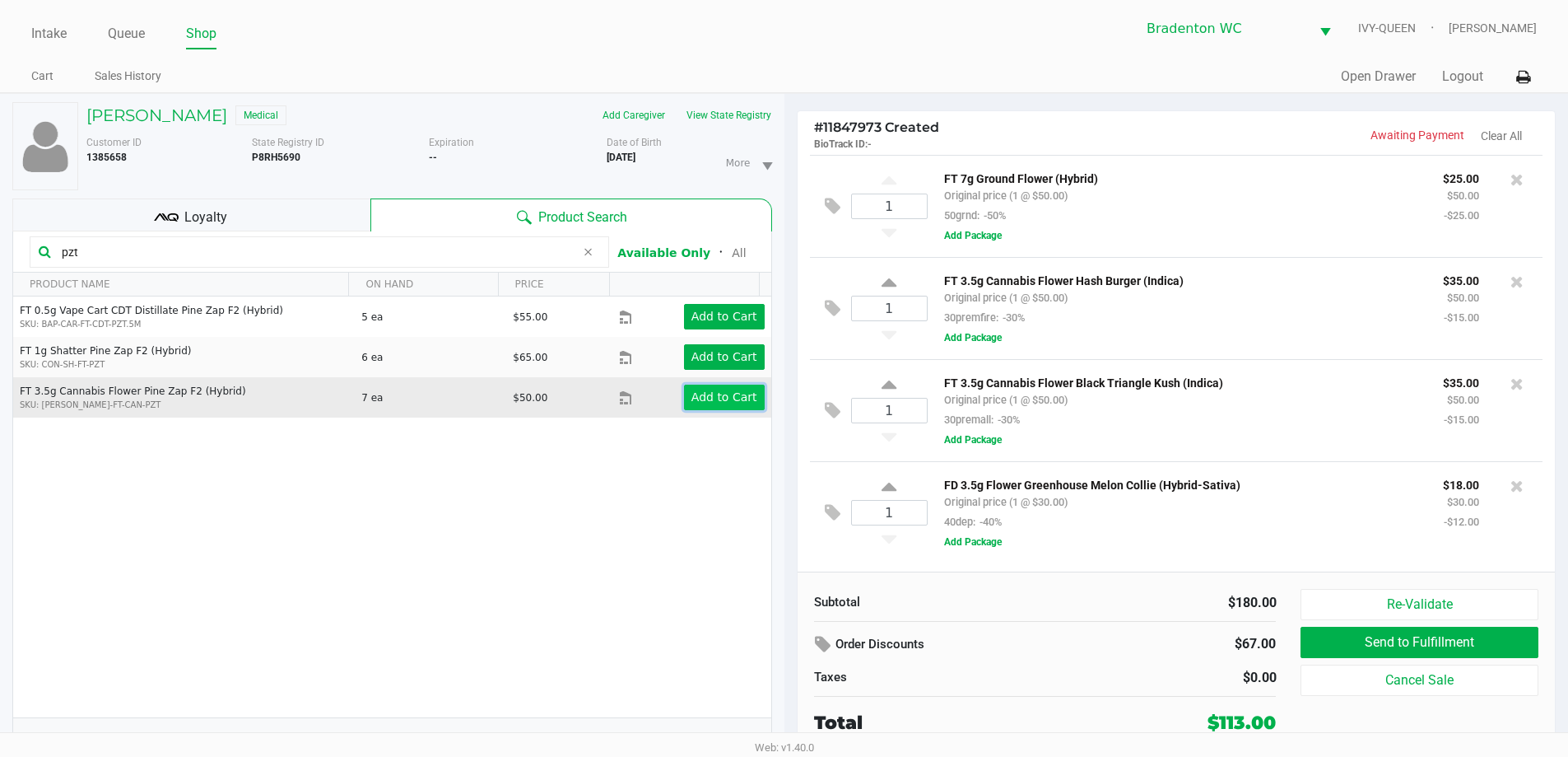
click at [697, 392] on app-button-loader "Add to Cart" at bounding box center [724, 397] width 66 height 13
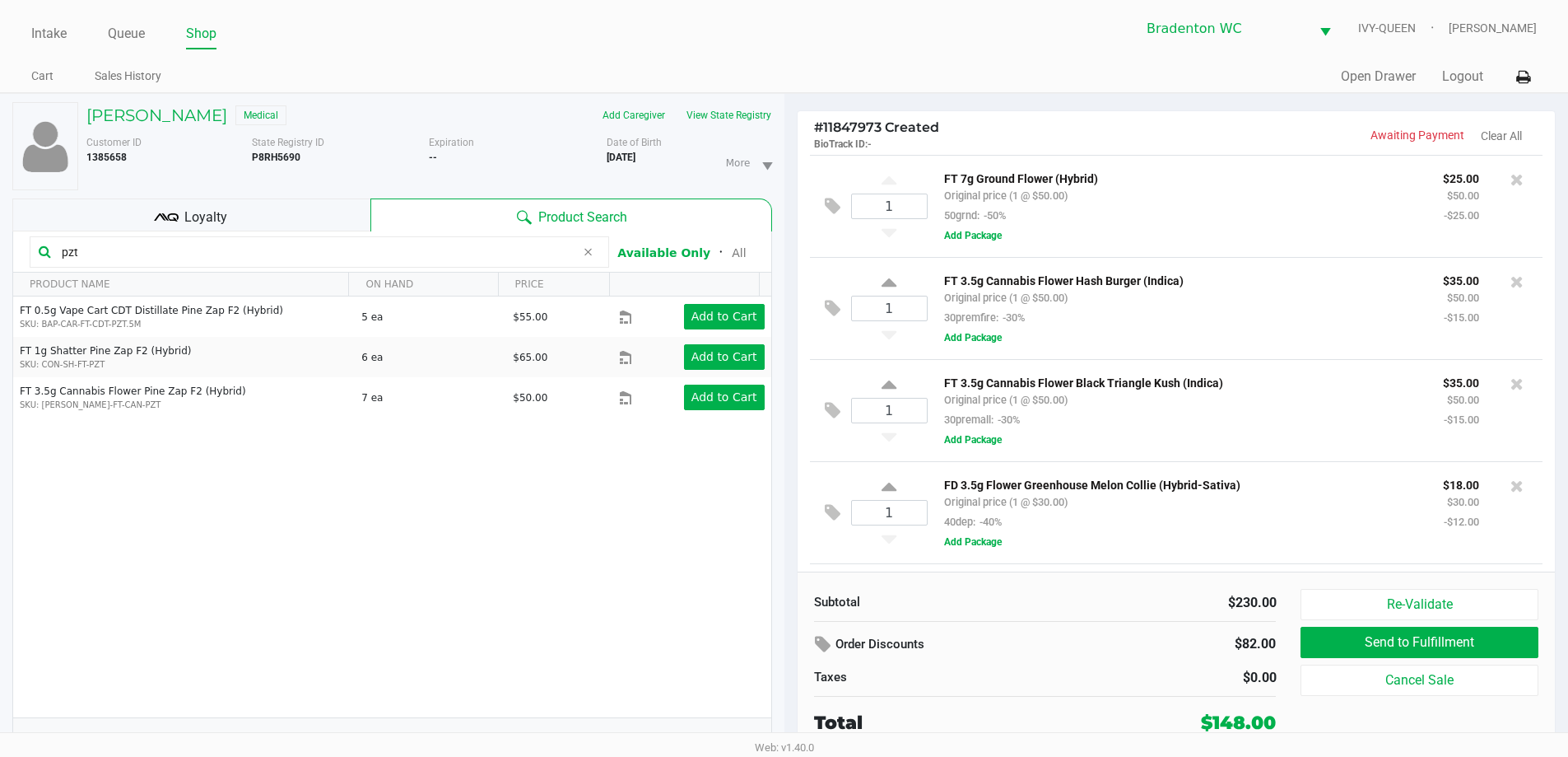
scroll to position [98, 0]
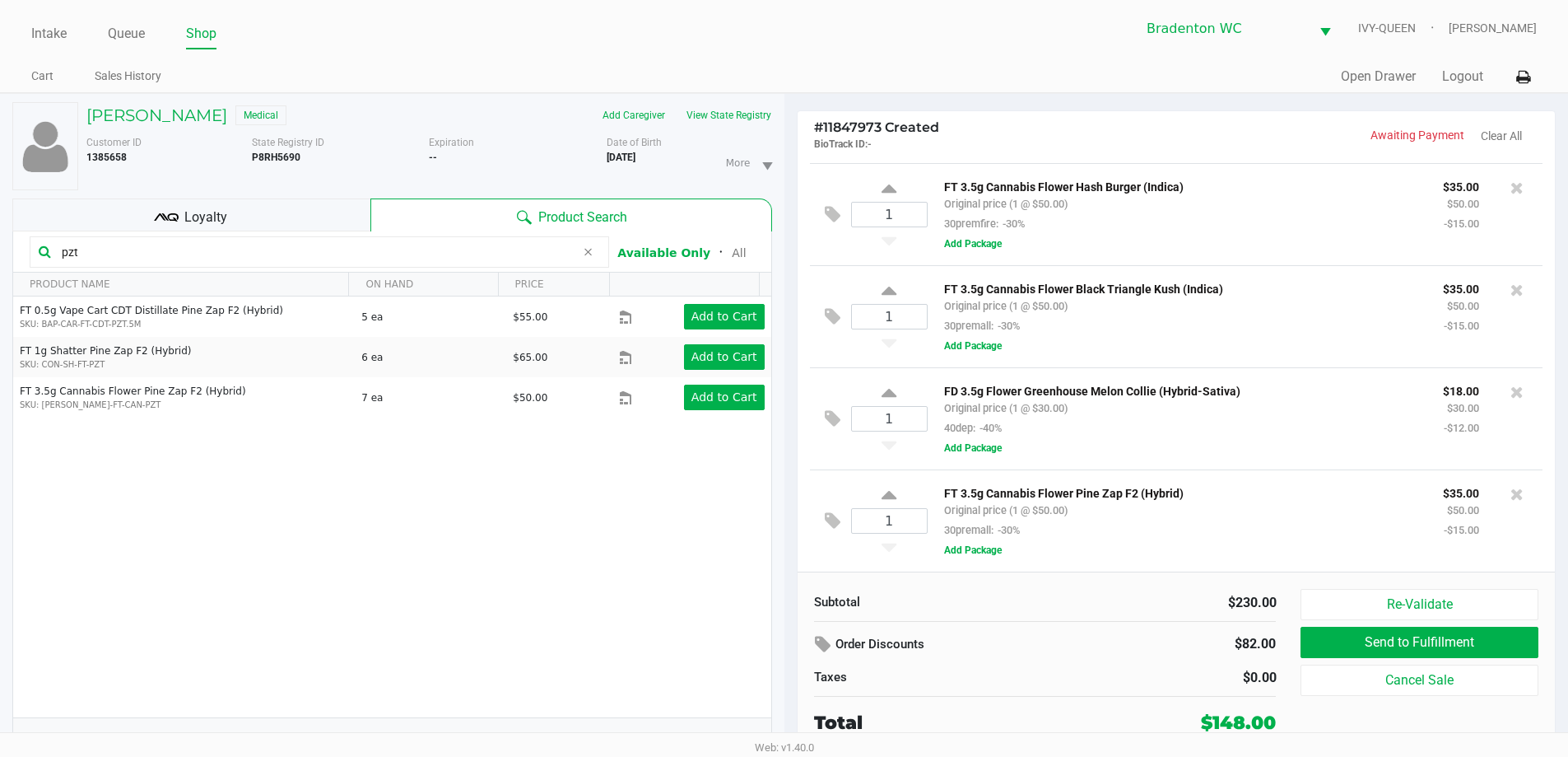
drag, startPoint x: 0, startPoint y: 262, endPoint x: 0, endPoint y: 301, distance: 39.0
click at [0, 269] on div "KRISTOPHER DI CARLO Medical Add Caregiver View State Registry Customer ID 13856…" at bounding box center [392, 434] width 784 height 680
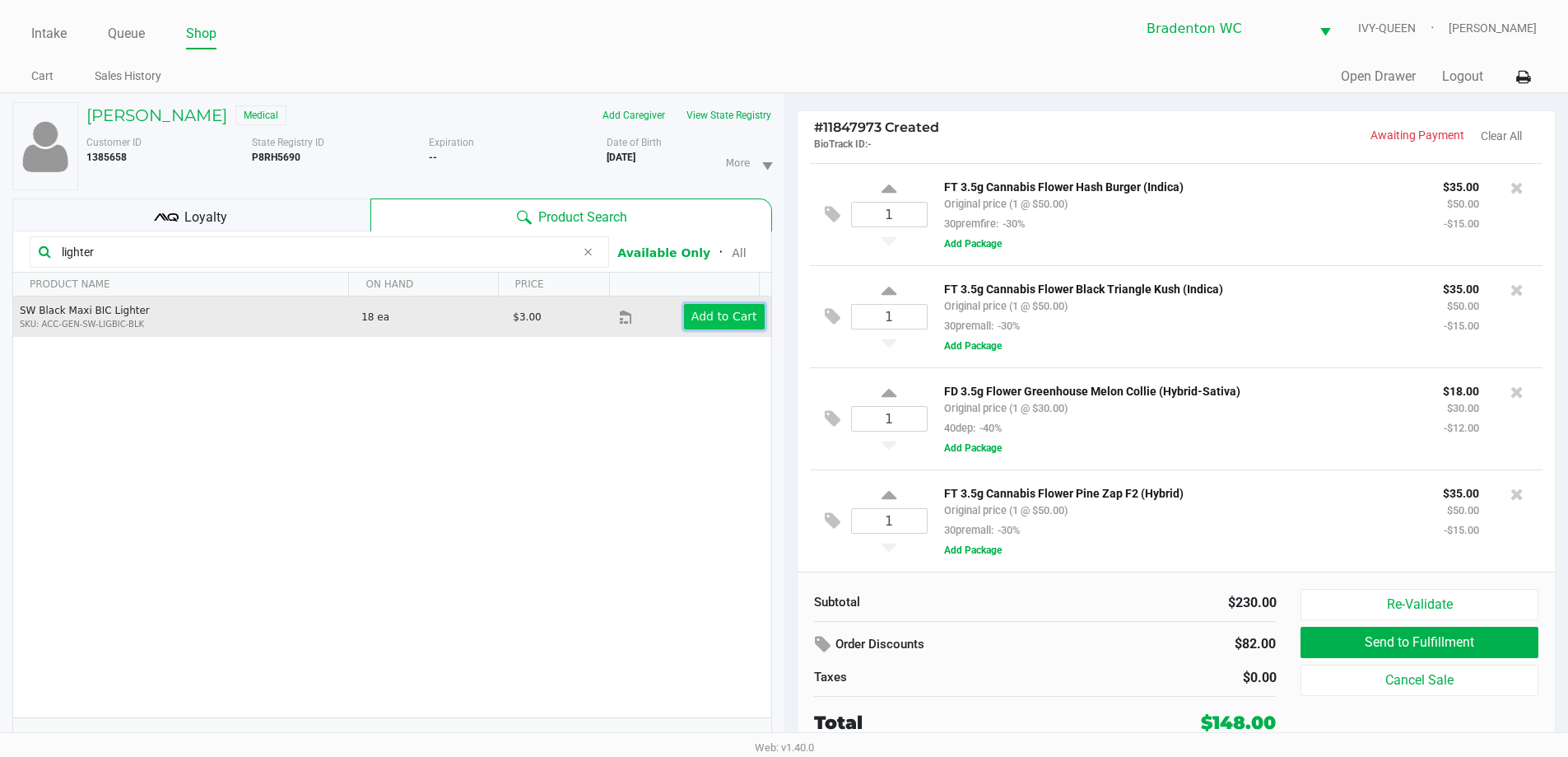
click at [696, 311] on app-button-loader "Add to Cart" at bounding box center [724, 316] width 66 height 13
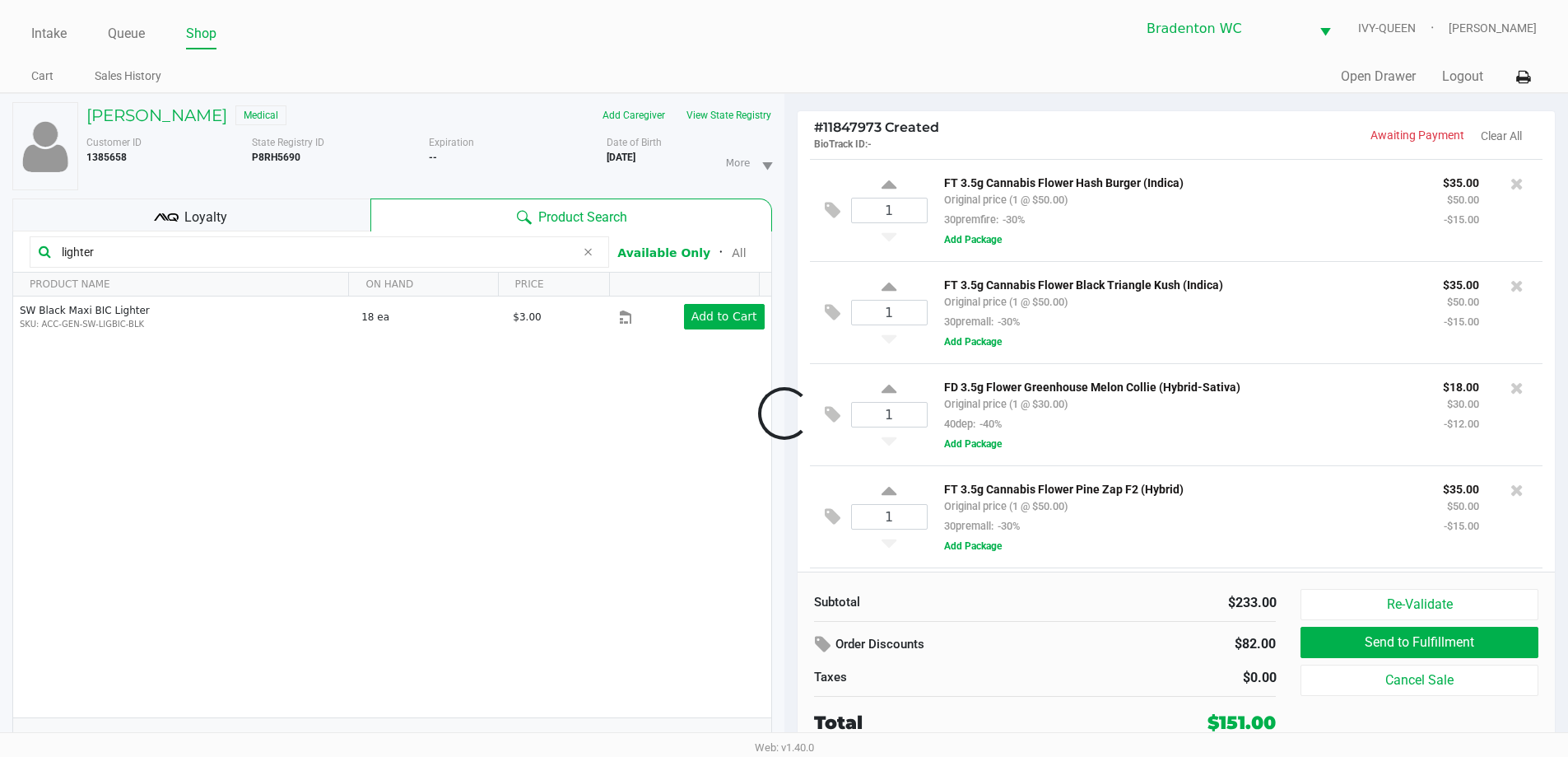
scroll to position [190, 0]
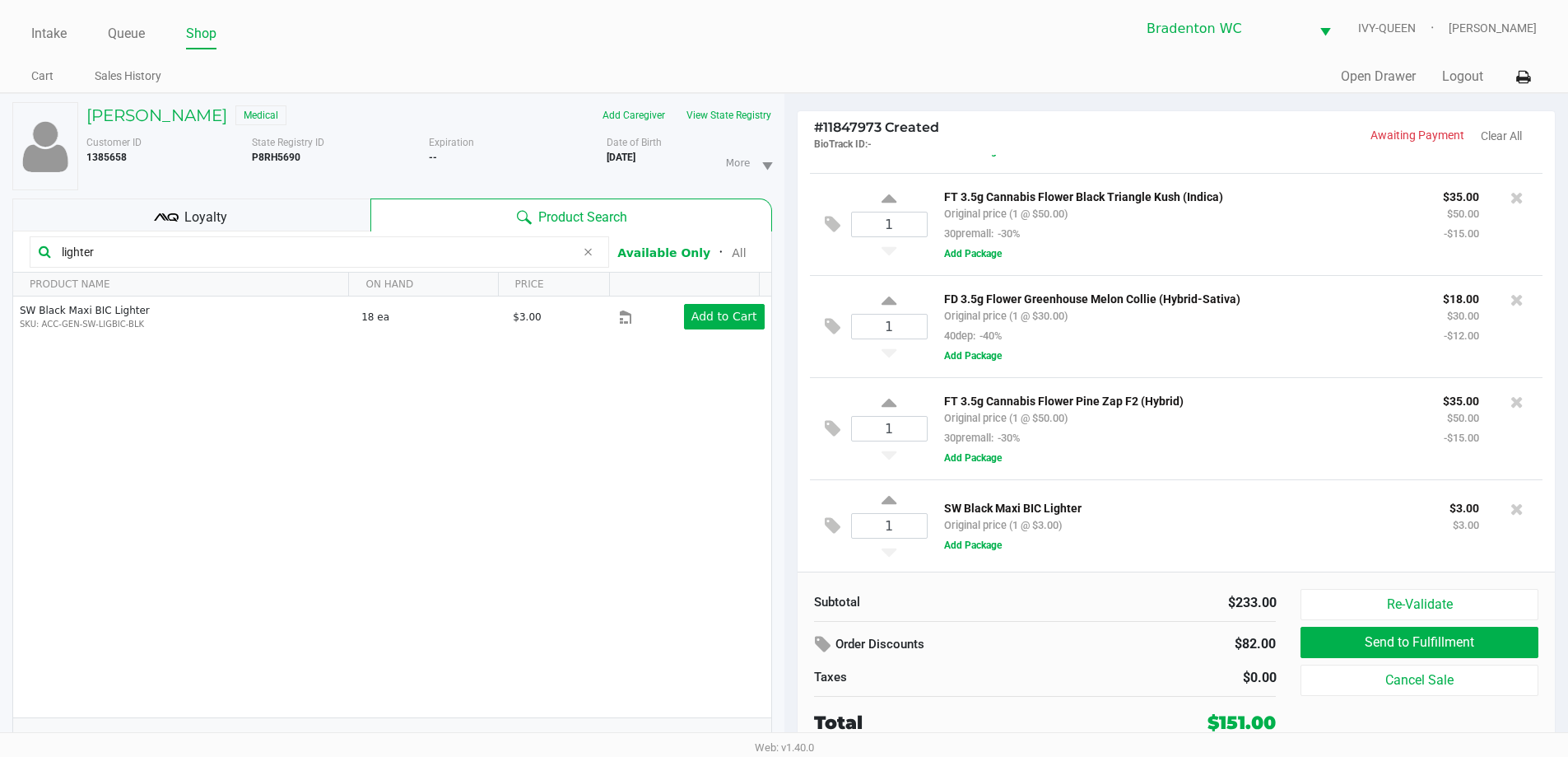
drag, startPoint x: 106, startPoint y: 255, endPoint x: 0, endPoint y: 194, distance: 122.3
click at [0, 257] on div "KRISTOPHER DI CARLO Medical Add Caregiver View State Registry Customer ID 13856…" at bounding box center [392, 434] width 784 height 680
drag, startPoint x: 32, startPoint y: 259, endPoint x: 0, endPoint y: 234, distance: 40.6
click at [26, 256] on kendo-grid-toolbar "grav Available Only ᛫ All" at bounding box center [392, 251] width 758 height 41
type input "octa"
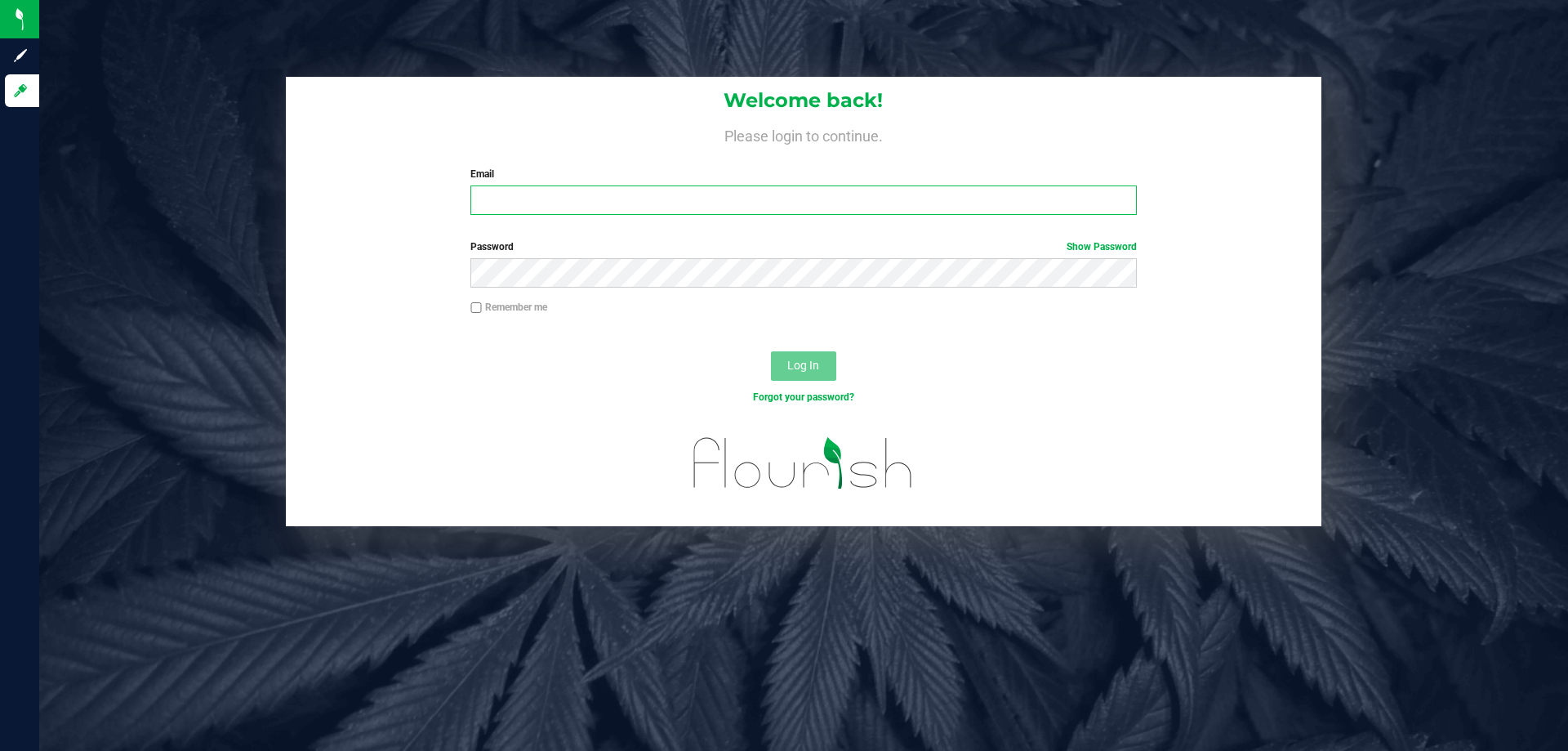
click at [569, 204] on input "Email" at bounding box center [803, 200] width 666 height 29
type input "[EMAIL_ADDRESS][DOMAIN_NAME]"
click at [771, 351] on button "Log In" at bounding box center [804, 366] width 66 height 29
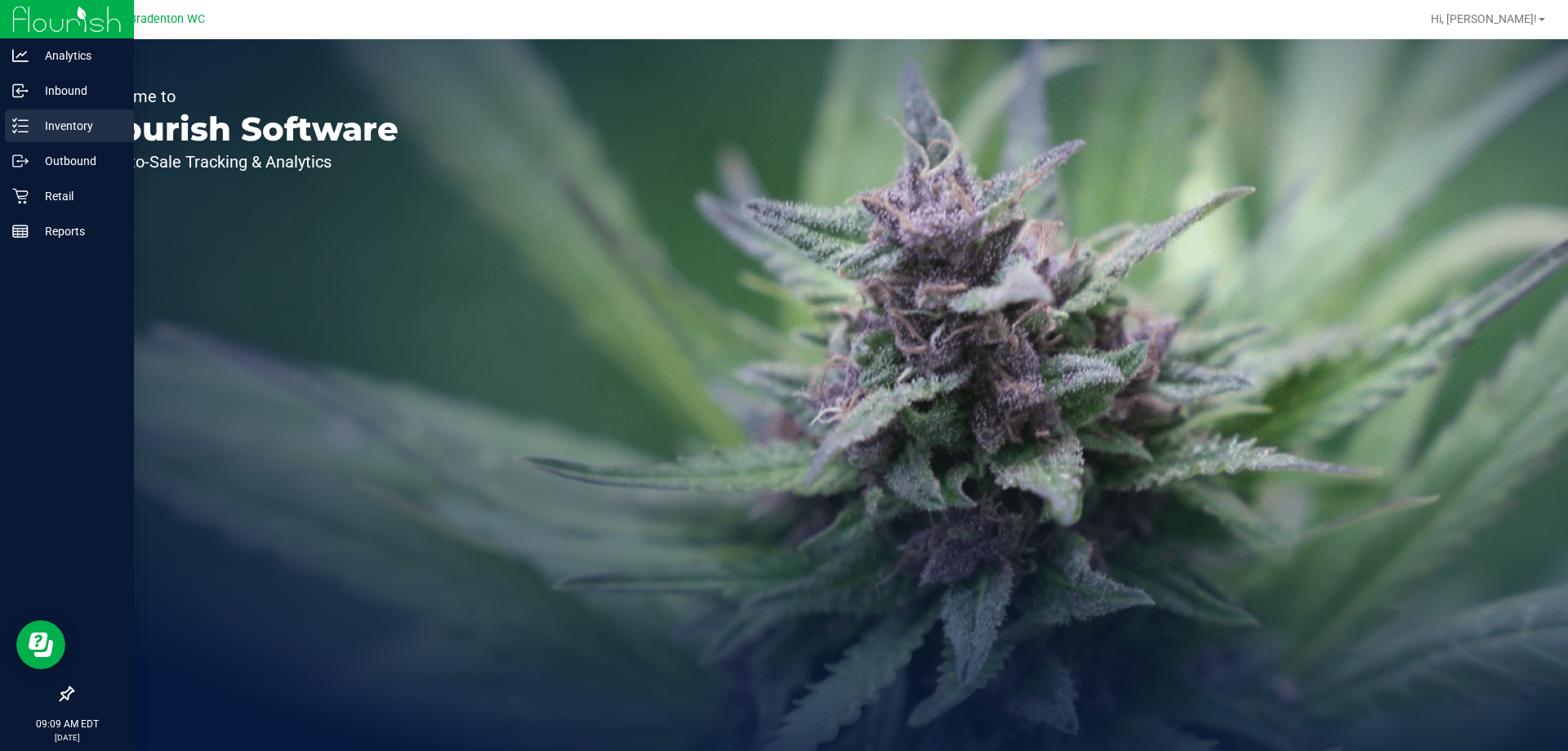
click at [66, 117] on p "Inventory" at bounding box center [77, 125] width 98 height 20
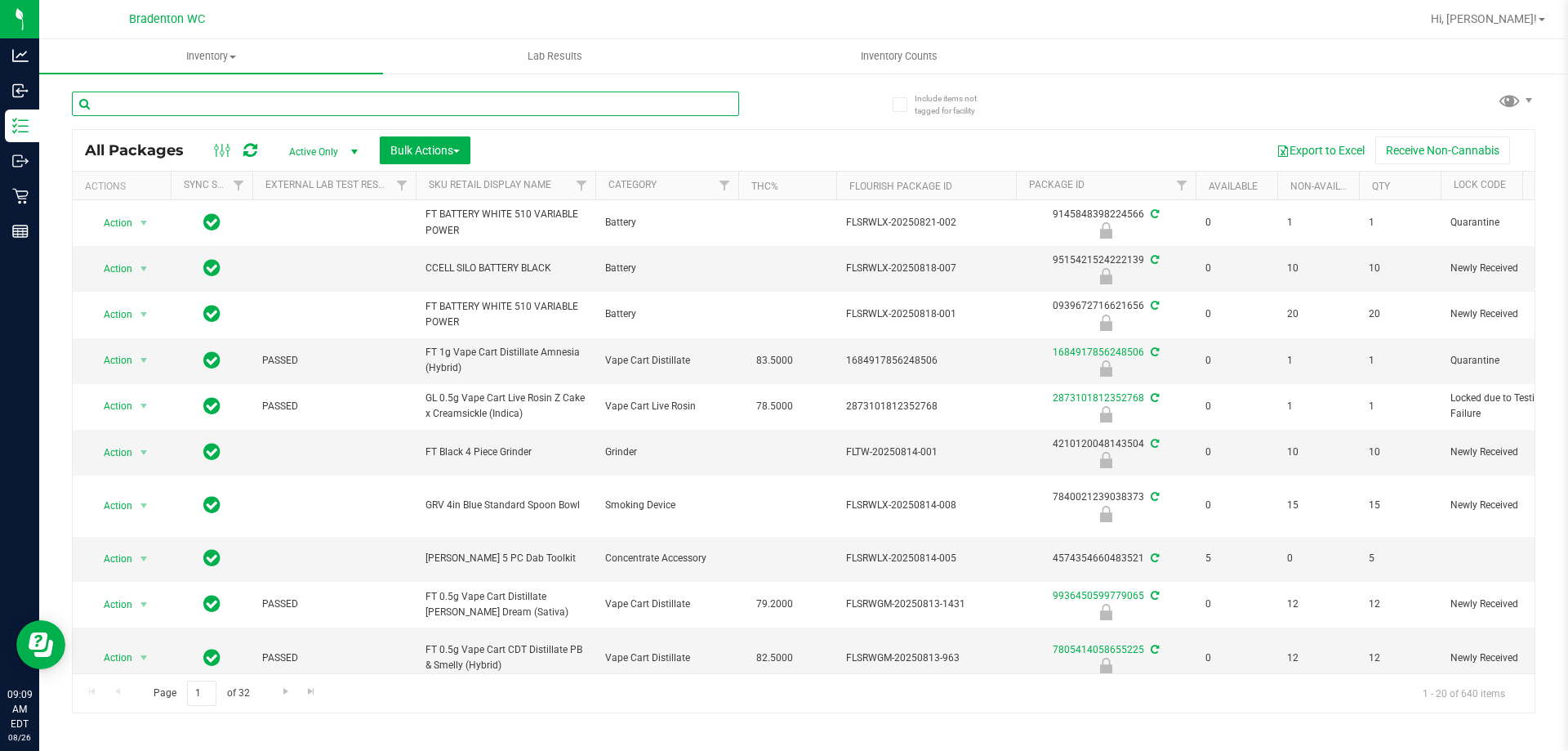
click at [194, 97] on input "text" at bounding box center [406, 104] width 668 height 24
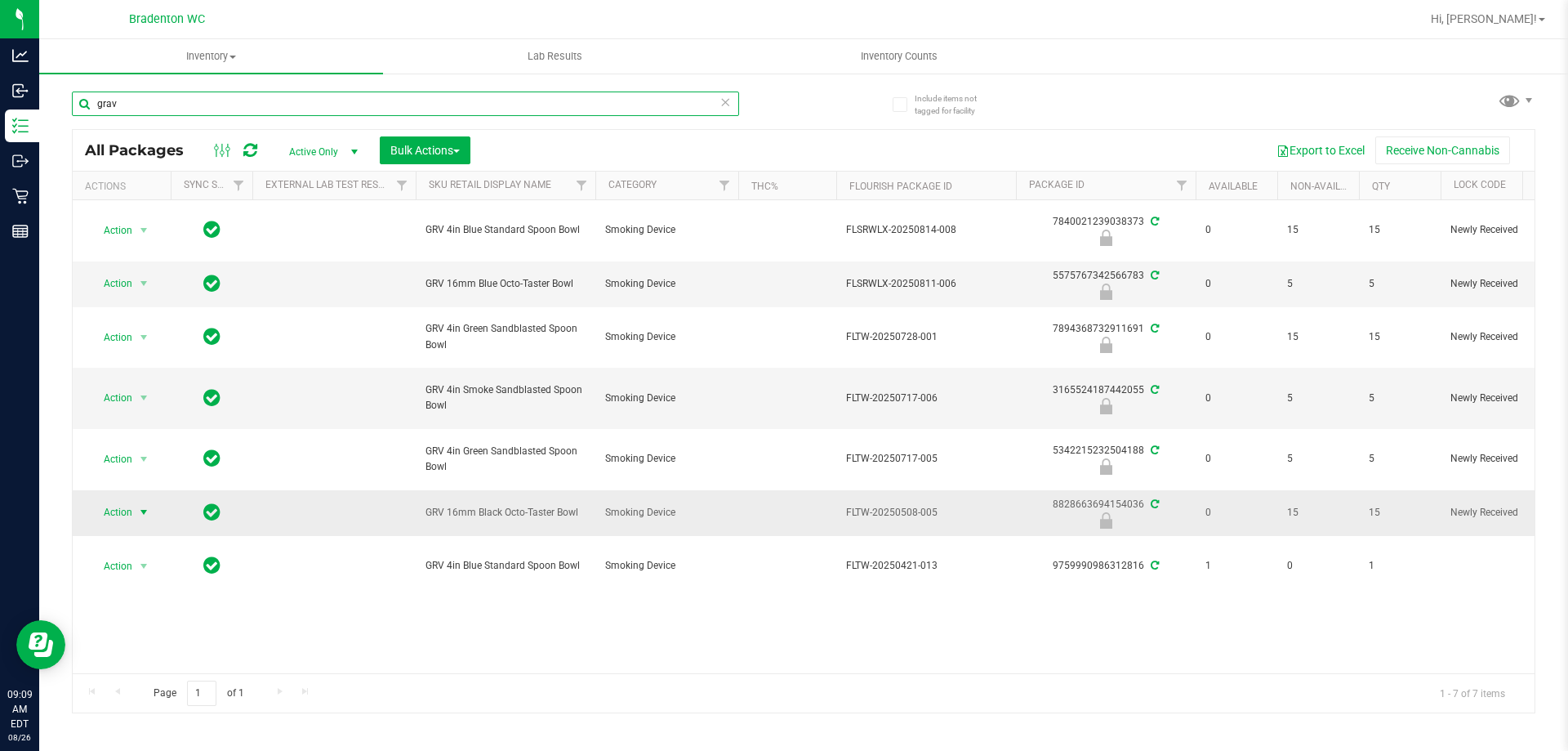
type input "grav"
click at [103, 507] on span "Action" at bounding box center [111, 512] width 44 height 22
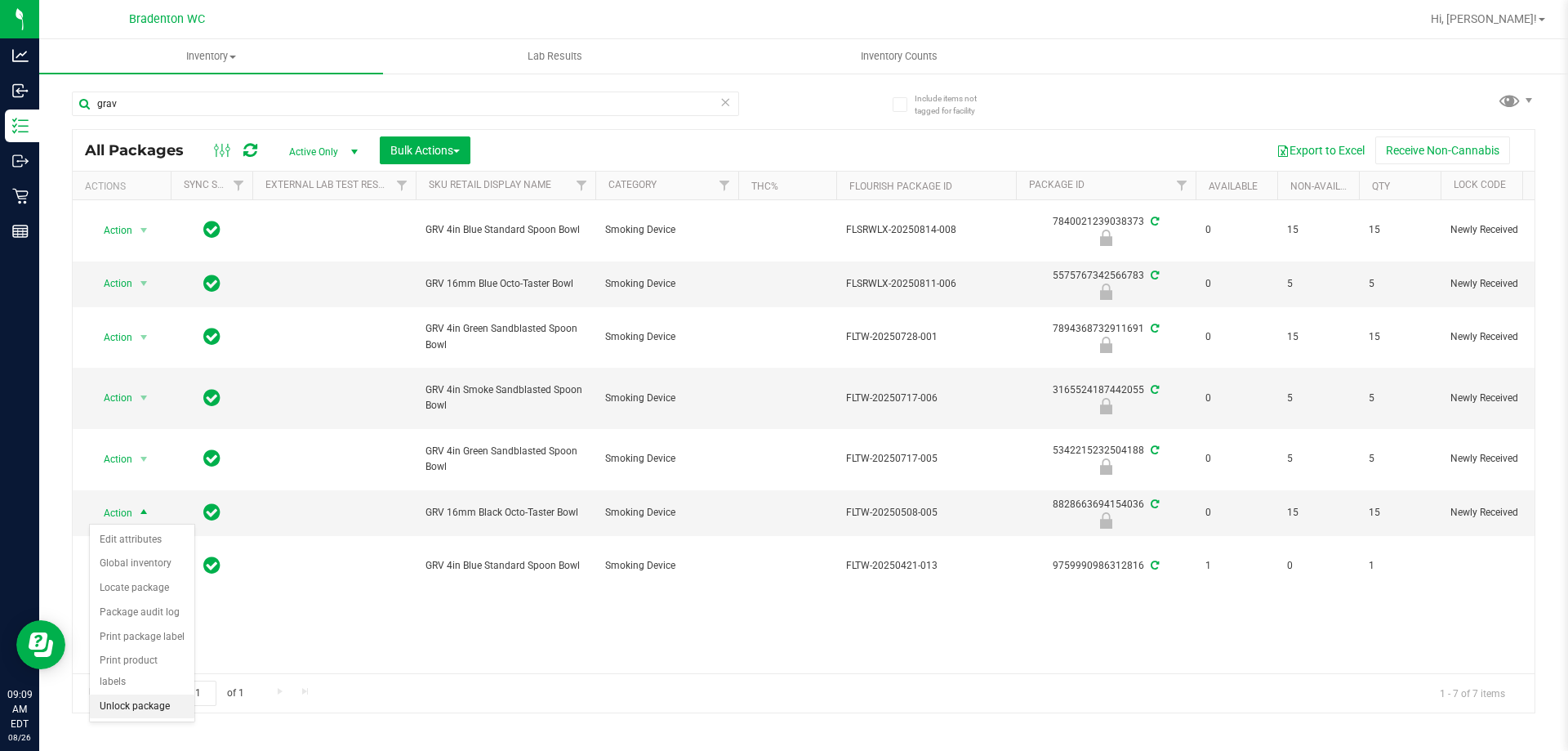
click at [106, 695] on li "Unlock package" at bounding box center [142, 707] width 105 height 24
click at [125, 286] on span "Action" at bounding box center [111, 283] width 44 height 22
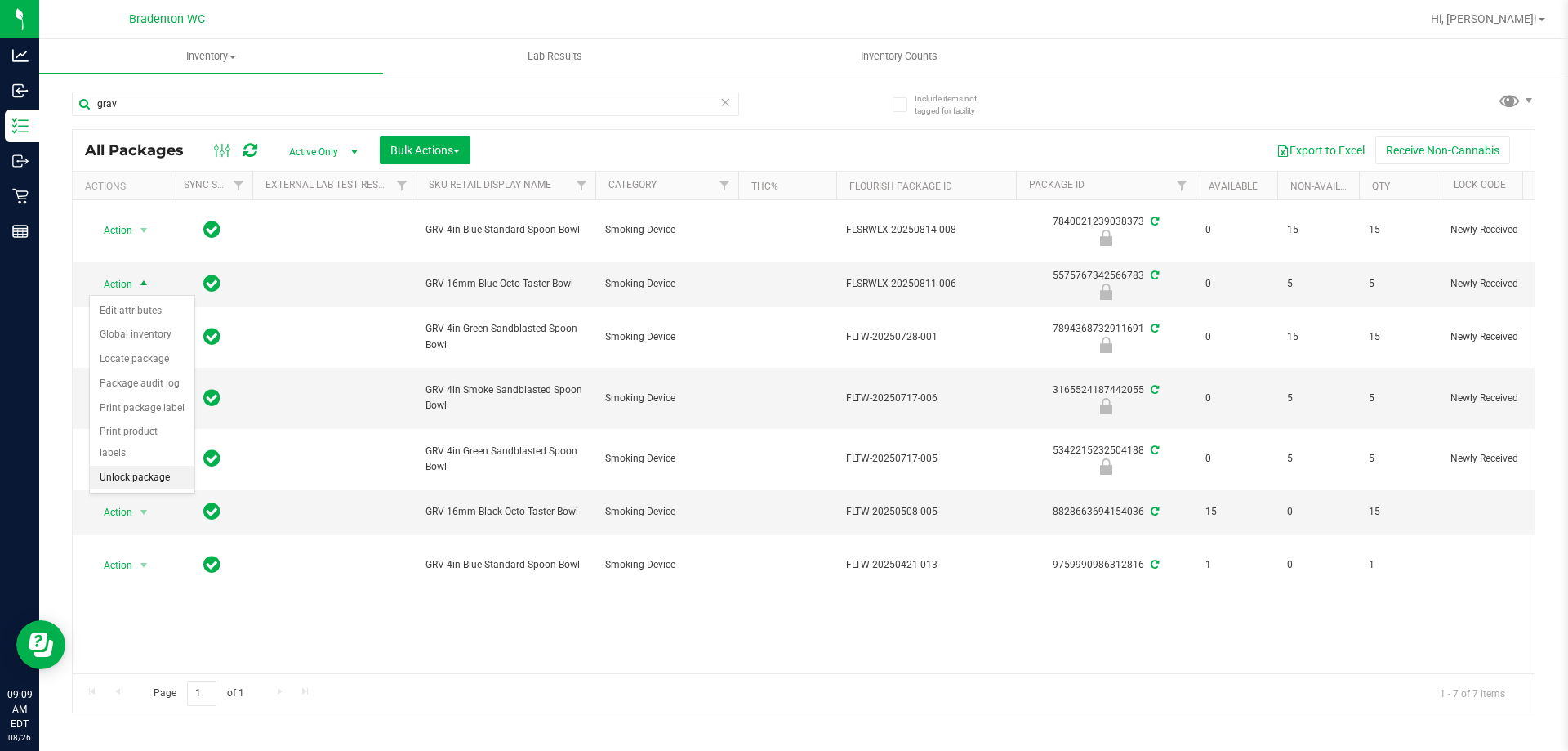
click at [129, 465] on li "Unlock package" at bounding box center [142, 478] width 105 height 24
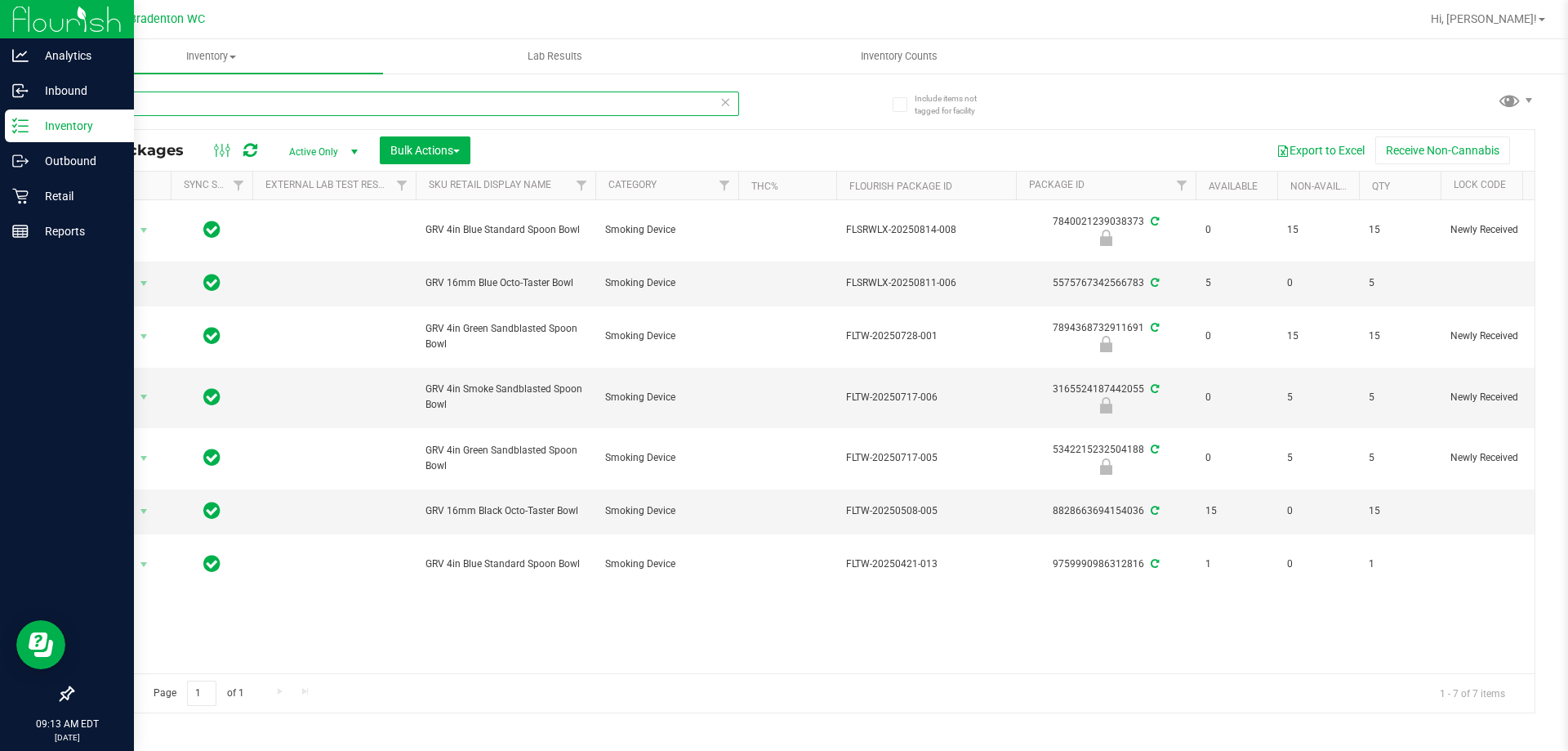
drag, startPoint x: 158, startPoint y: 97, endPoint x: 0, endPoint y: 110, distance: 158.5
click at [0, 103] on div "Analytics Inbound Inventory Outbound Retail Reports 09:13 AM EDT [DATE] 08/26 B…" at bounding box center [784, 376] width 1568 height 751
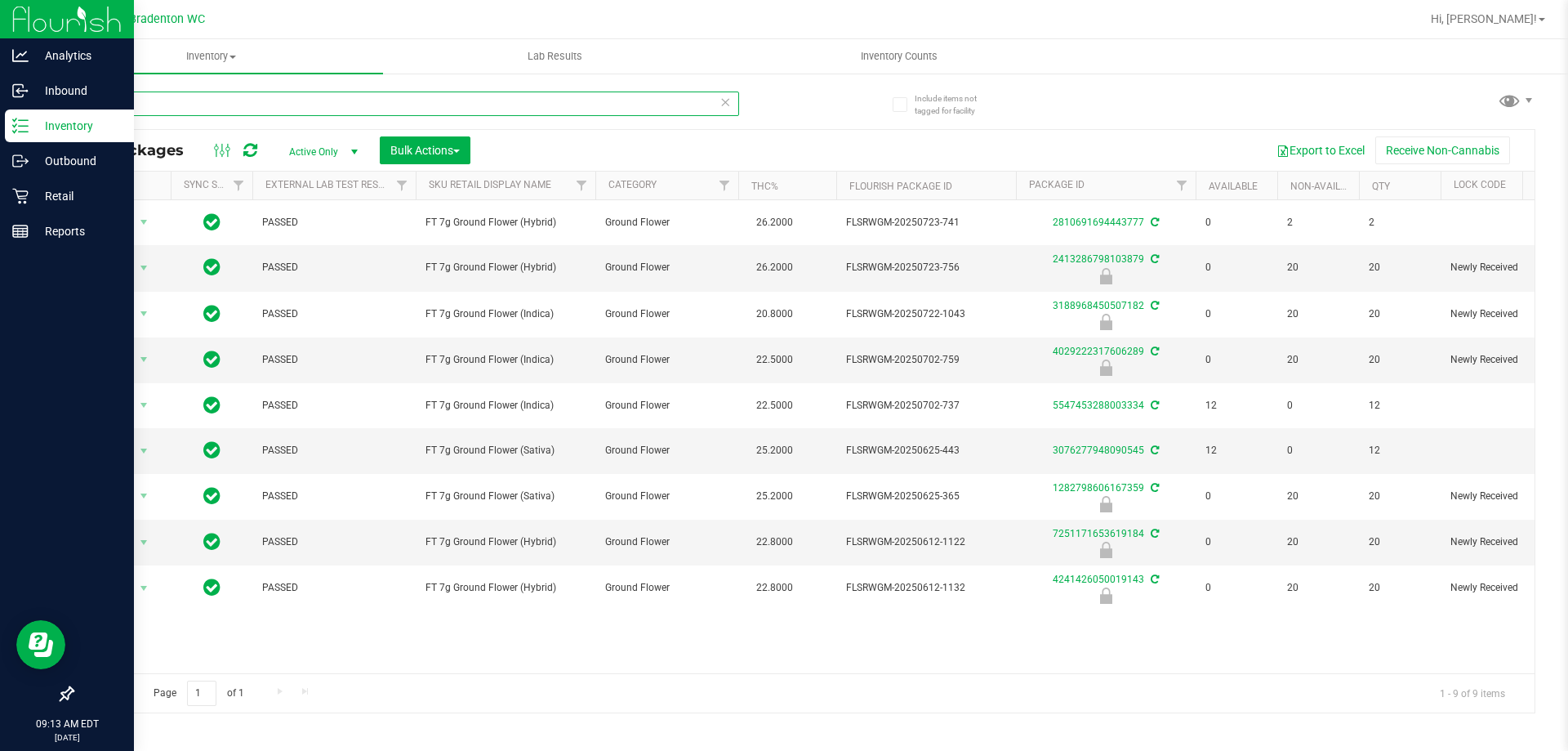
type input "ground"
drag, startPoint x: 198, startPoint y: 110, endPoint x: 0, endPoint y: 47, distance: 207.8
click at [0, 106] on div "Analytics Inbound Inventory Outbound Retail Reports 09:14 AM EDT [DATE] 08/26 B…" at bounding box center [784, 376] width 1568 height 751
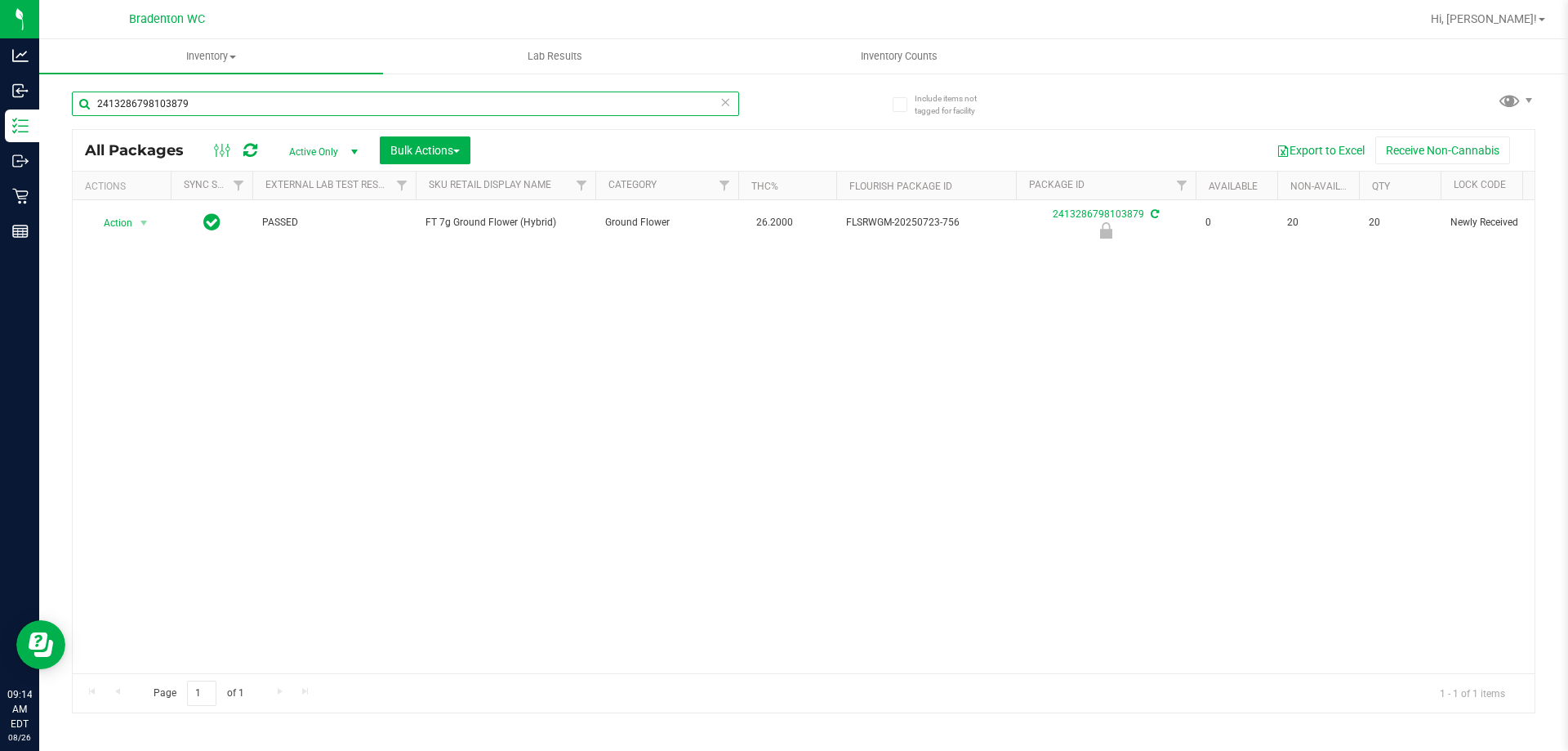
type input "2413286798103879"
click at [286, 413] on div "Action Action Edit attributes Global inventory Locate package Package audit log…" at bounding box center [803, 436] width 1462 height 473
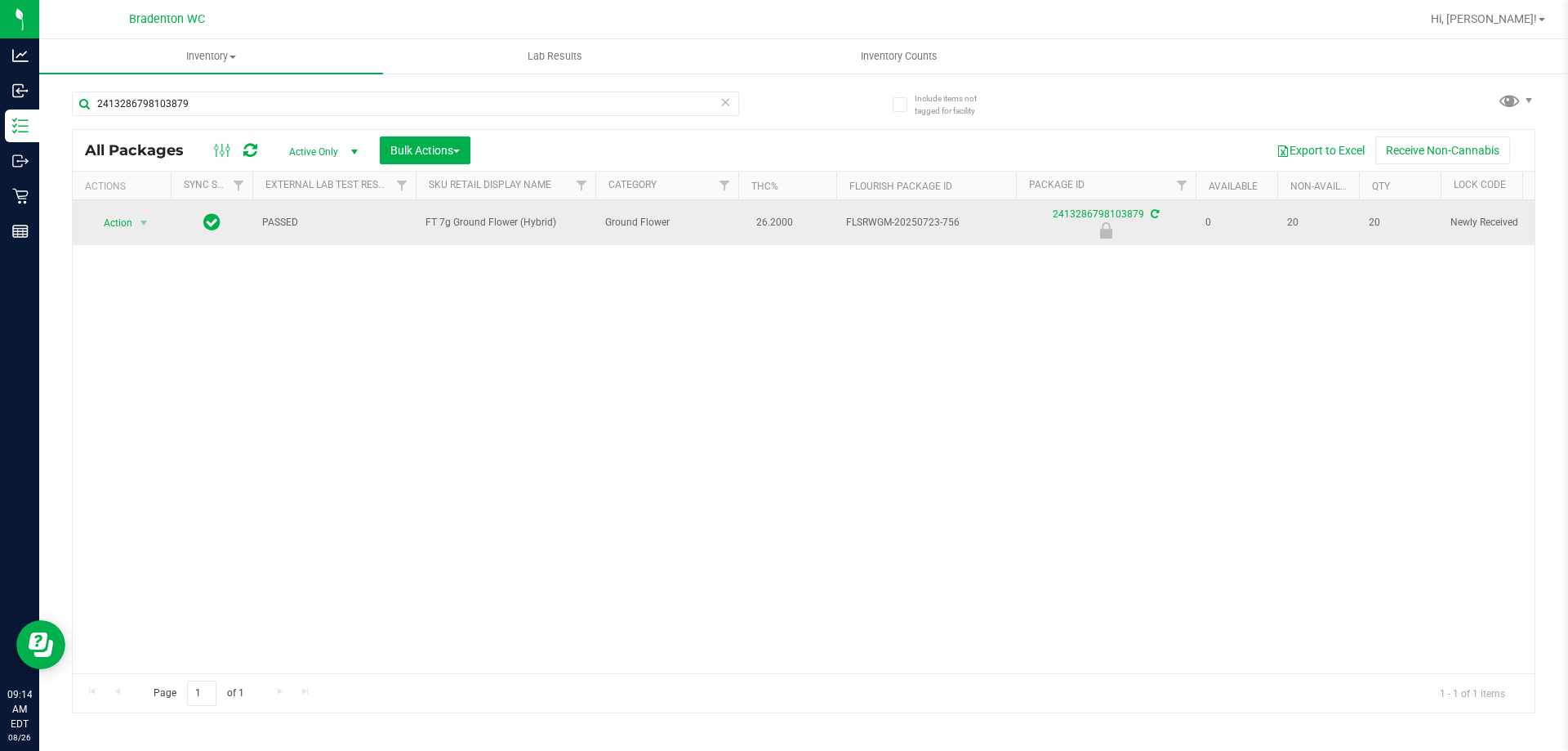
click at [115, 224] on span "Action" at bounding box center [111, 223] width 44 height 22
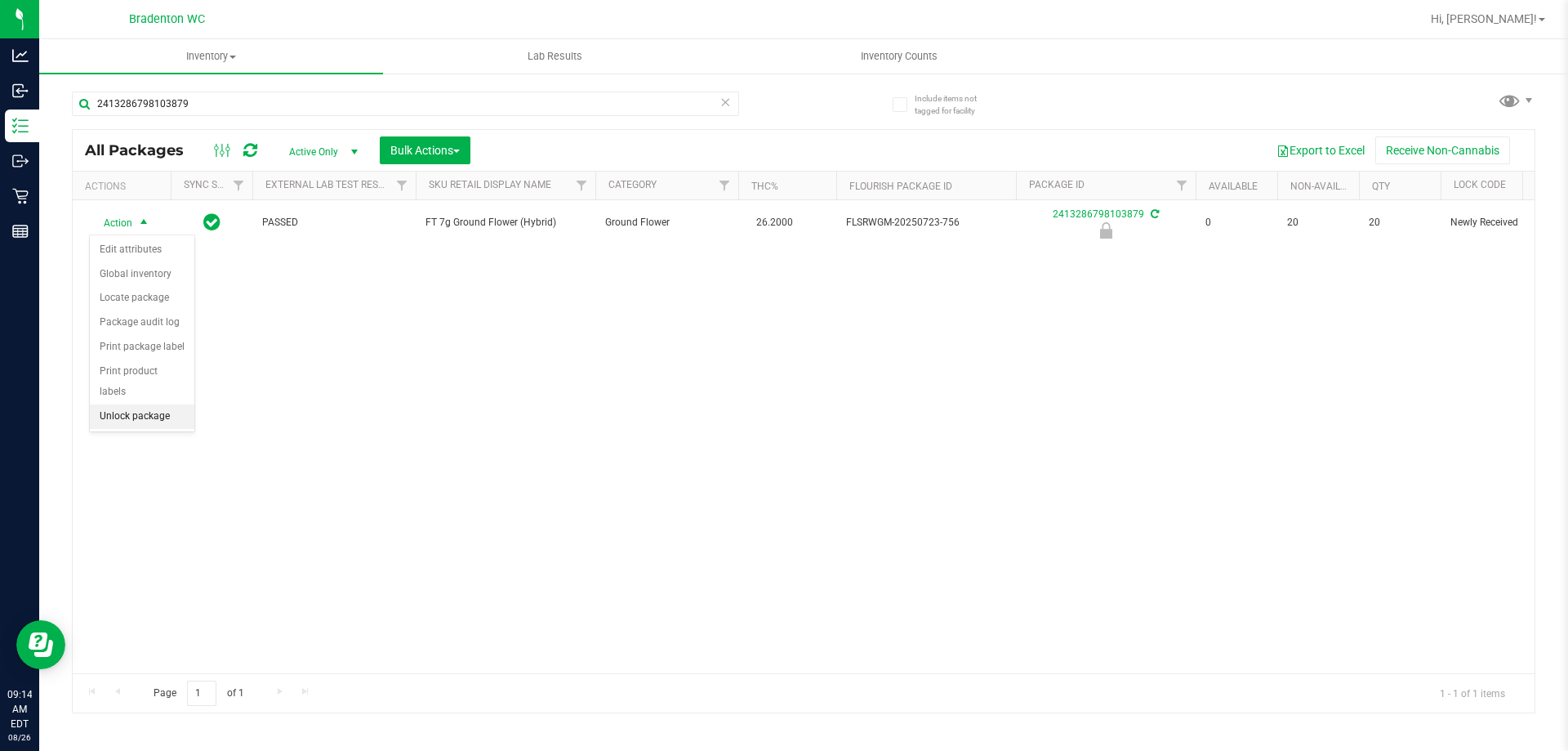
click at [106, 404] on li "Unlock package" at bounding box center [142, 416] width 105 height 24
click at [405, 435] on div "Action Action Adjust qty Create package Edit attributes Global inventory Locate…" at bounding box center [803, 436] width 1462 height 473
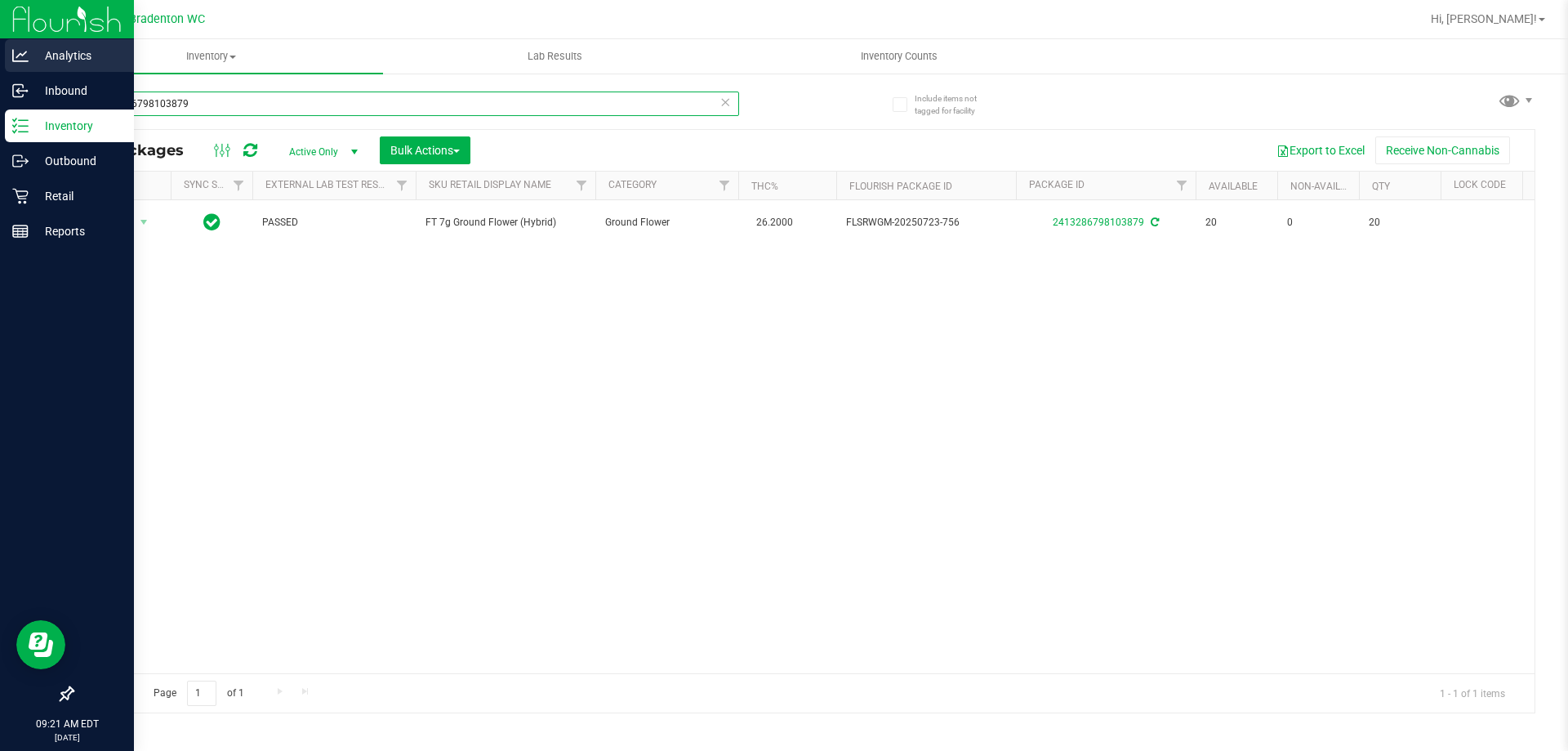
drag, startPoint x: 211, startPoint y: 108, endPoint x: 0, endPoint y: 47, distance: 219.6
click at [0, 62] on div "Analytics Inbound Inventory Outbound Retail Reports 09:21 AM EDT [DATE] 08/26 B…" at bounding box center [784, 376] width 1568 height 751
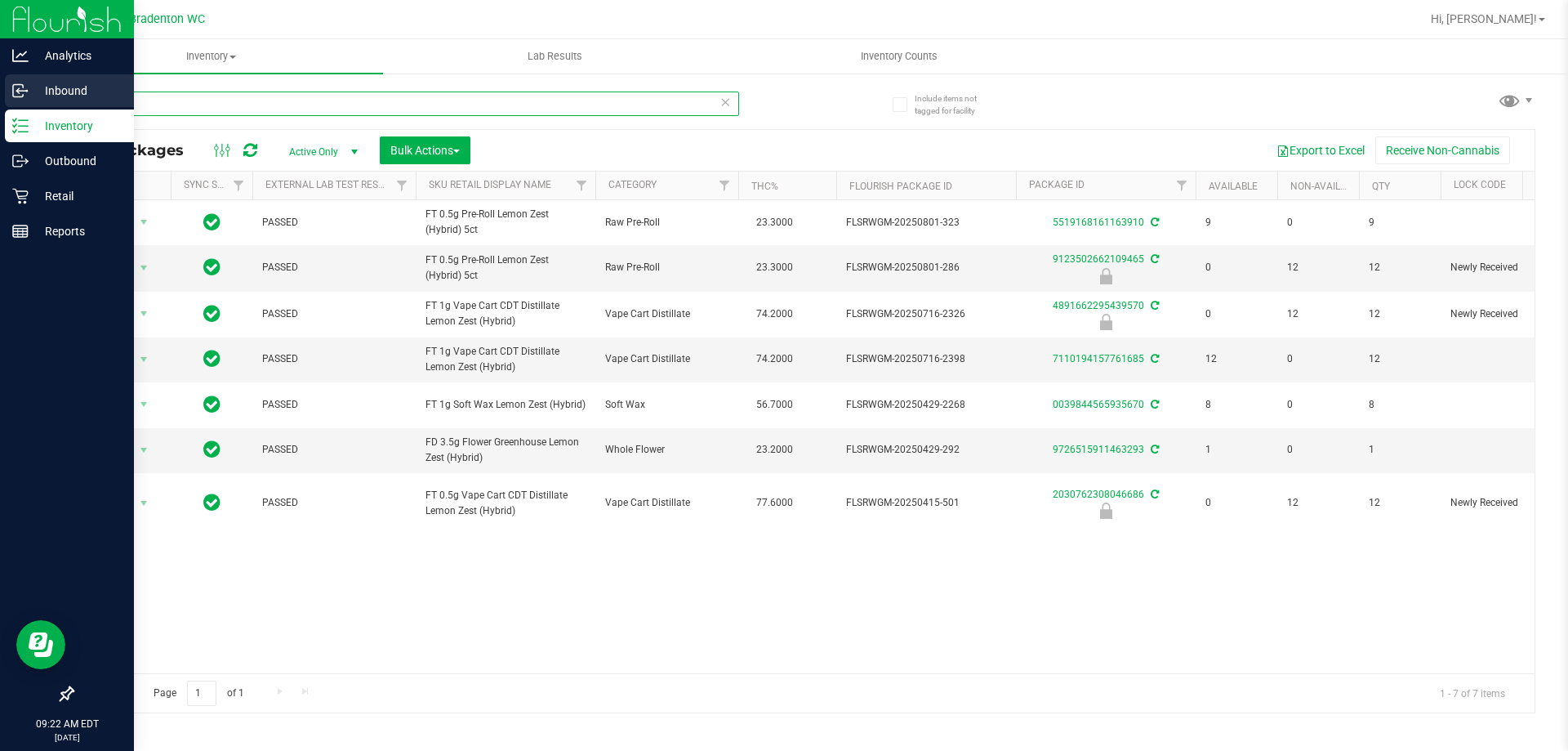
click at [0, 110] on div "Analytics Inbound Inventory Outbound Retail Reports 09:22 AM EDT [DATE] 08/26 B…" at bounding box center [784, 376] width 1568 height 751
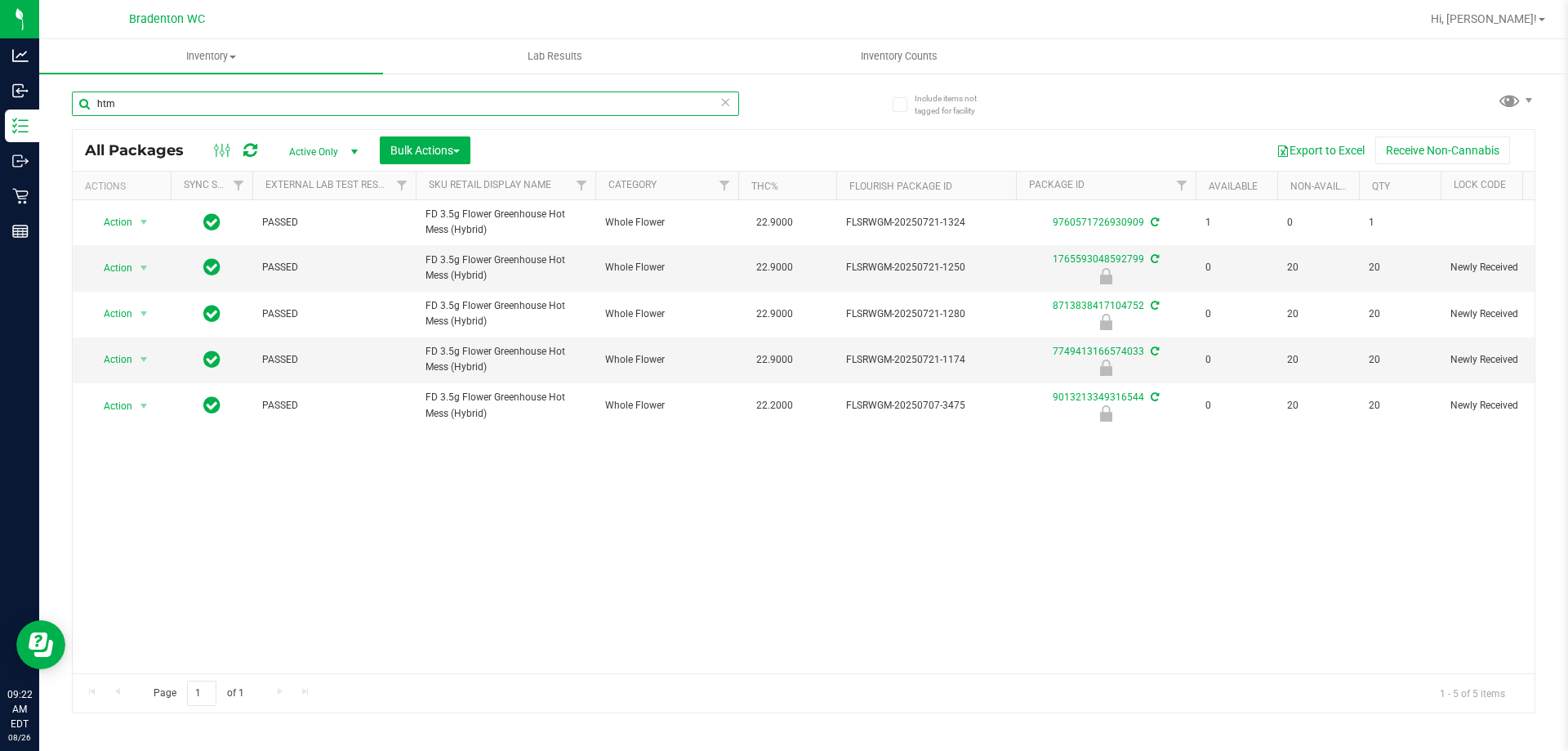
type input "htm"
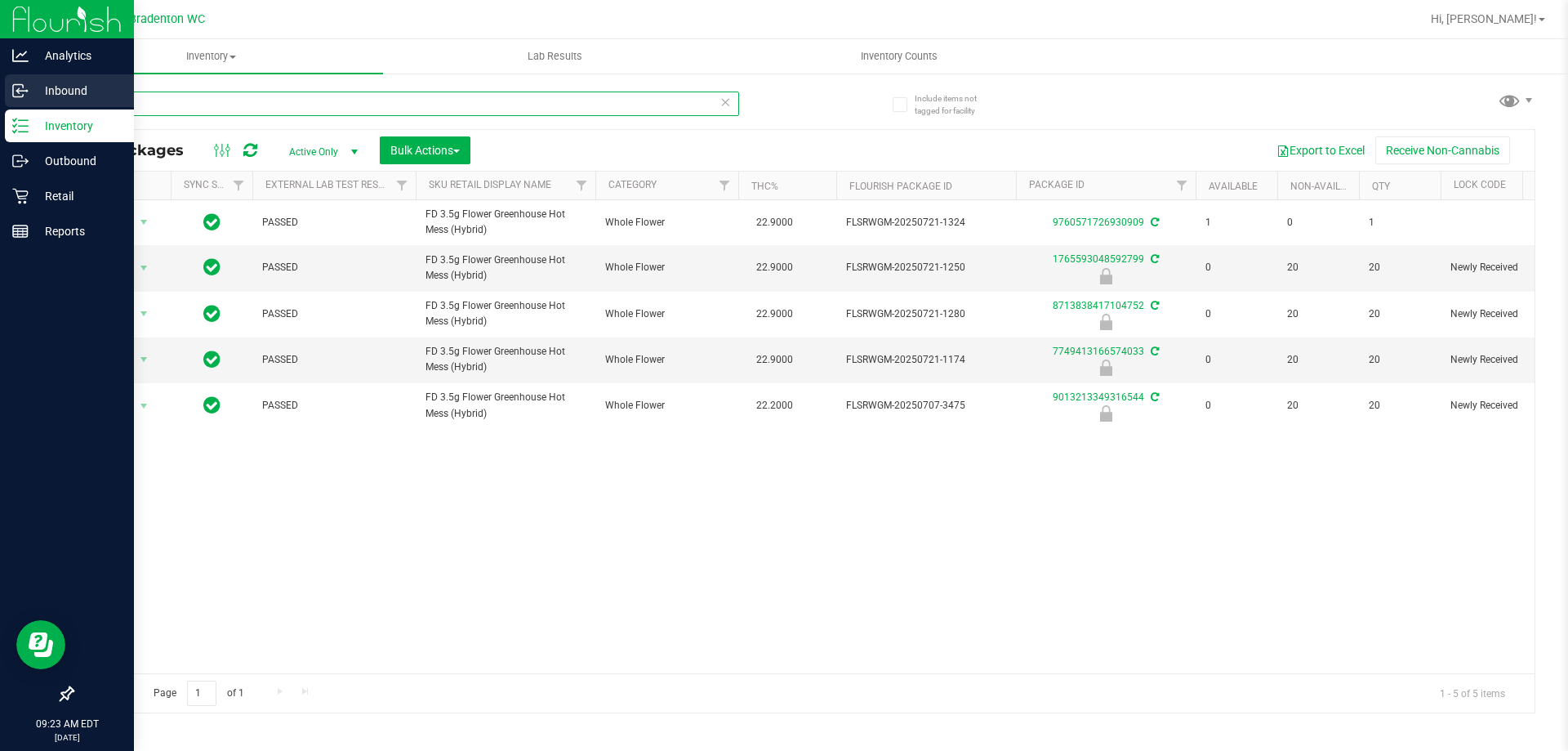
drag, startPoint x: 134, startPoint y: 106, endPoint x: 0, endPoint y: 103, distance: 134.0
click at [0, 103] on div "Analytics Inbound Inventory Outbound Retail Reports 09:23 AM EDT [DATE] 08/26 B…" at bounding box center [784, 376] width 1568 height 751
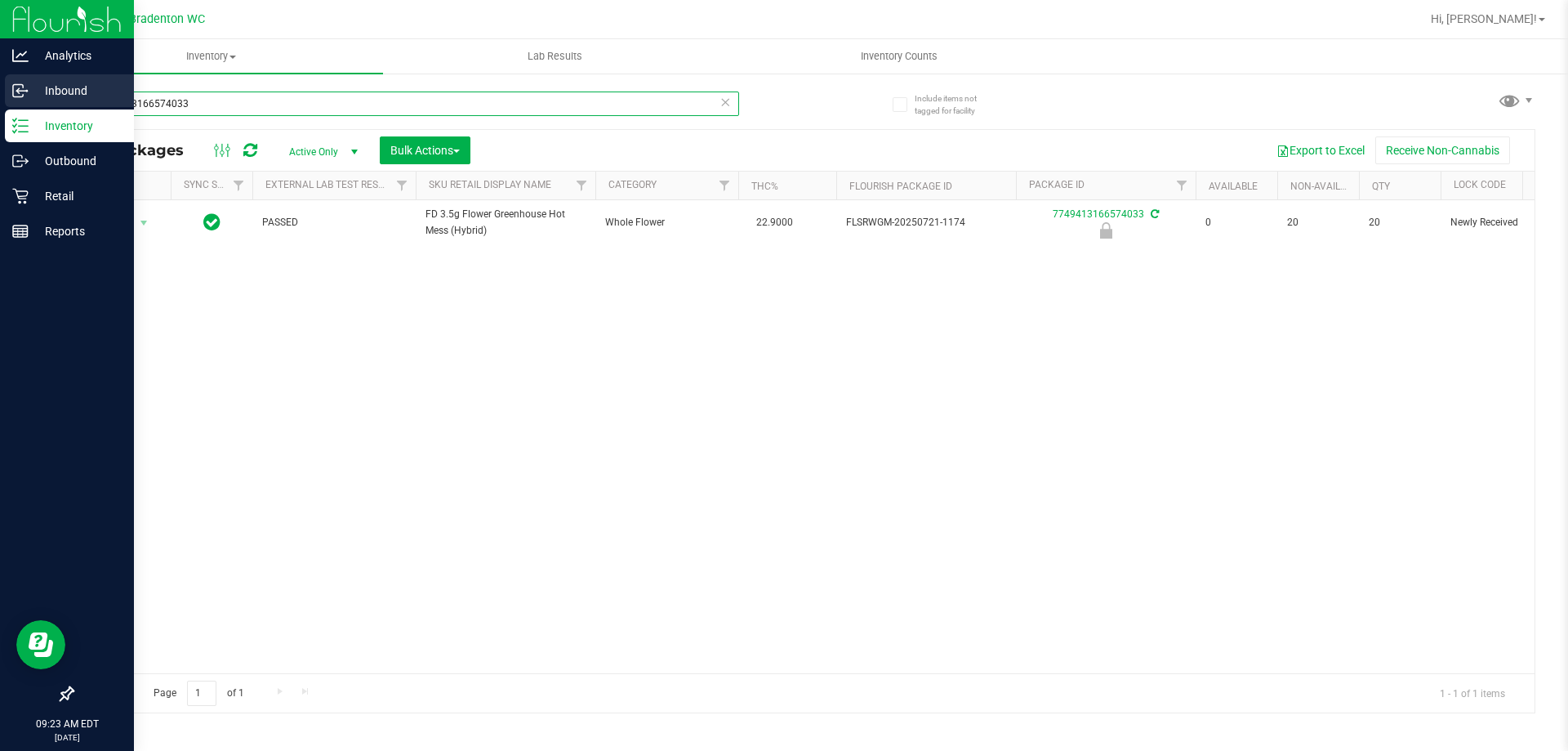
type input "7749413166574033"
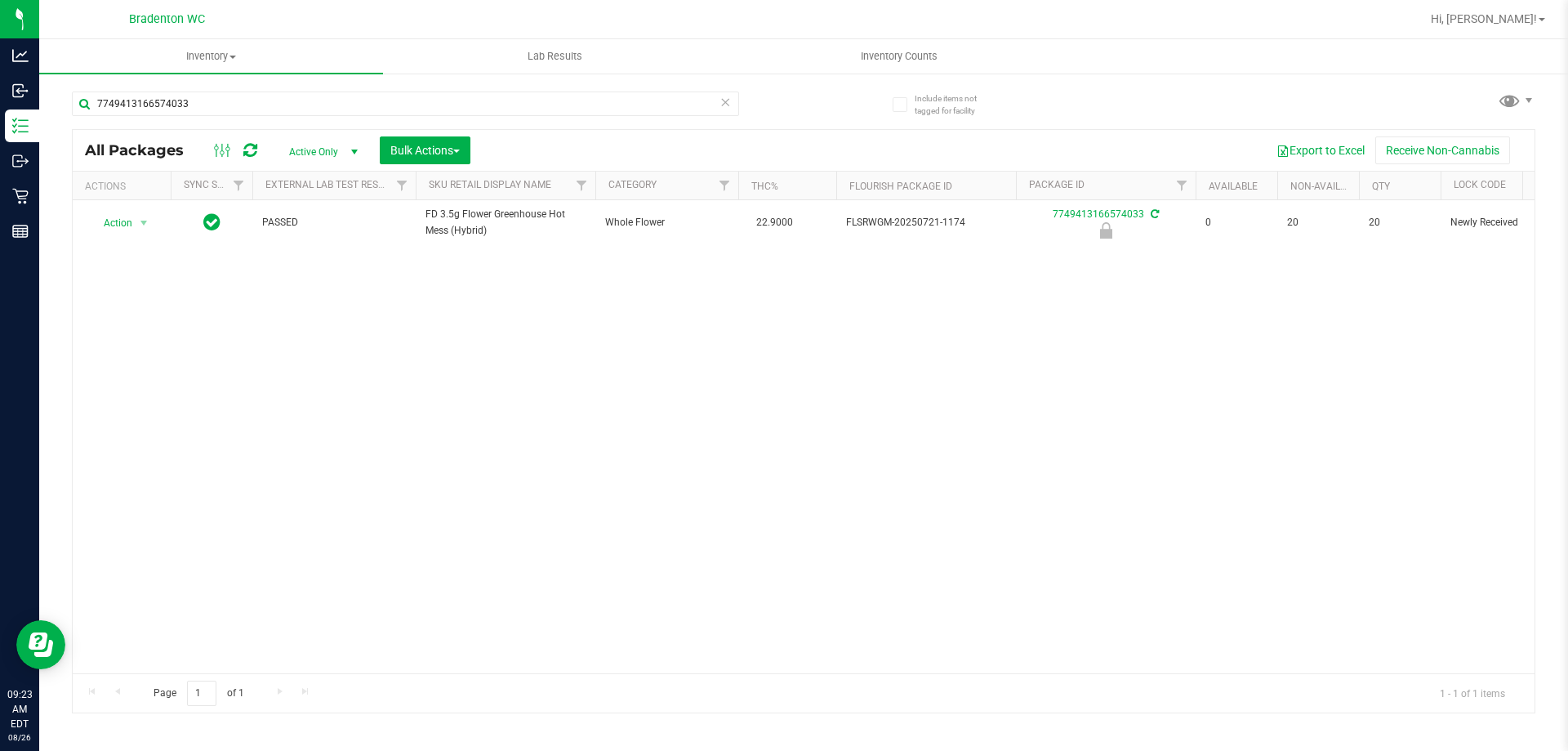
click at [825, 408] on div "Action Action Edit attributes Global inventory Locate package Package audit log…" at bounding box center [803, 436] width 1462 height 473
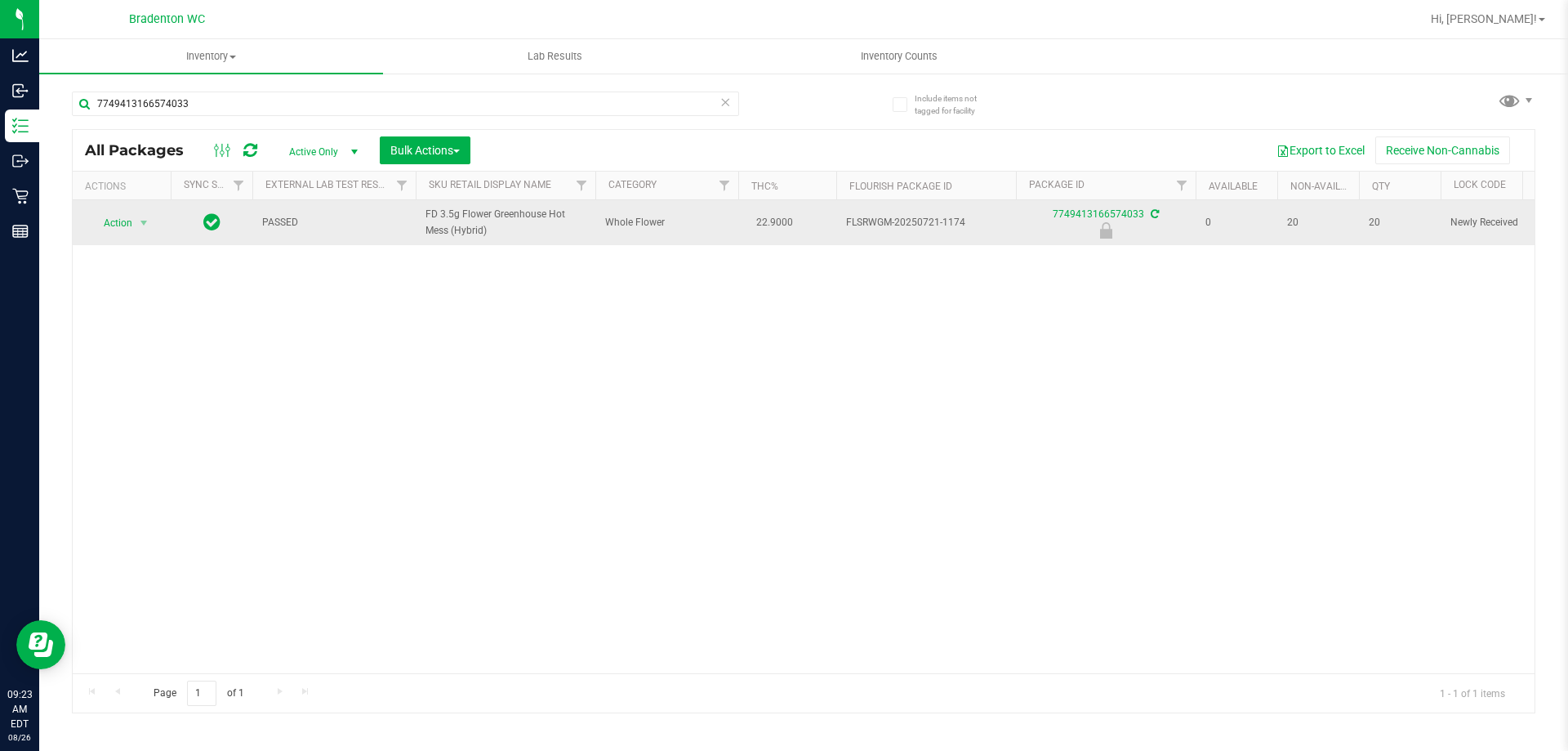
click at [120, 223] on span "Action" at bounding box center [111, 223] width 44 height 22
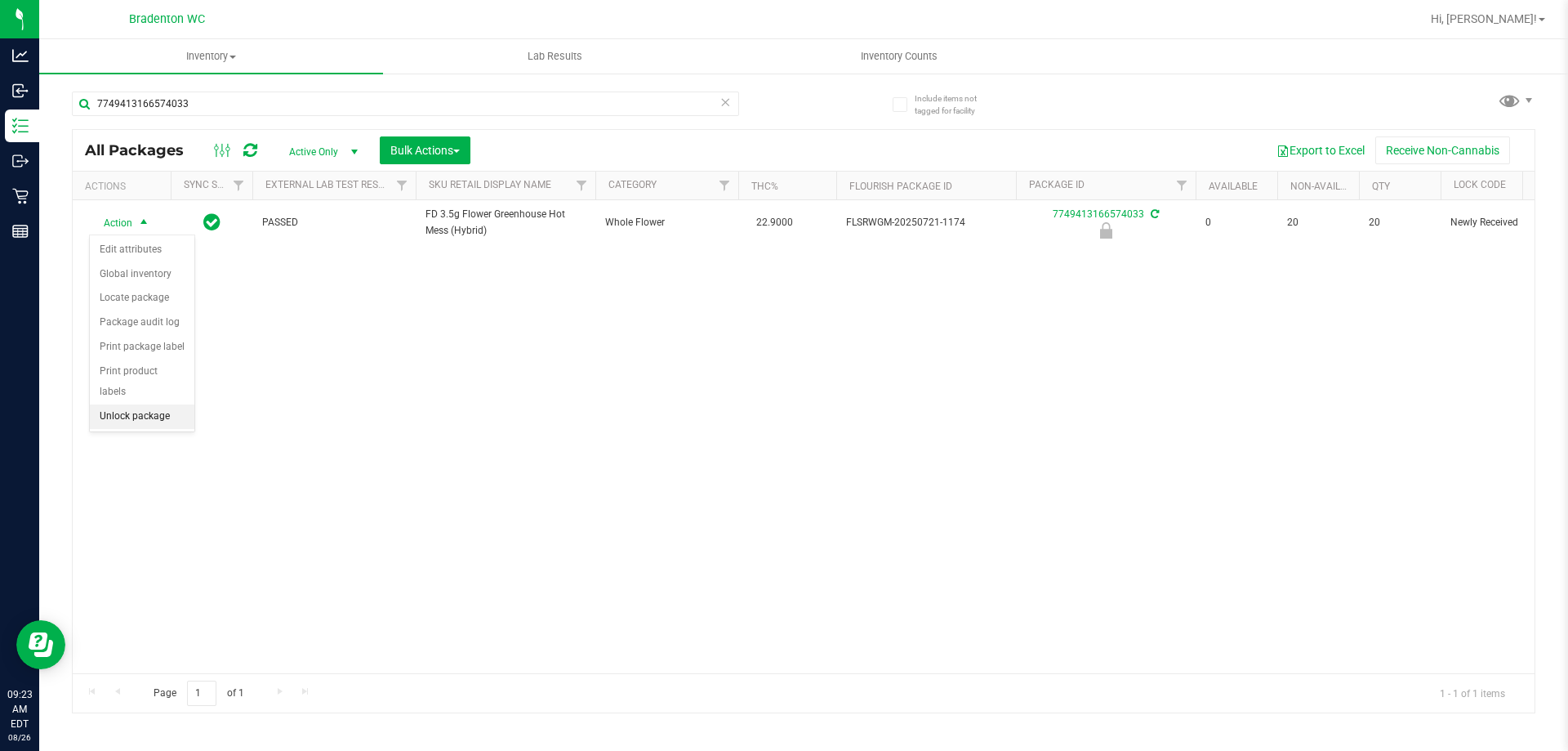
click at [117, 404] on li "Unlock package" at bounding box center [142, 416] width 105 height 24
